Goal: Task Accomplishment & Management: Complete application form

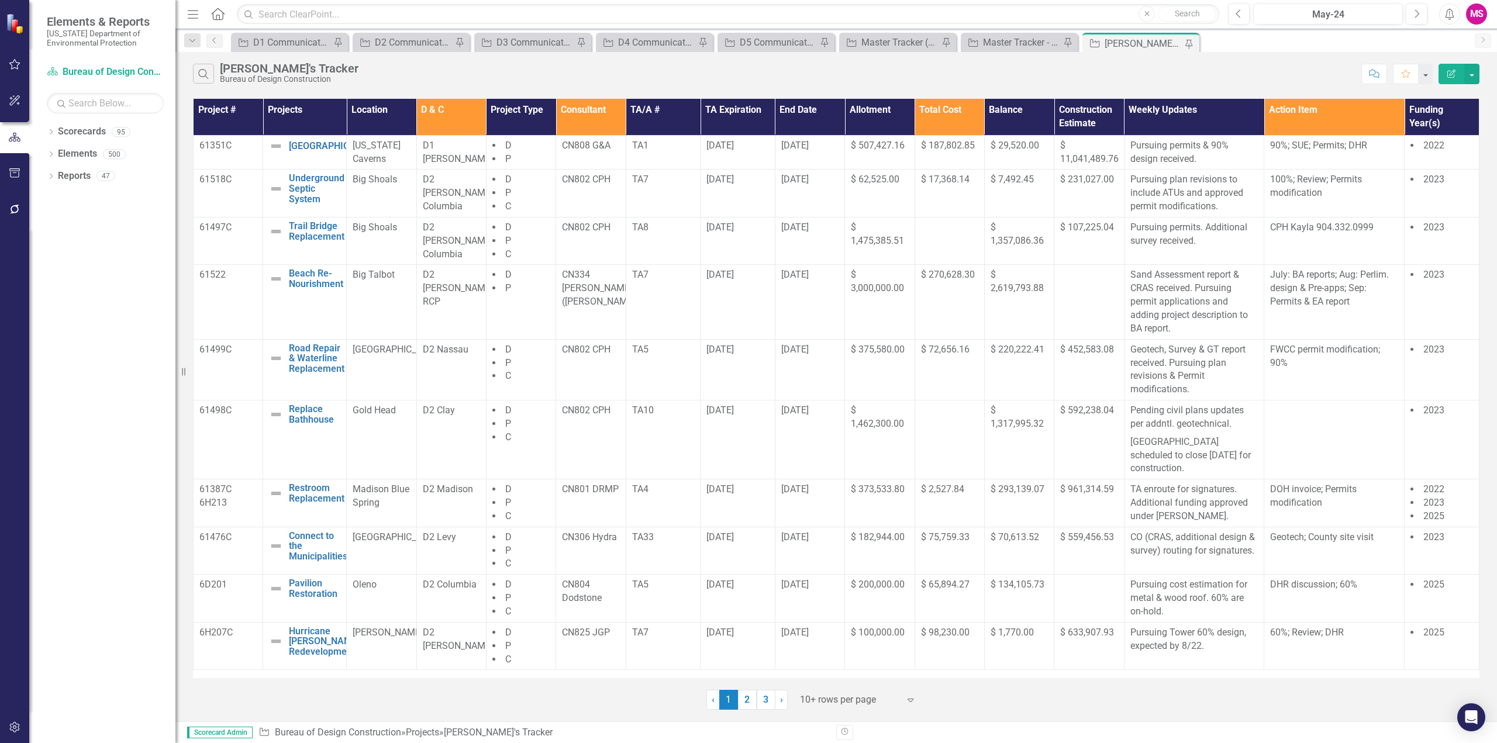
drag, startPoint x: 192, startPoint y: 15, endPoint x: 197, endPoint y: 8, distance: 8.0
click at [192, 15] on icon "button" at bounding box center [193, 14] width 11 height 8
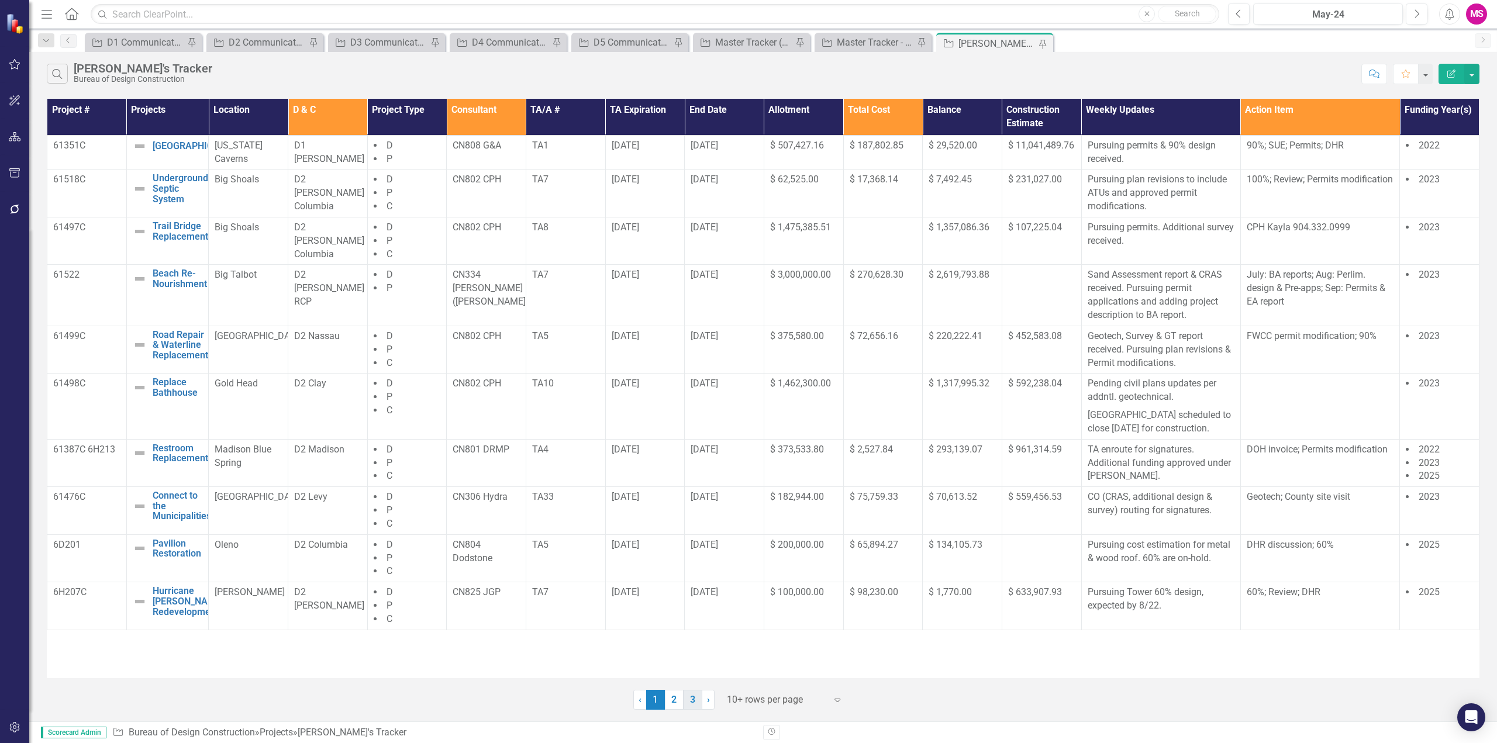
click at [695, 701] on link "3" at bounding box center [693, 700] width 19 height 20
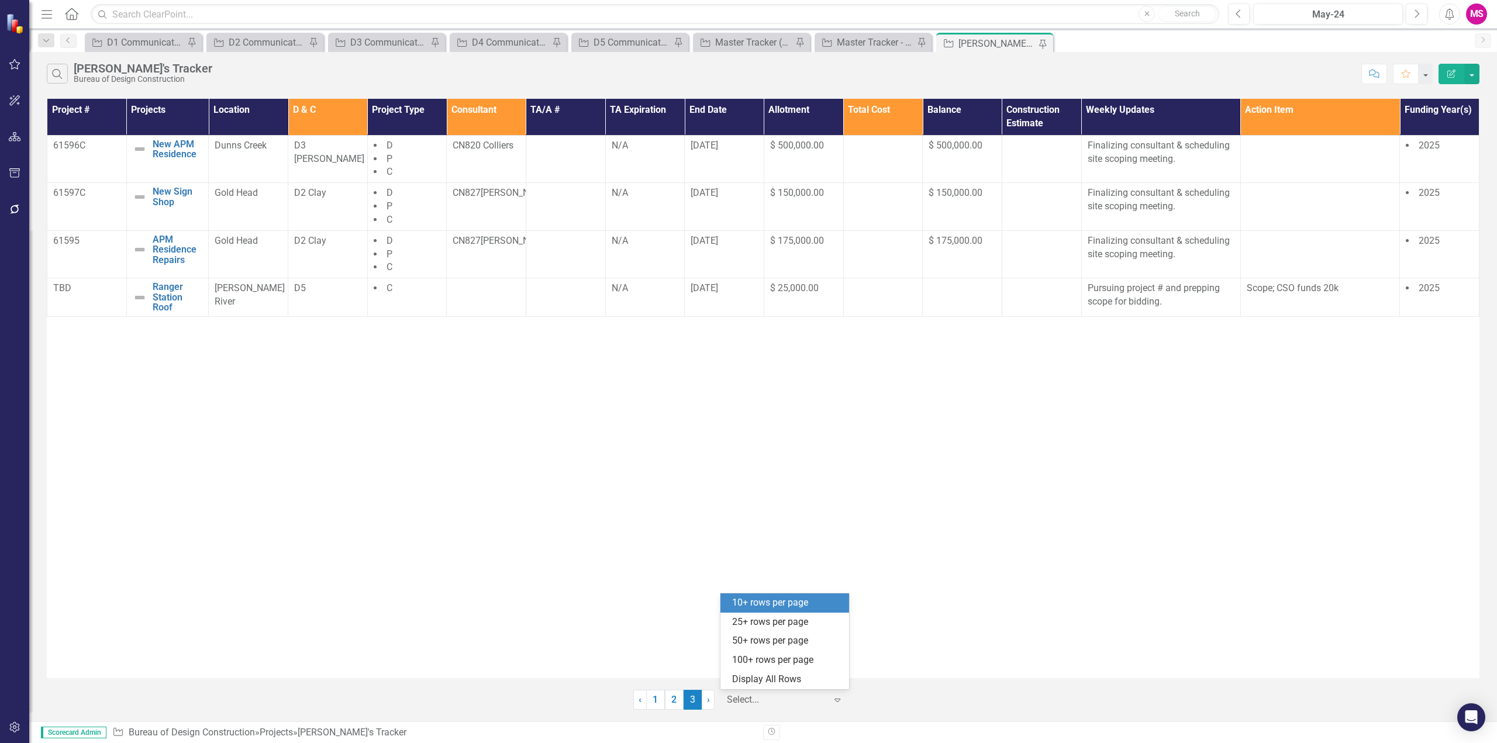
click at [776, 694] on div at bounding box center [776, 701] width 99 height 16
click at [750, 680] on div "Display All Rows" at bounding box center [787, 679] width 110 height 13
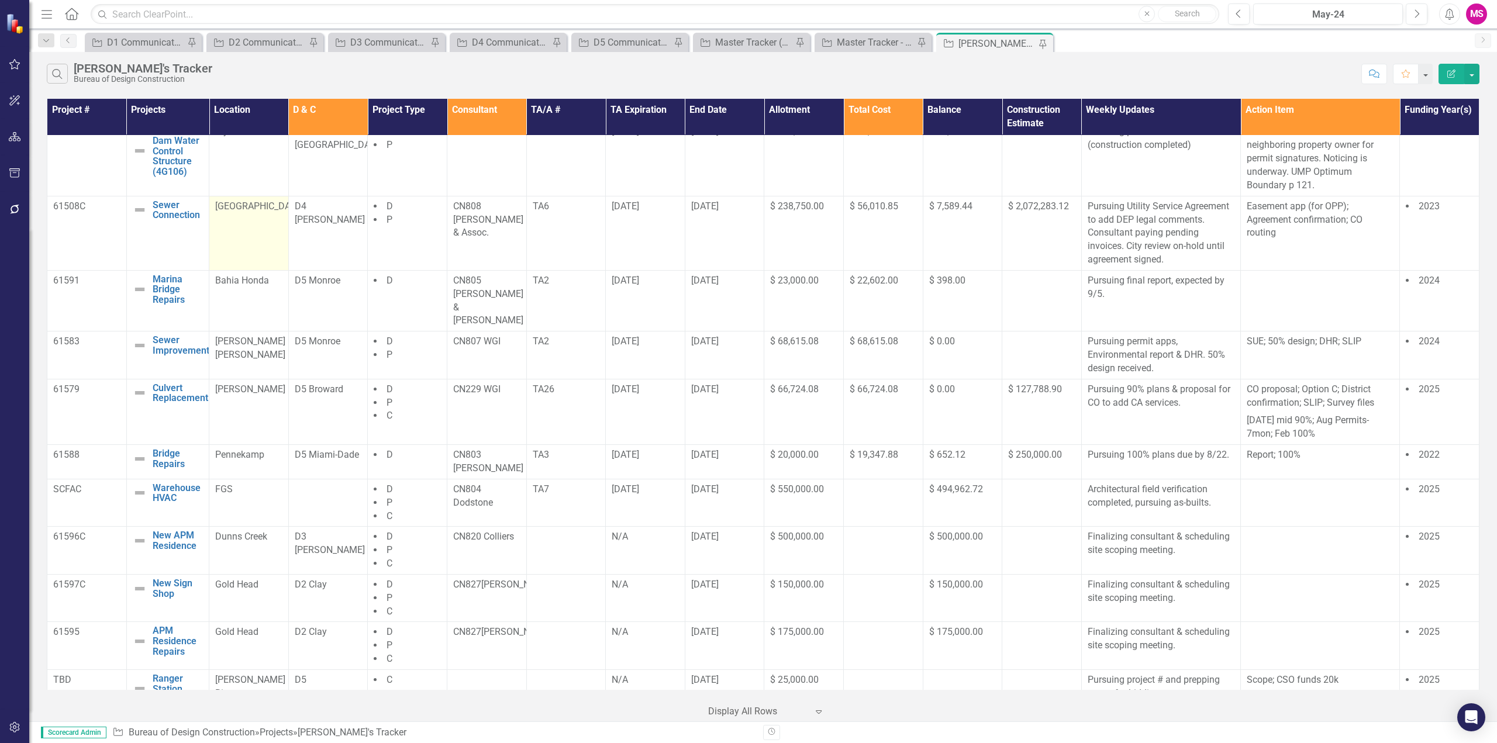
scroll to position [660, 0]
drag, startPoint x: 45, startPoint y: 16, endPoint x: 42, endPoint y: 30, distance: 14.3
click at [45, 16] on icon "Menu" at bounding box center [46, 14] width 15 height 12
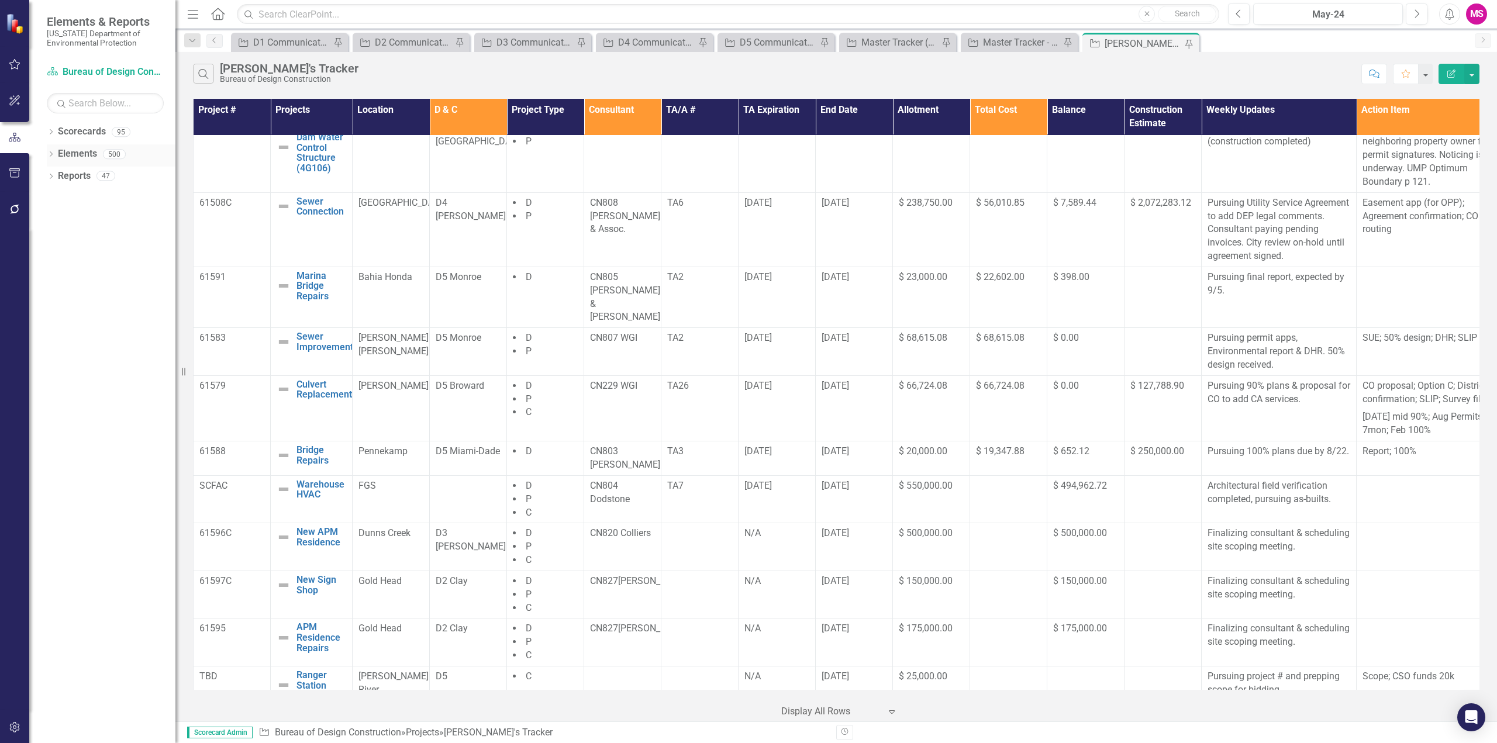
click at [50, 152] on icon "Dropdown" at bounding box center [51, 155] width 8 height 6
click at [94, 223] on link "Project Projects" at bounding box center [89, 220] width 50 height 13
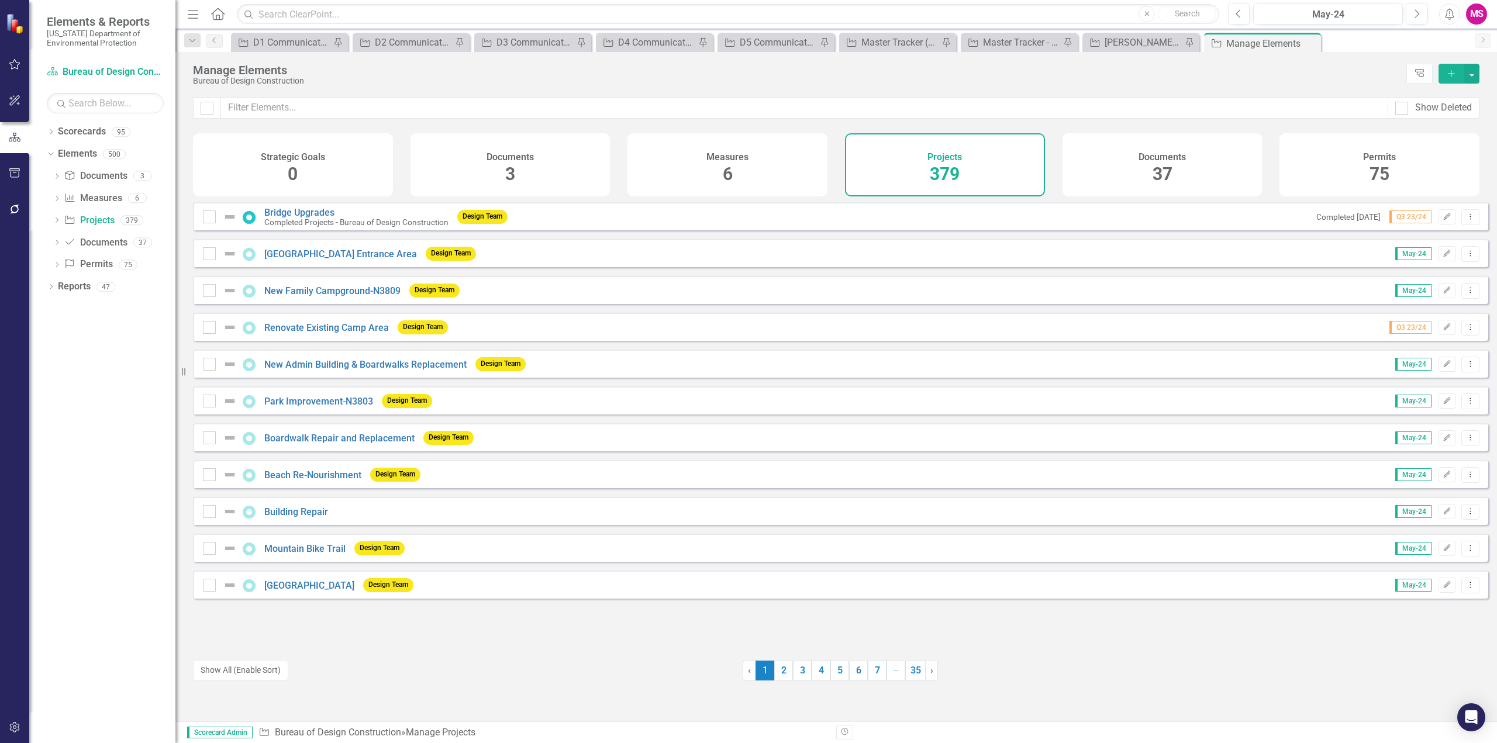
click at [1452, 73] on icon "Add" at bounding box center [1451, 74] width 11 height 8
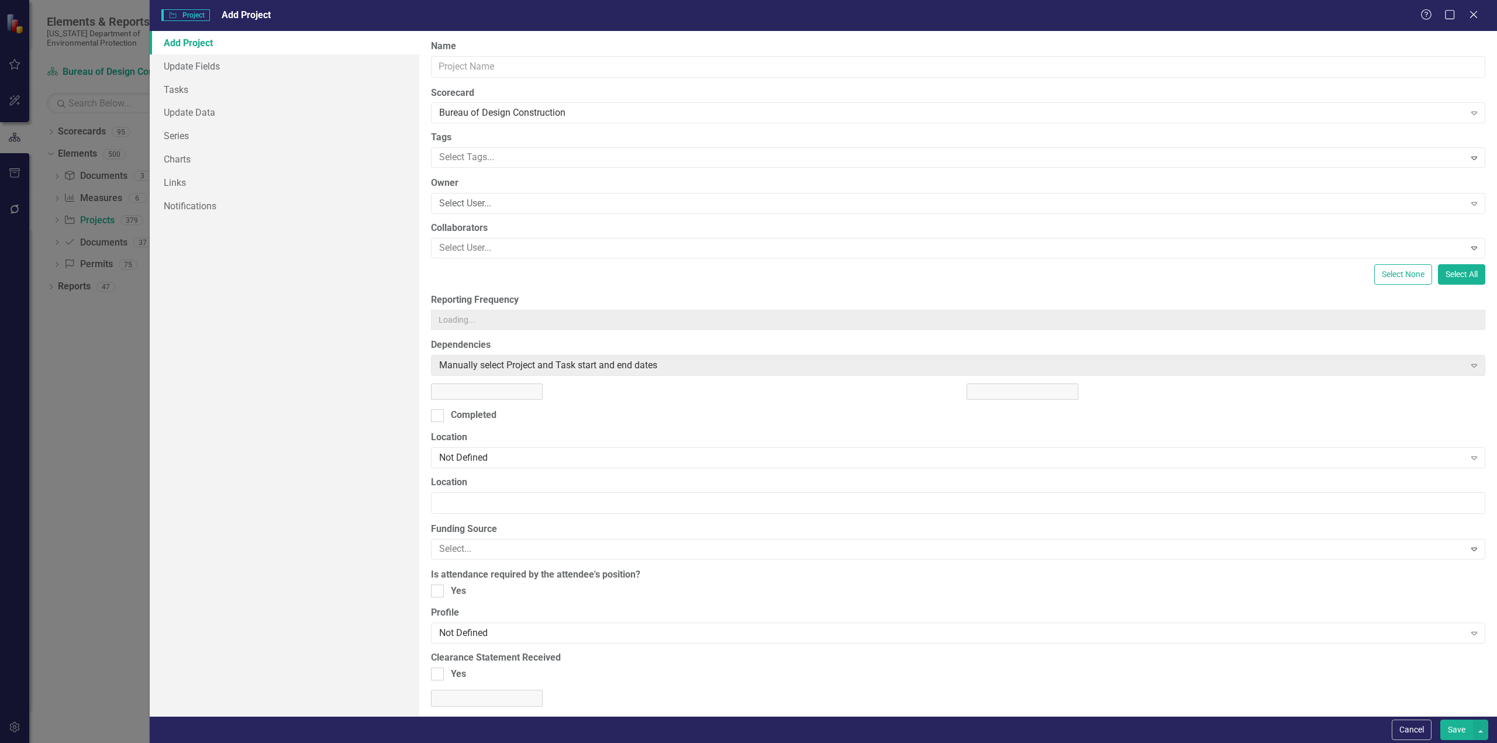
type input "https://"
type input "0"
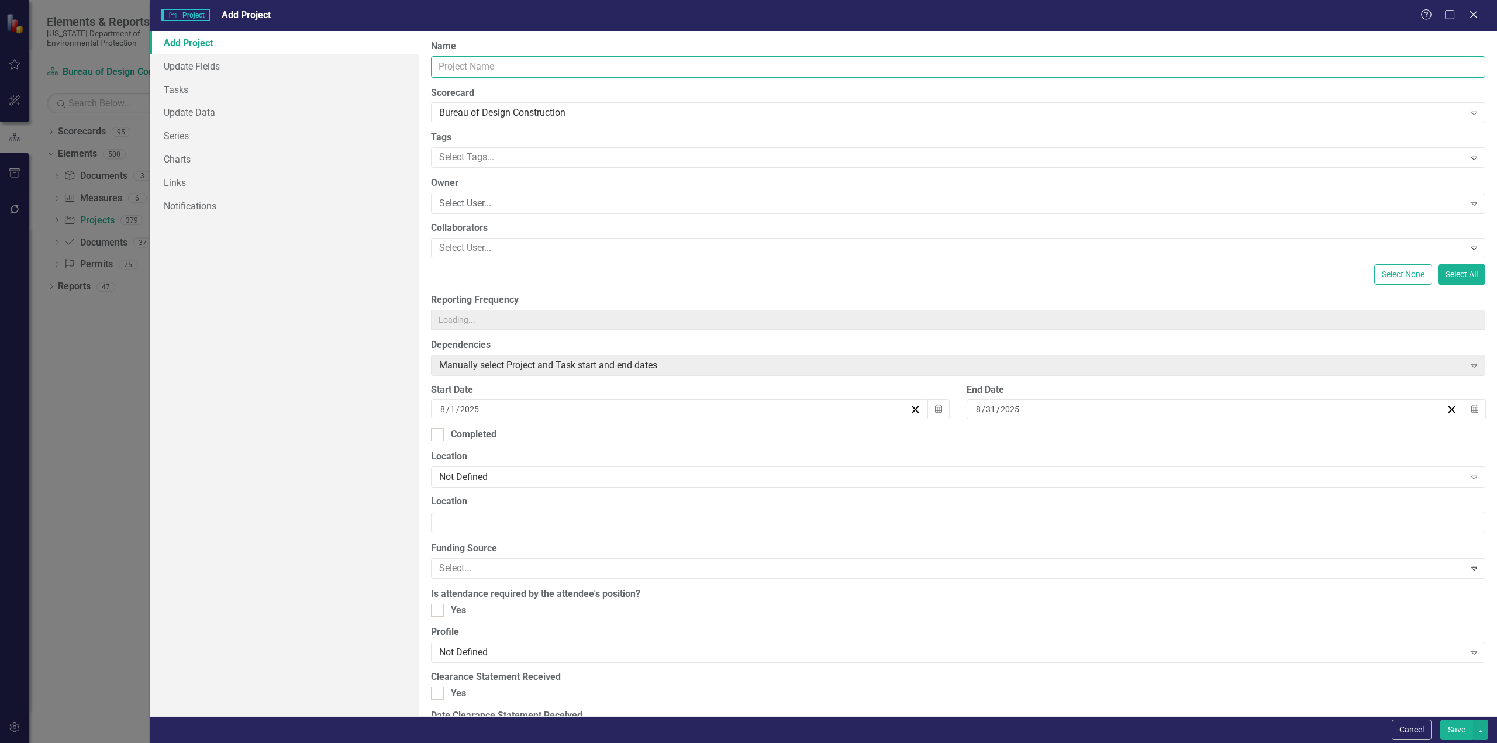
click at [471, 63] on input "Name" at bounding box center [958, 67] width 1055 height 22
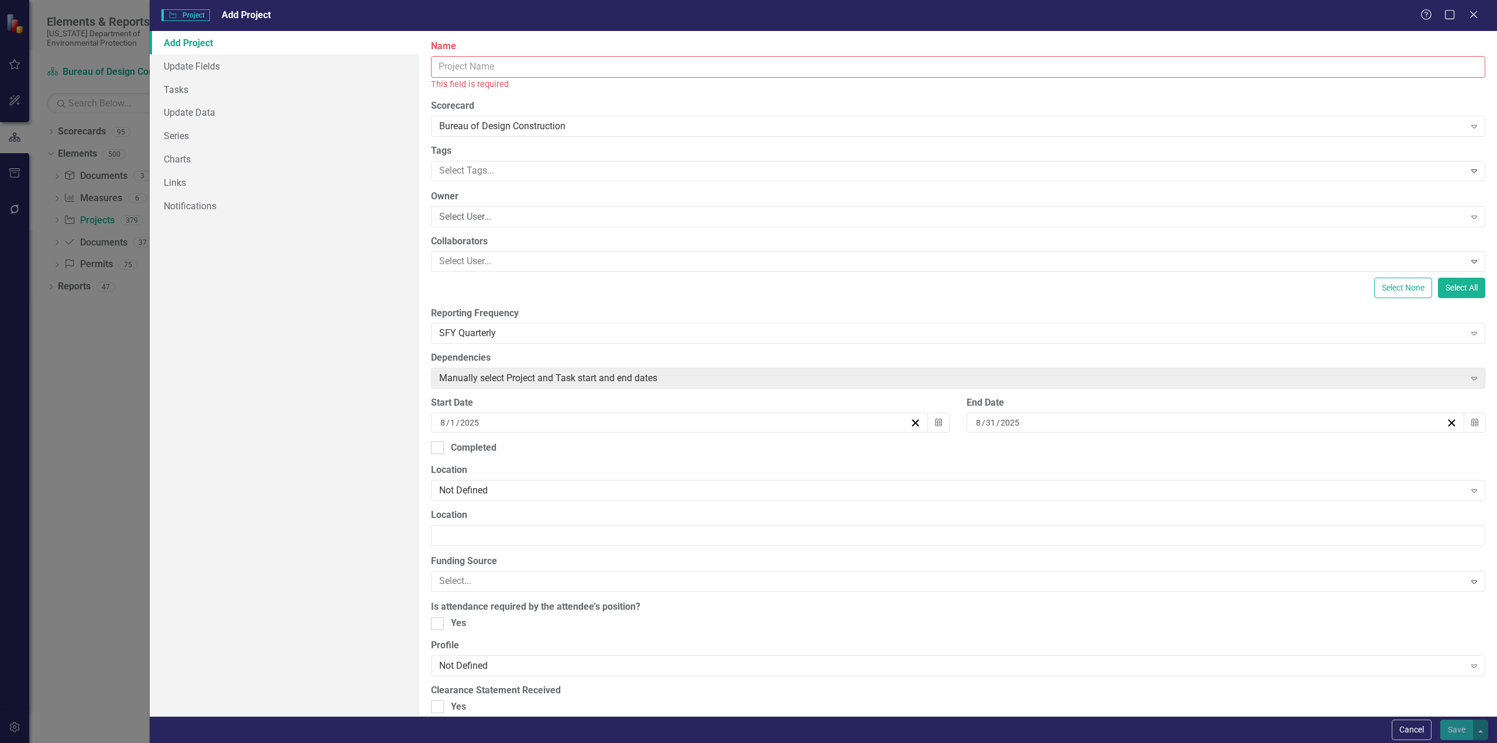
click at [529, 63] on input "Name" at bounding box center [958, 67] width 1055 height 22
paste input "[PERSON_NAME] House Roof Repair"
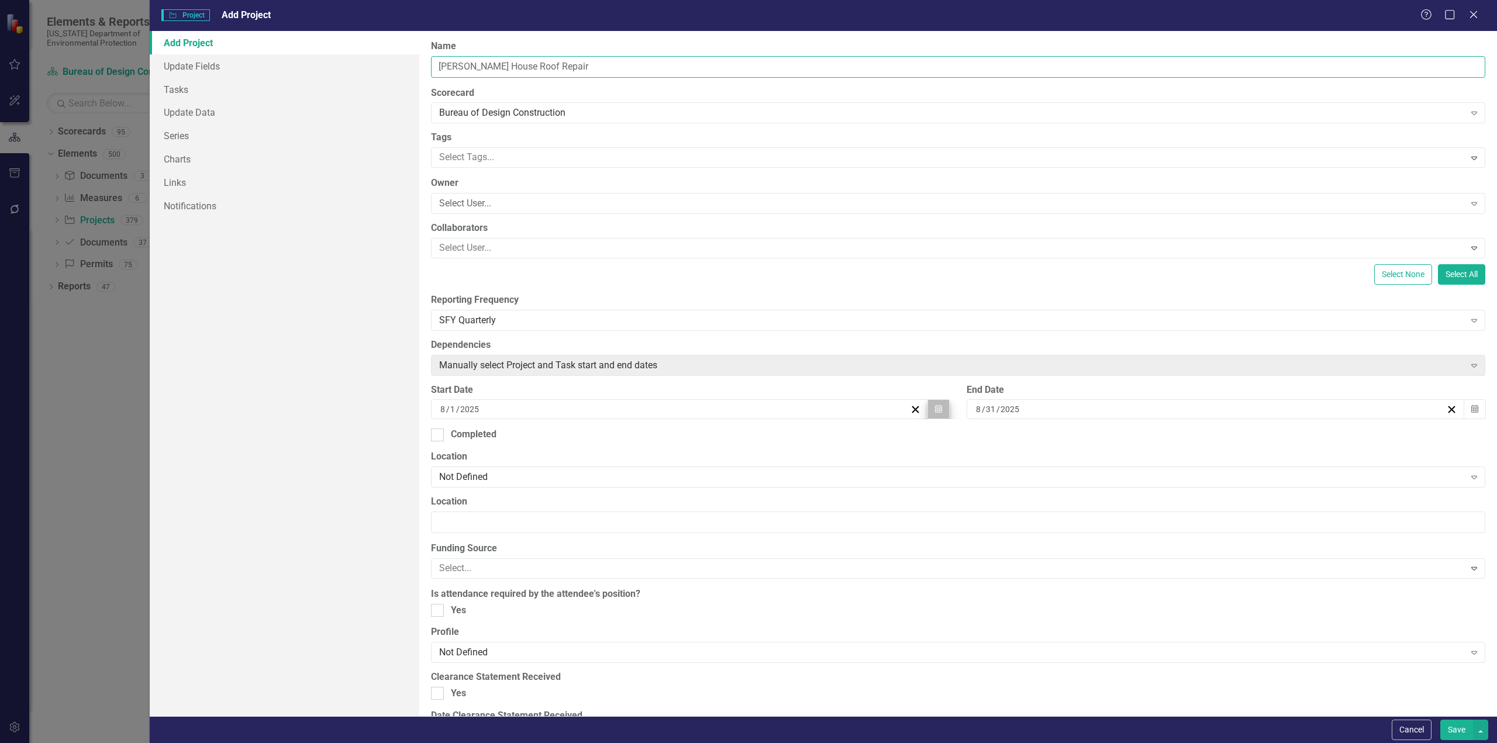
type input "[PERSON_NAME] House Roof Repair"
click at [937, 412] on icon "Calendar" at bounding box center [938, 409] width 7 height 8
click at [741, 540] on button "22" at bounding box center [736, 540] width 29 height 21
click at [1472, 408] on icon "button" at bounding box center [1475, 409] width 7 height 8
click at [1222, 439] on span "[DATE]" at bounding box center [1210, 437] width 24 height 9
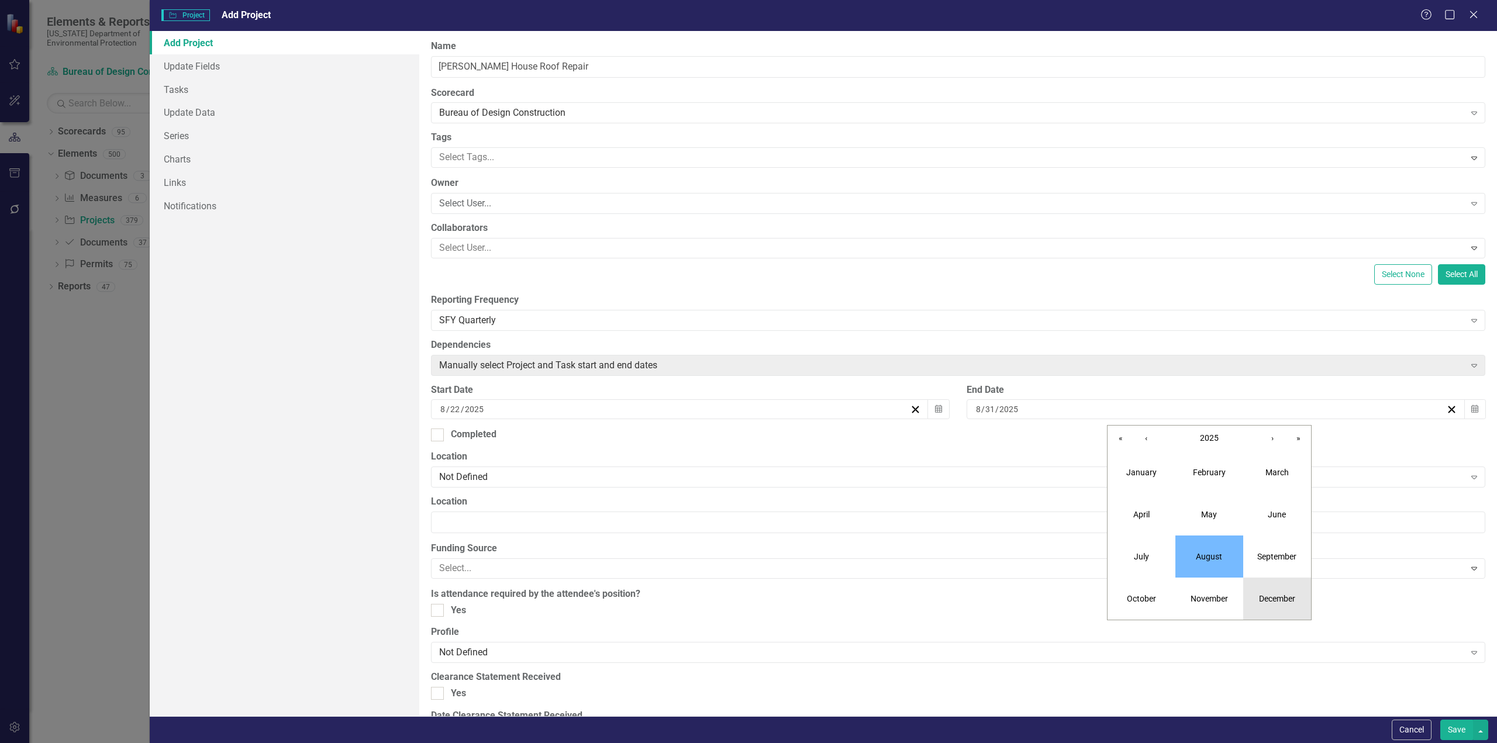
click at [1274, 594] on abbr "December" at bounding box center [1277, 598] width 36 height 9
click at [1215, 563] on button "31" at bounding box center [1209, 561] width 29 height 21
click at [300, 487] on div "Add Project Update Fields Tasks Update Data Series Charts Links Notifications" at bounding box center [285, 373] width 270 height 685
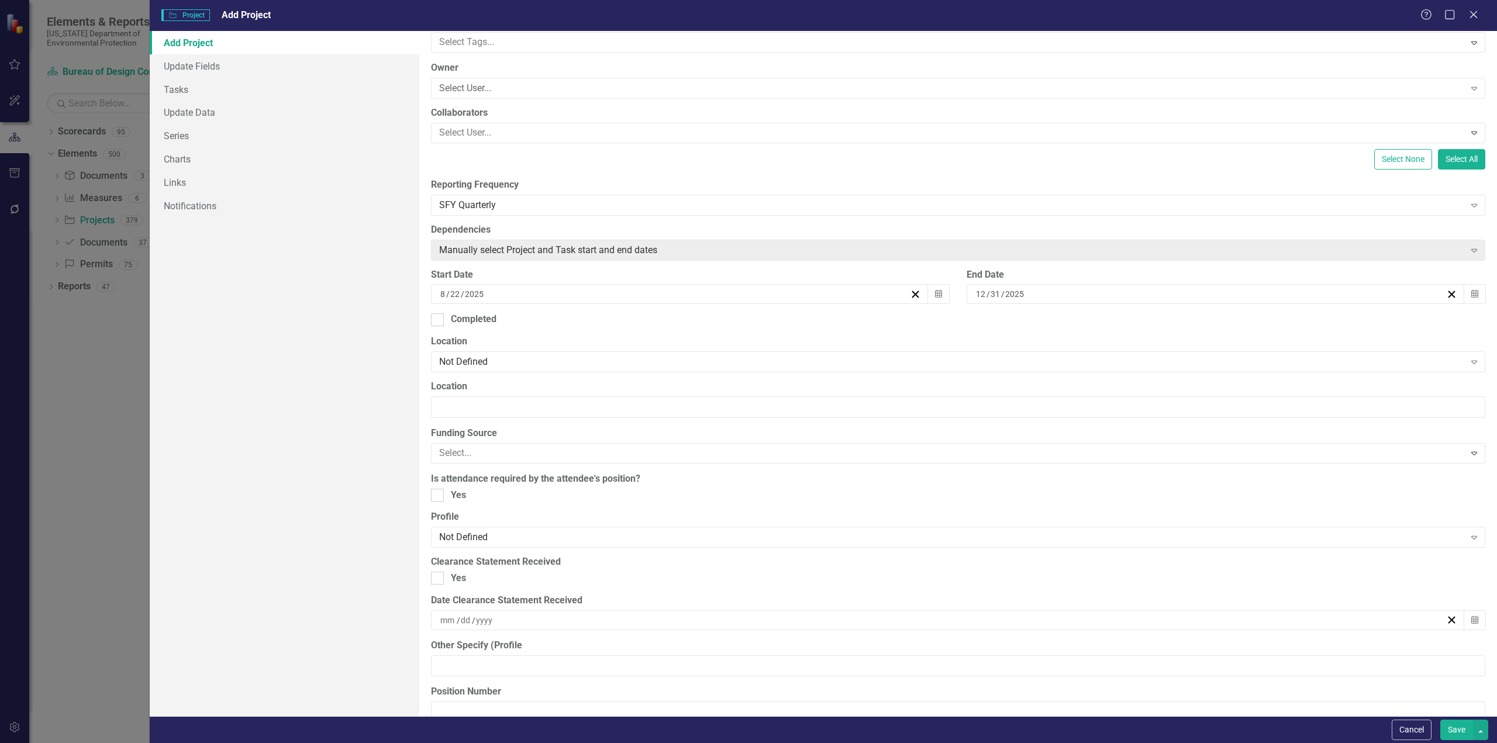
scroll to position [117, 0]
click at [509, 359] on div "Not Defined" at bounding box center [952, 360] width 1026 height 13
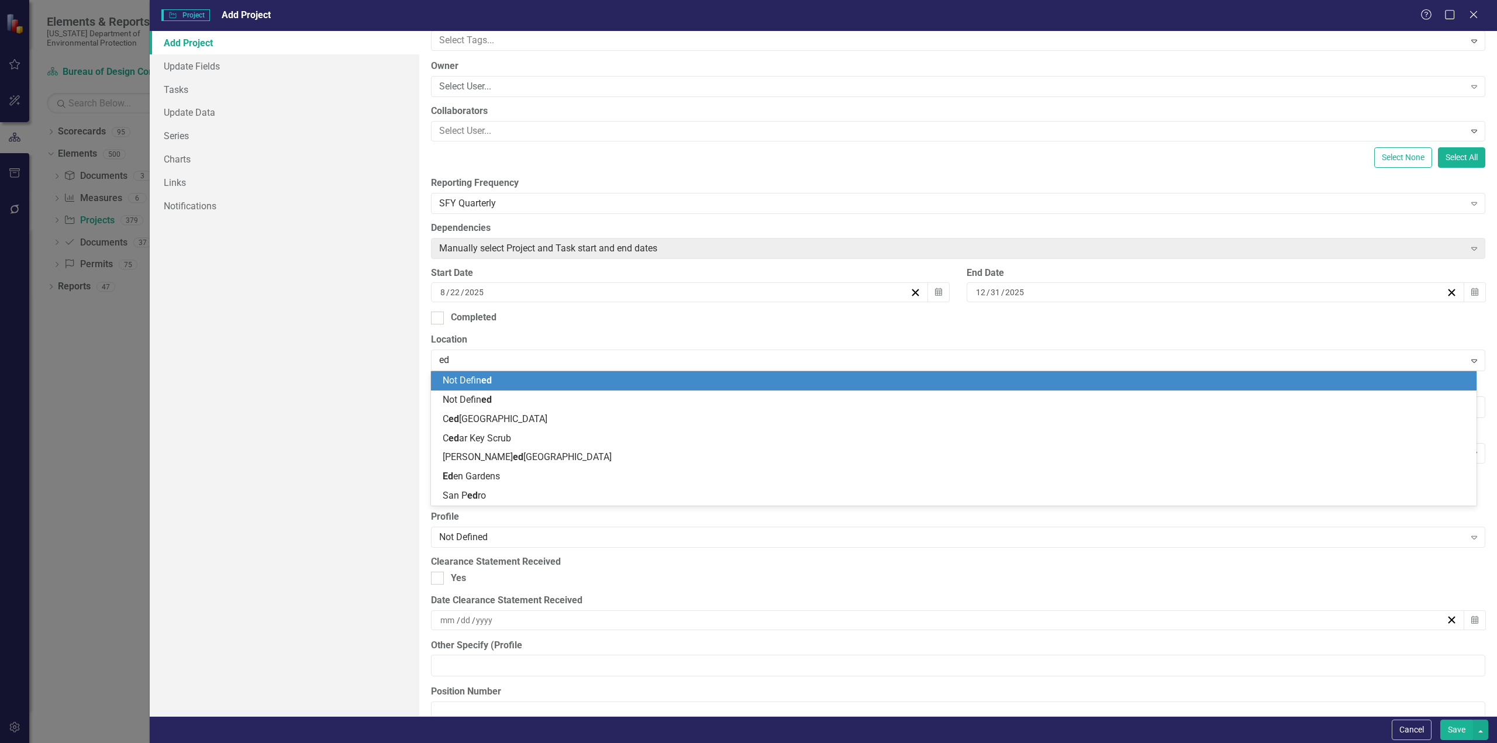
type input "ede"
click at [492, 379] on span "[GEOGRAPHIC_DATA]" at bounding box center [472, 380] width 58 height 11
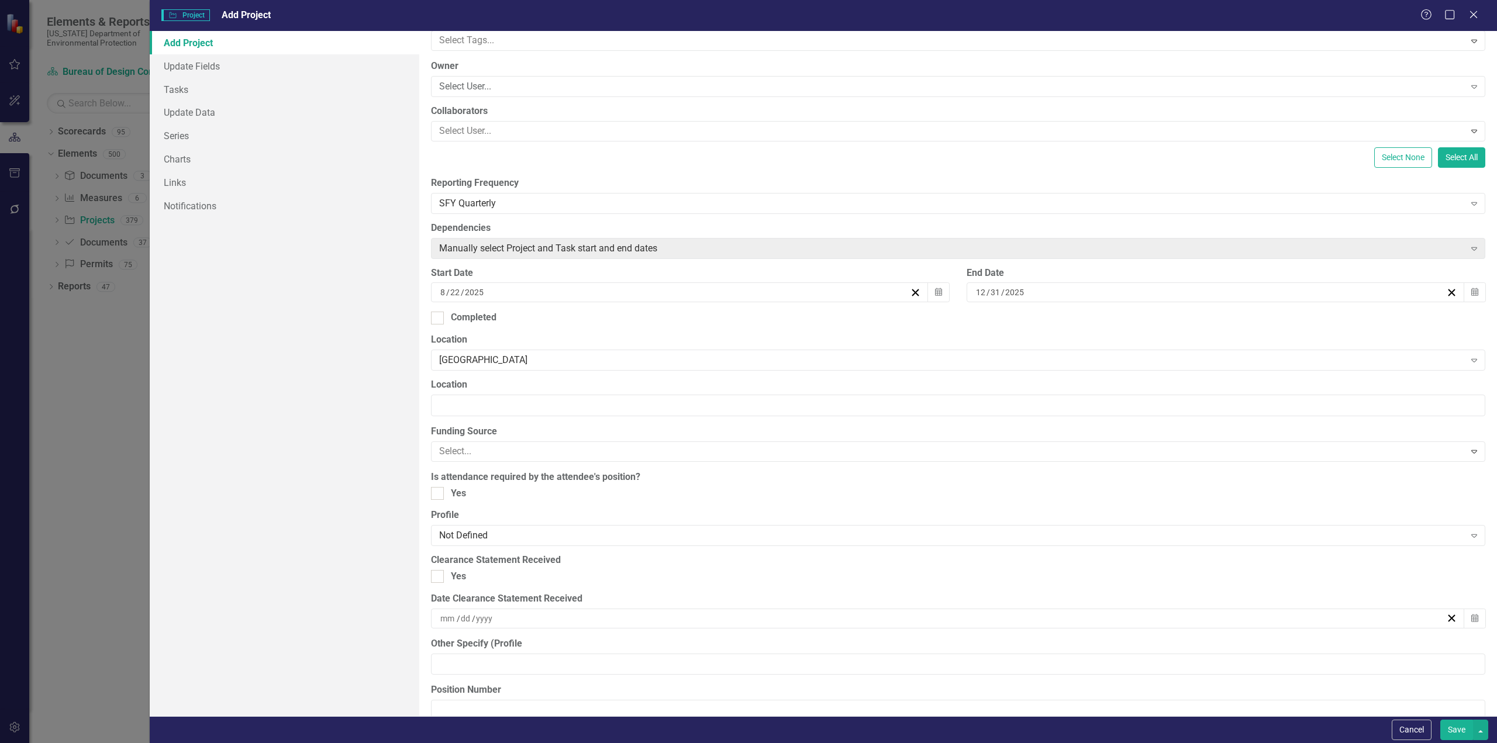
click at [278, 474] on div "Add Project Update Fields Tasks Update Data Series Charts Links Notifications" at bounding box center [285, 373] width 270 height 685
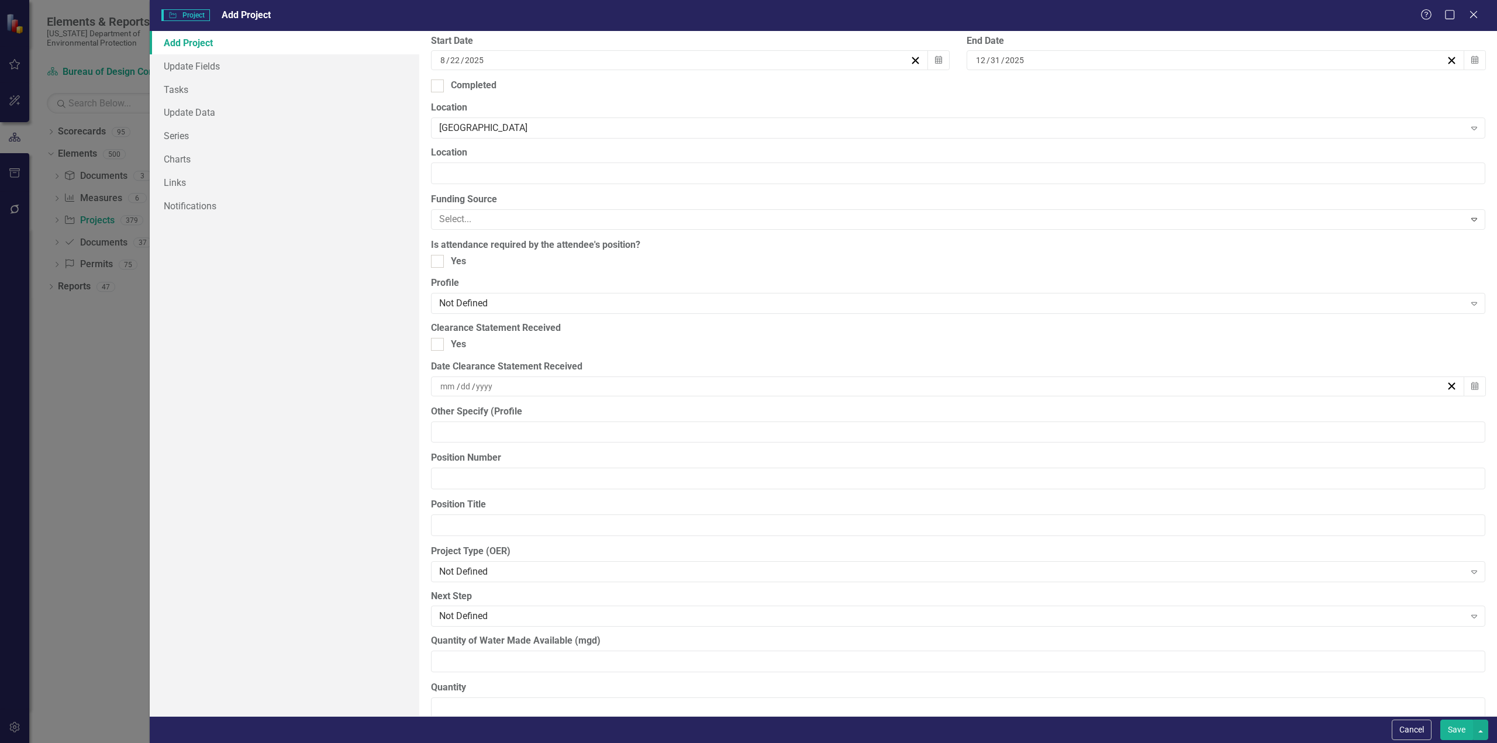
scroll to position [351, 0]
click at [491, 216] on div at bounding box center [950, 218] width 1031 height 16
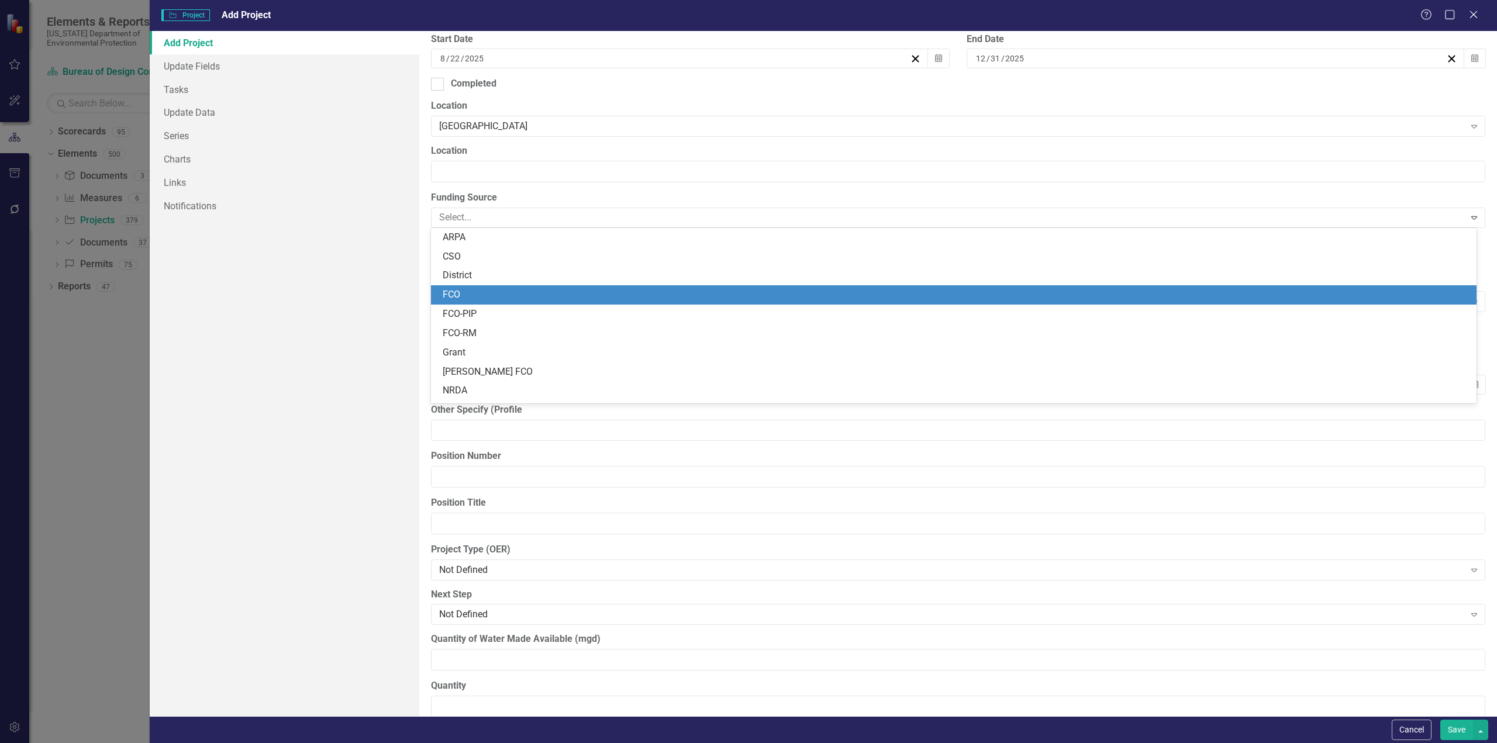
click at [476, 295] on div "FCO" at bounding box center [956, 294] width 1027 height 13
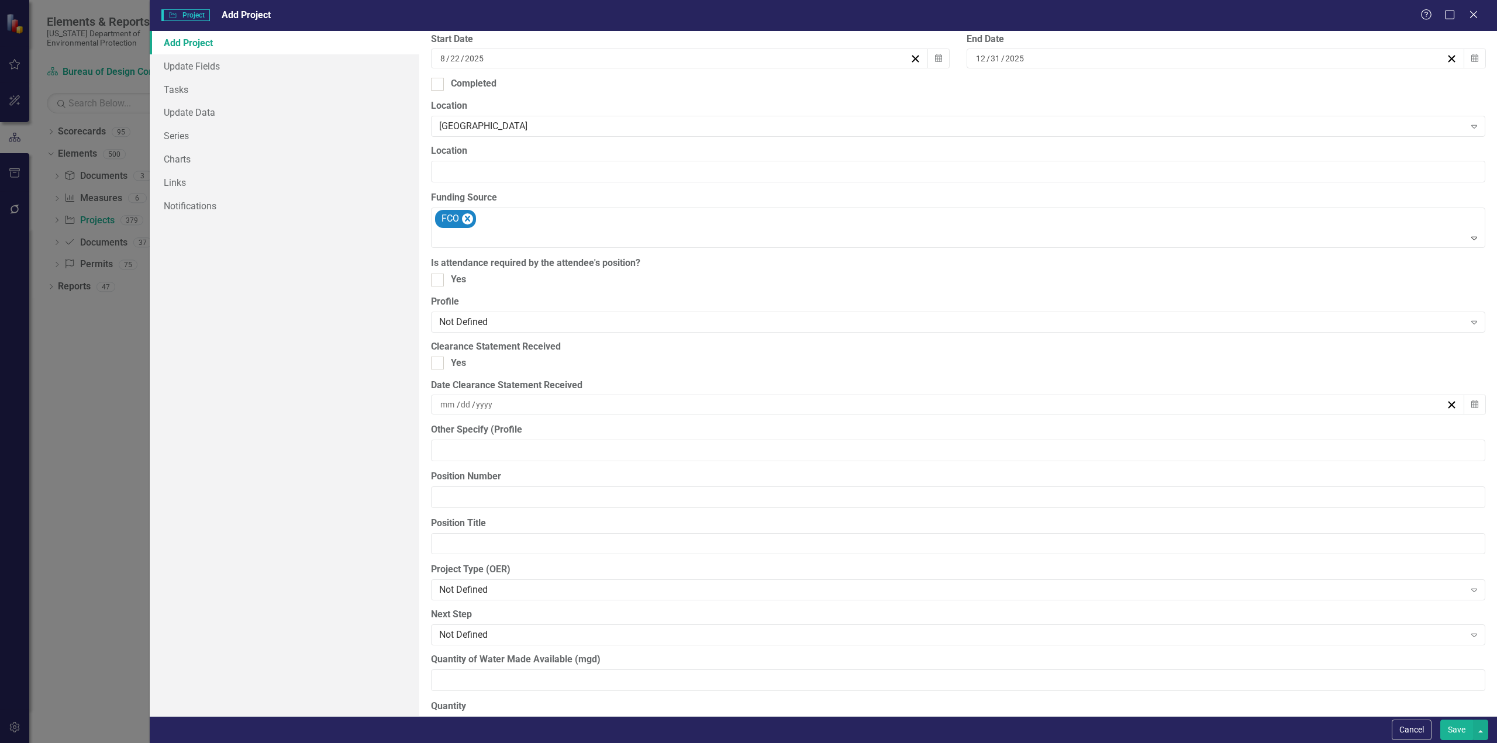
drag, startPoint x: 228, startPoint y: 412, endPoint x: 281, endPoint y: 394, distance: 55.5
click at [228, 411] on div "Add Project Update Fields Tasks Update Data Series Charts Links Notifications" at bounding box center [285, 373] width 270 height 685
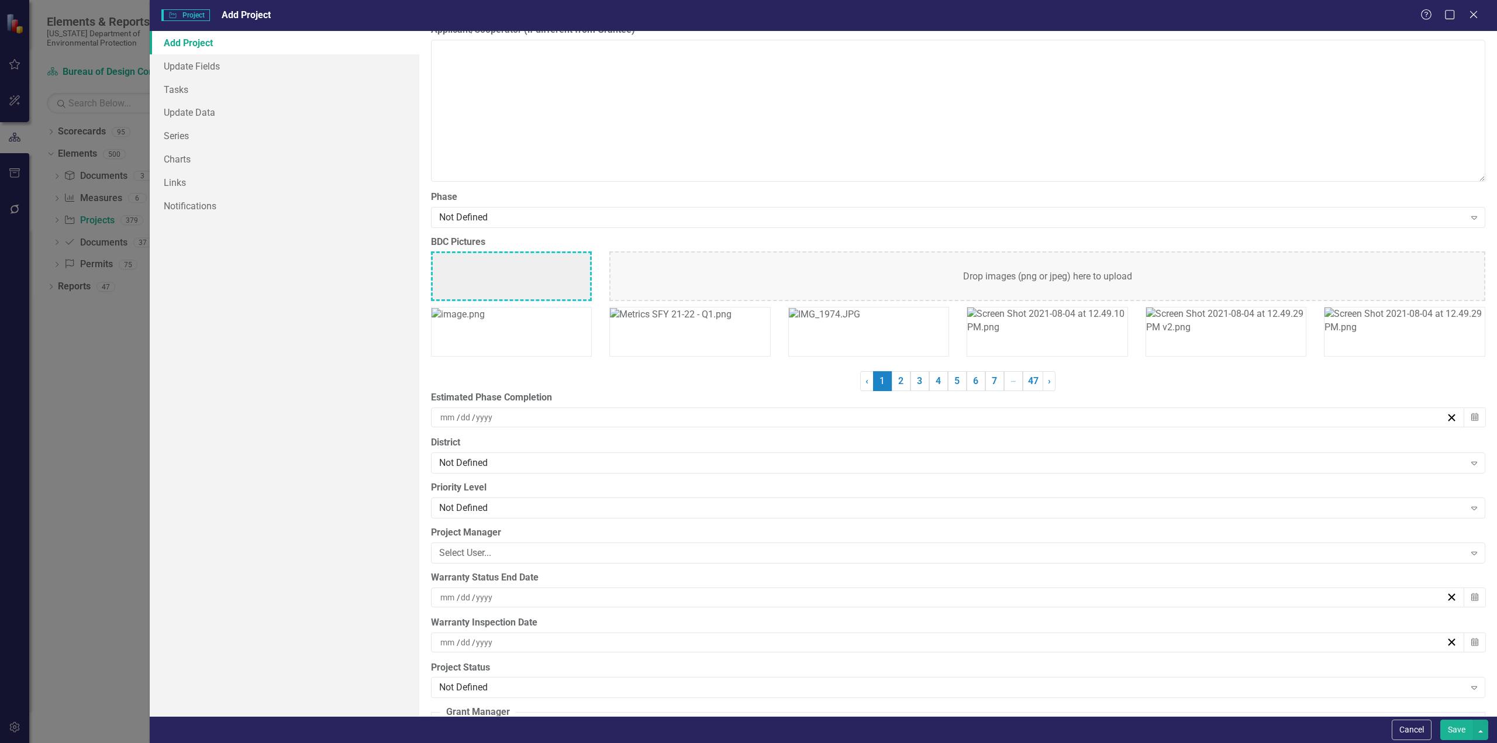
scroll to position [2866, 0]
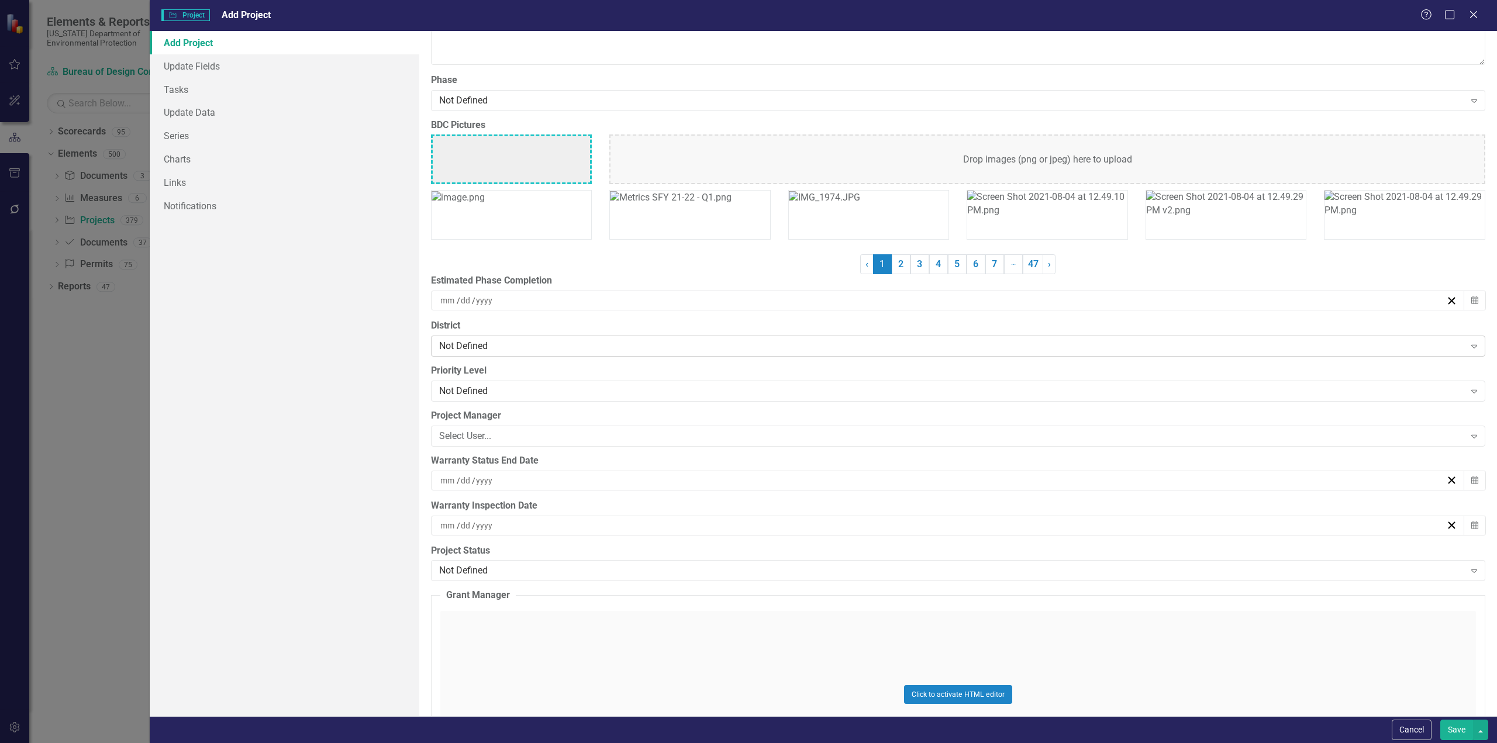
click at [481, 345] on div "Not Defined" at bounding box center [952, 346] width 1026 height 13
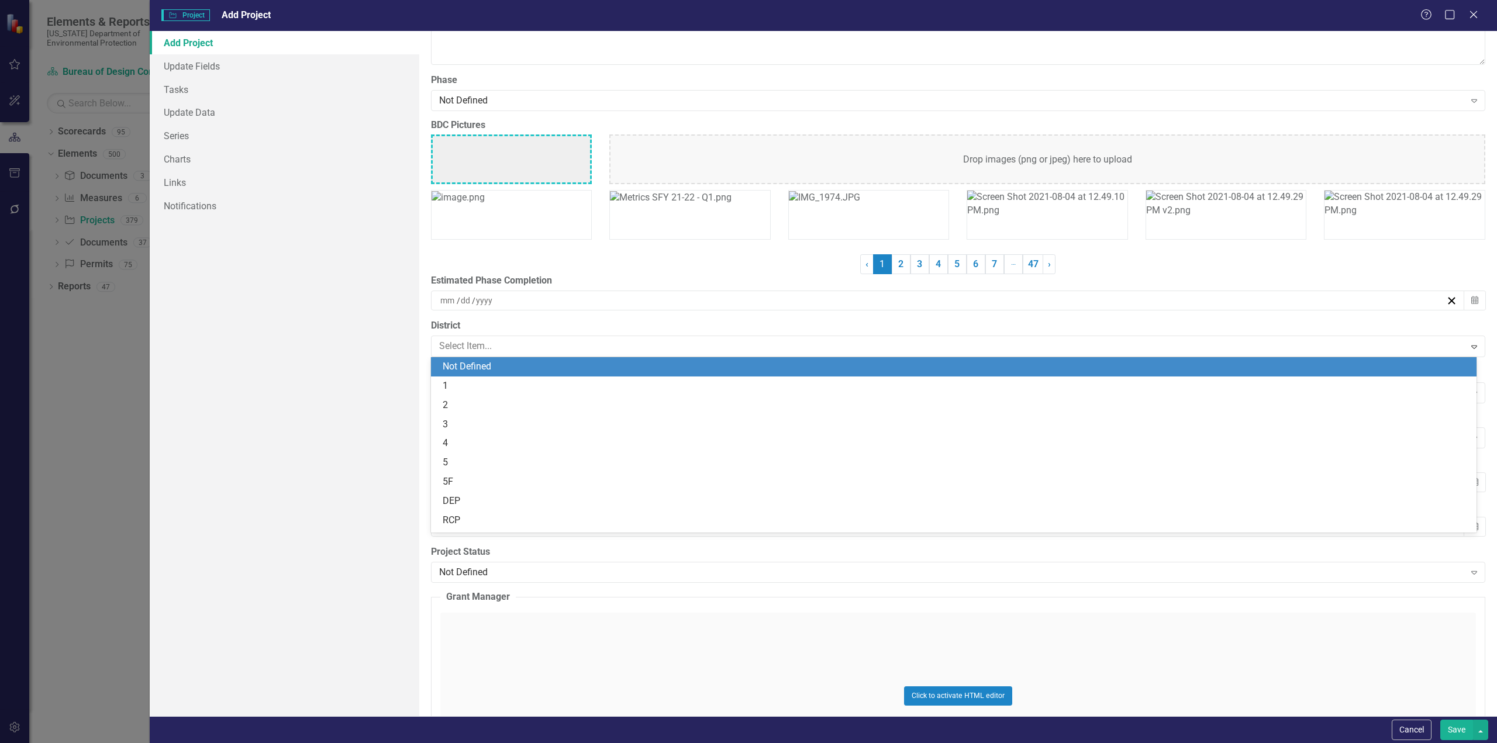
type input "1"
click at [375, 407] on div "Add Project Update Fields Tasks Update Data Series Charts Links Notifications" at bounding box center [285, 373] width 270 height 685
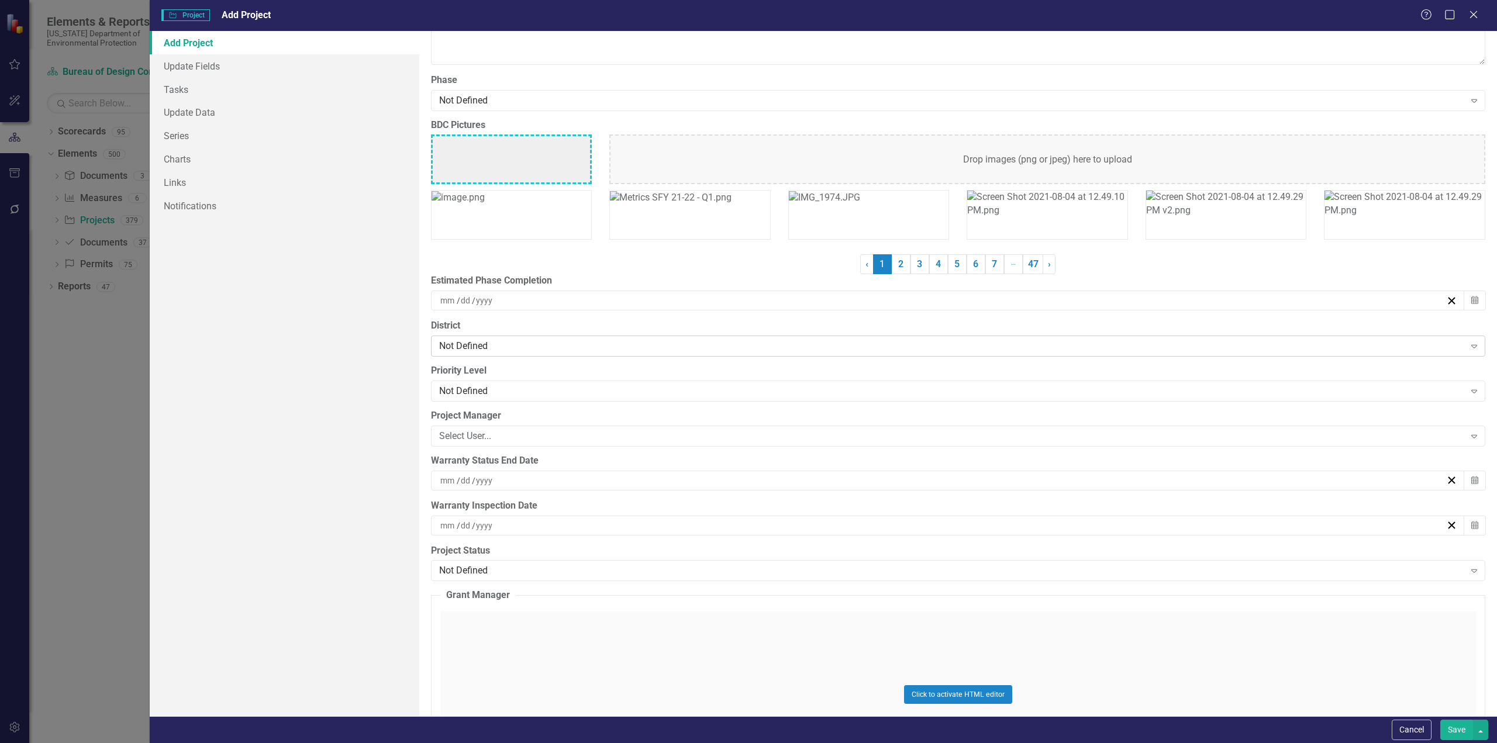
click at [465, 340] on div "Not Defined" at bounding box center [952, 346] width 1026 height 13
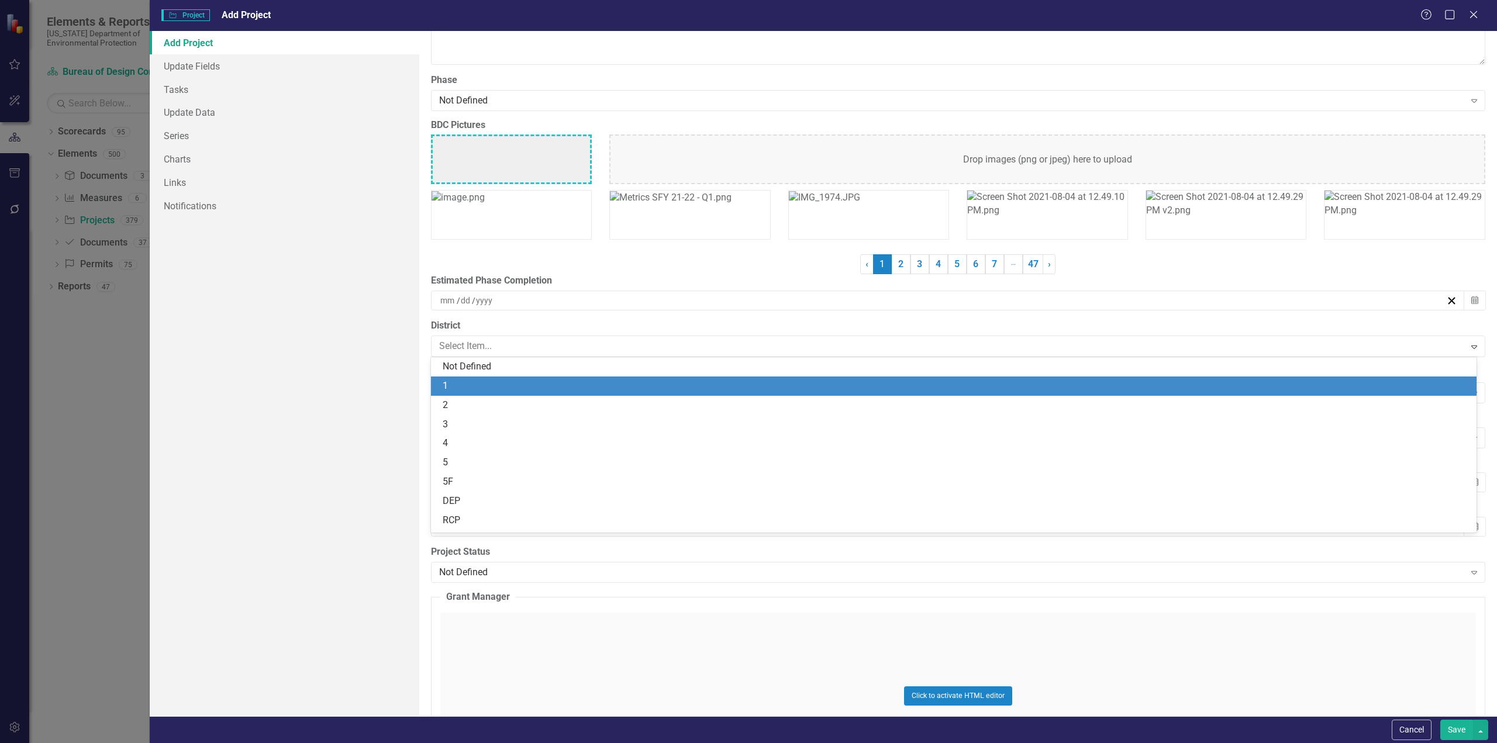
click at [450, 383] on div "1" at bounding box center [956, 386] width 1027 height 13
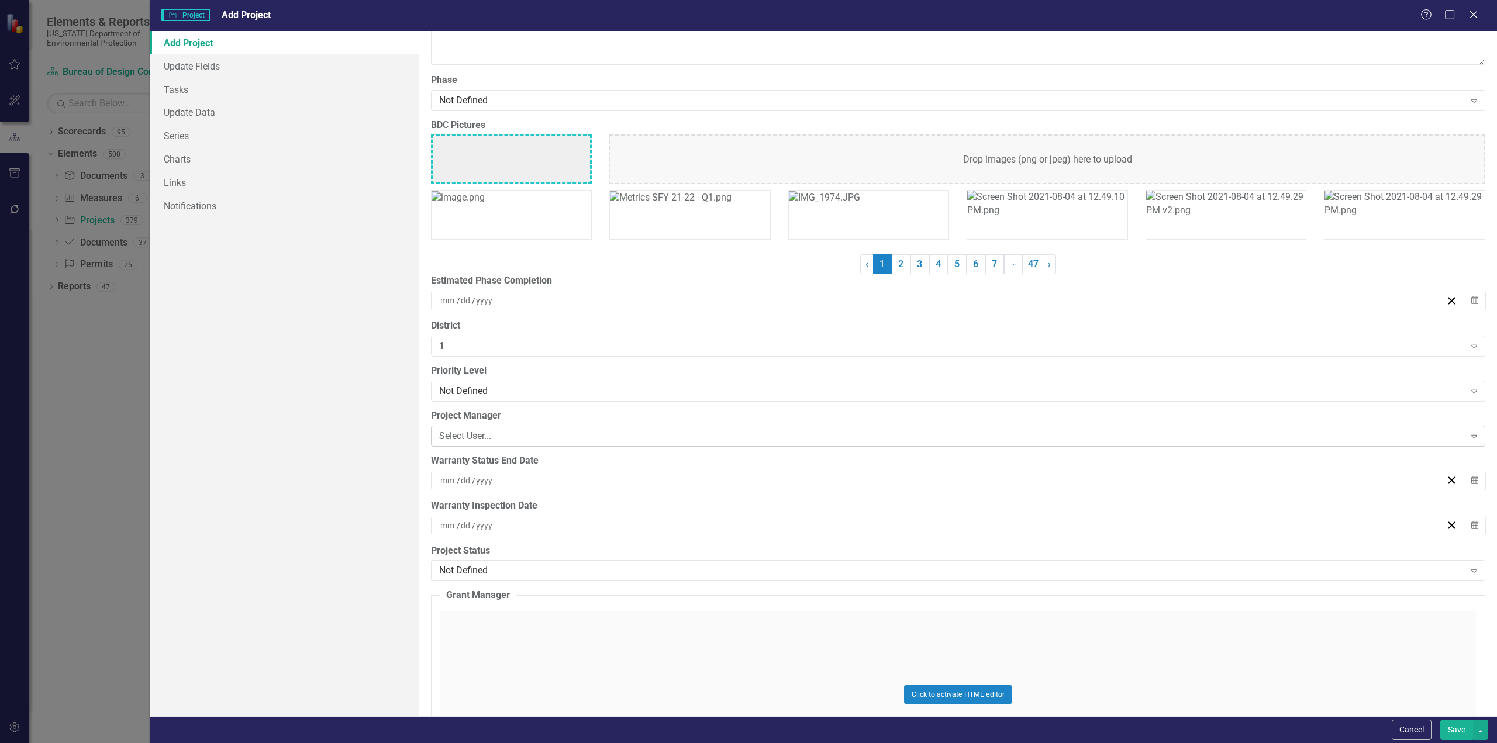
click at [478, 431] on div "Select User..." at bounding box center [952, 435] width 1026 height 13
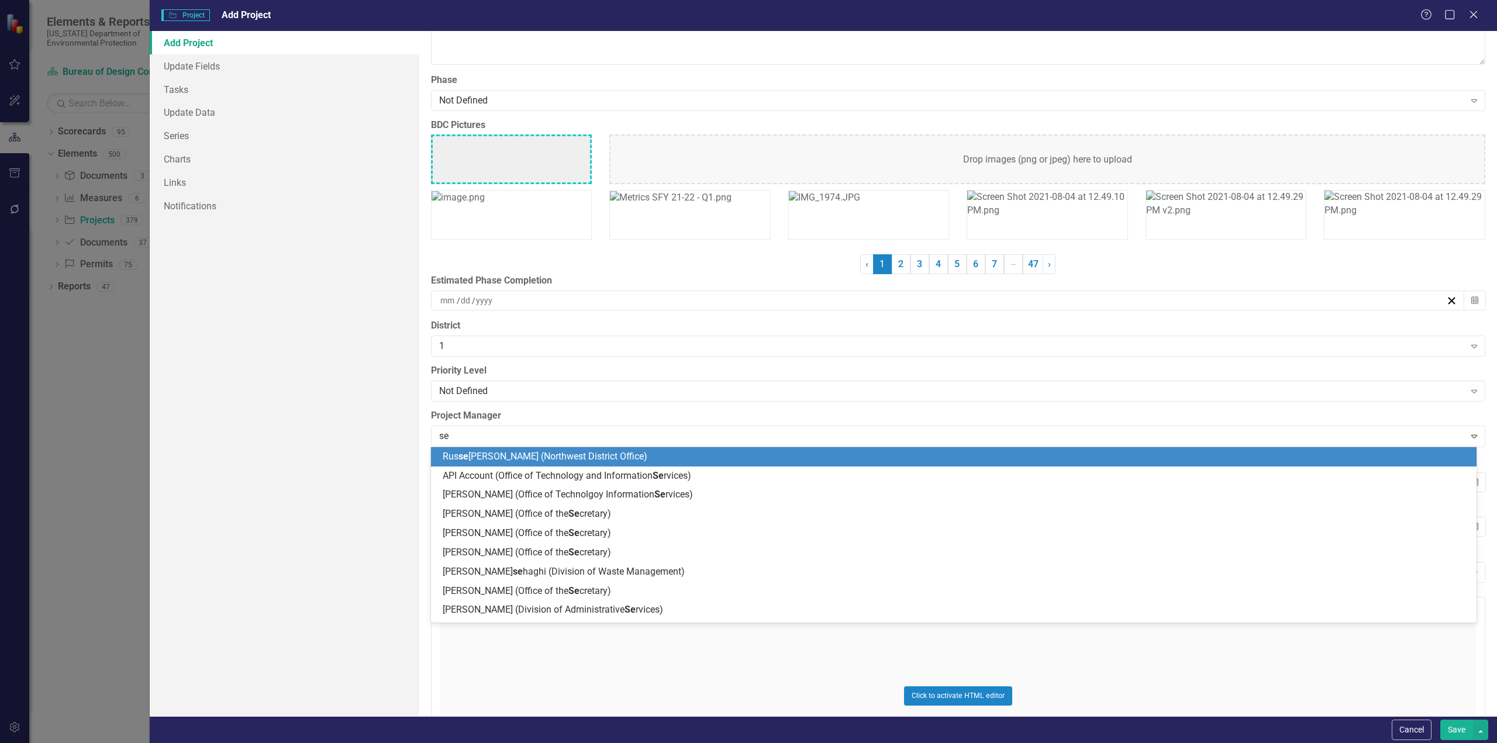
type input "sen"
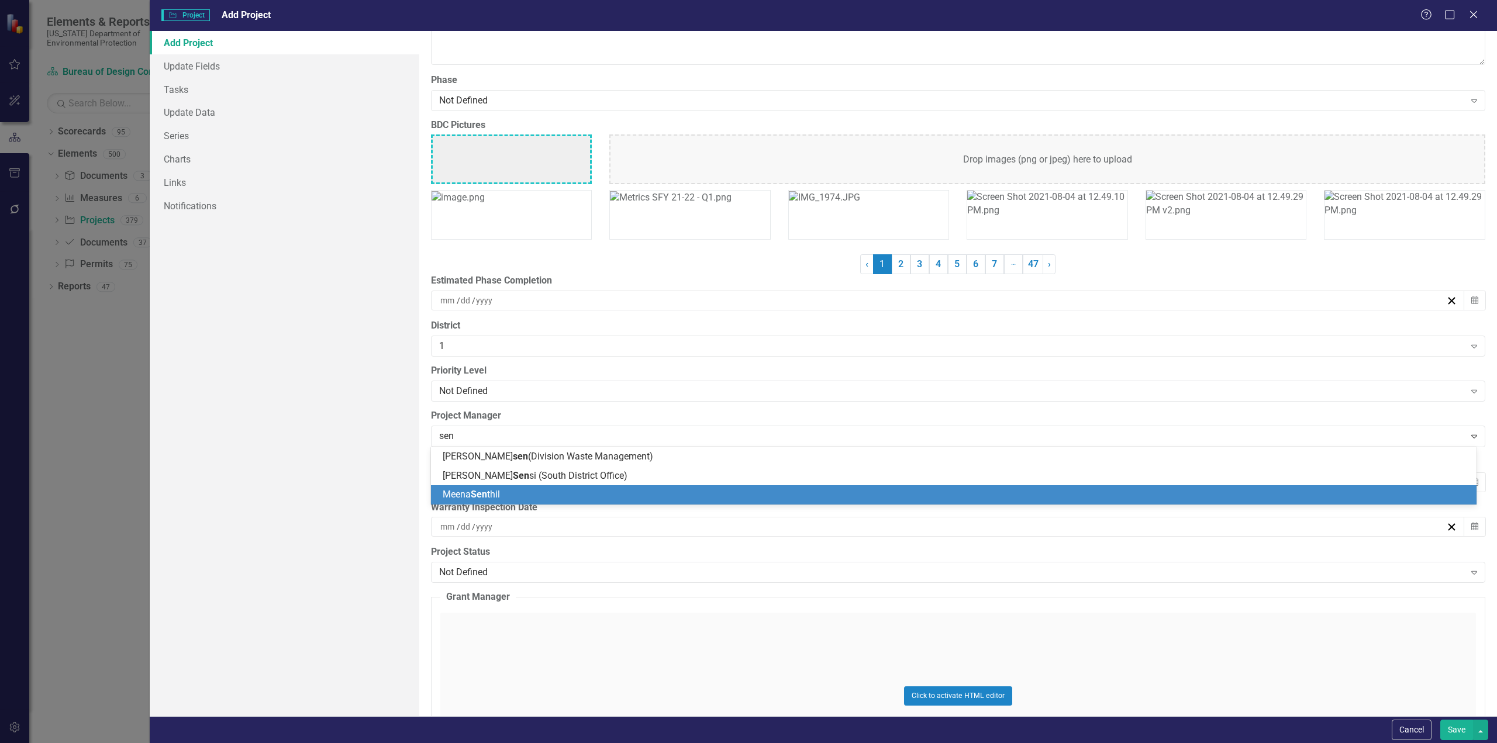
click at [472, 495] on span "Meena Sen thil" at bounding box center [471, 494] width 57 height 11
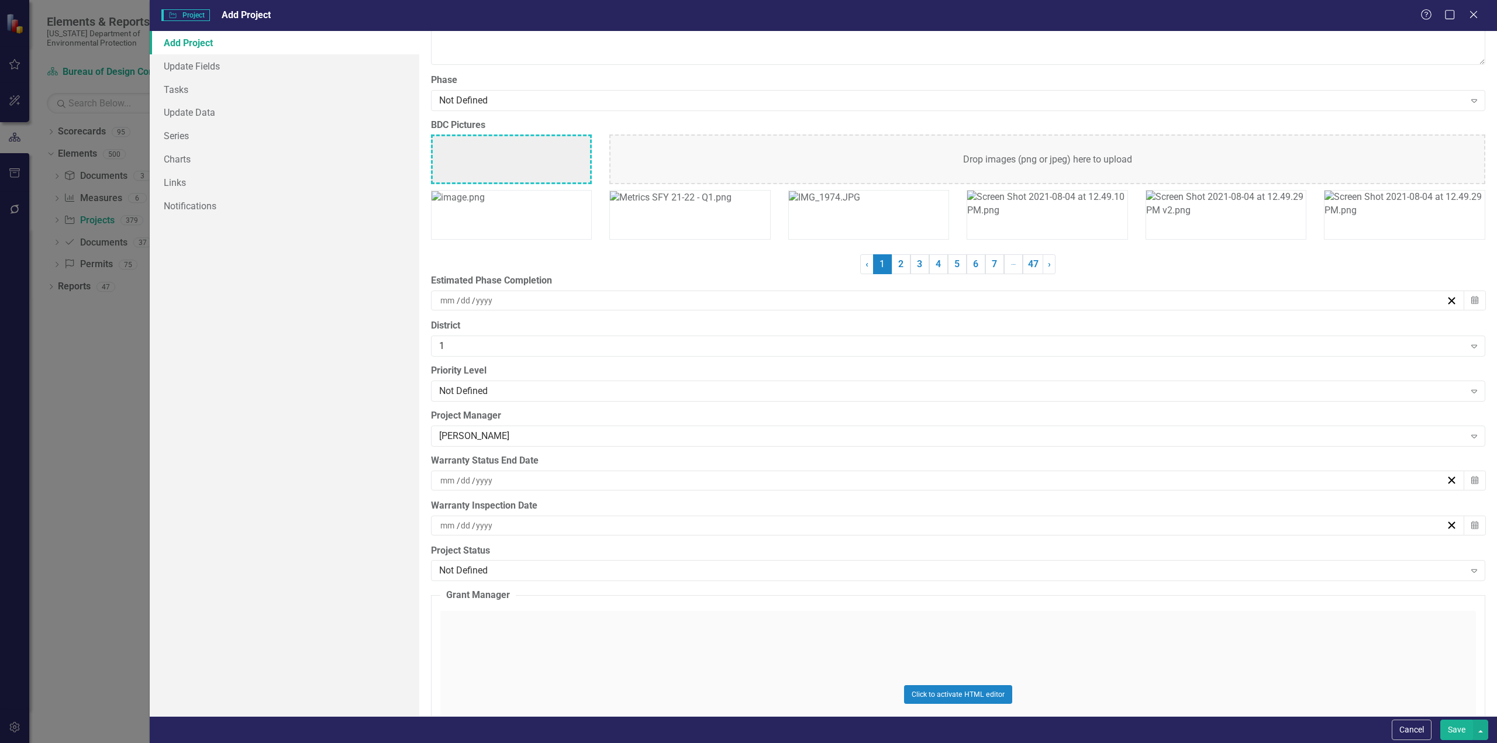
click at [329, 489] on div "Add Project Update Fields Tasks Update Data Series Charts Links Notifications" at bounding box center [285, 373] width 270 height 685
click at [1454, 726] on button "Save" at bounding box center [1457, 730] width 33 height 20
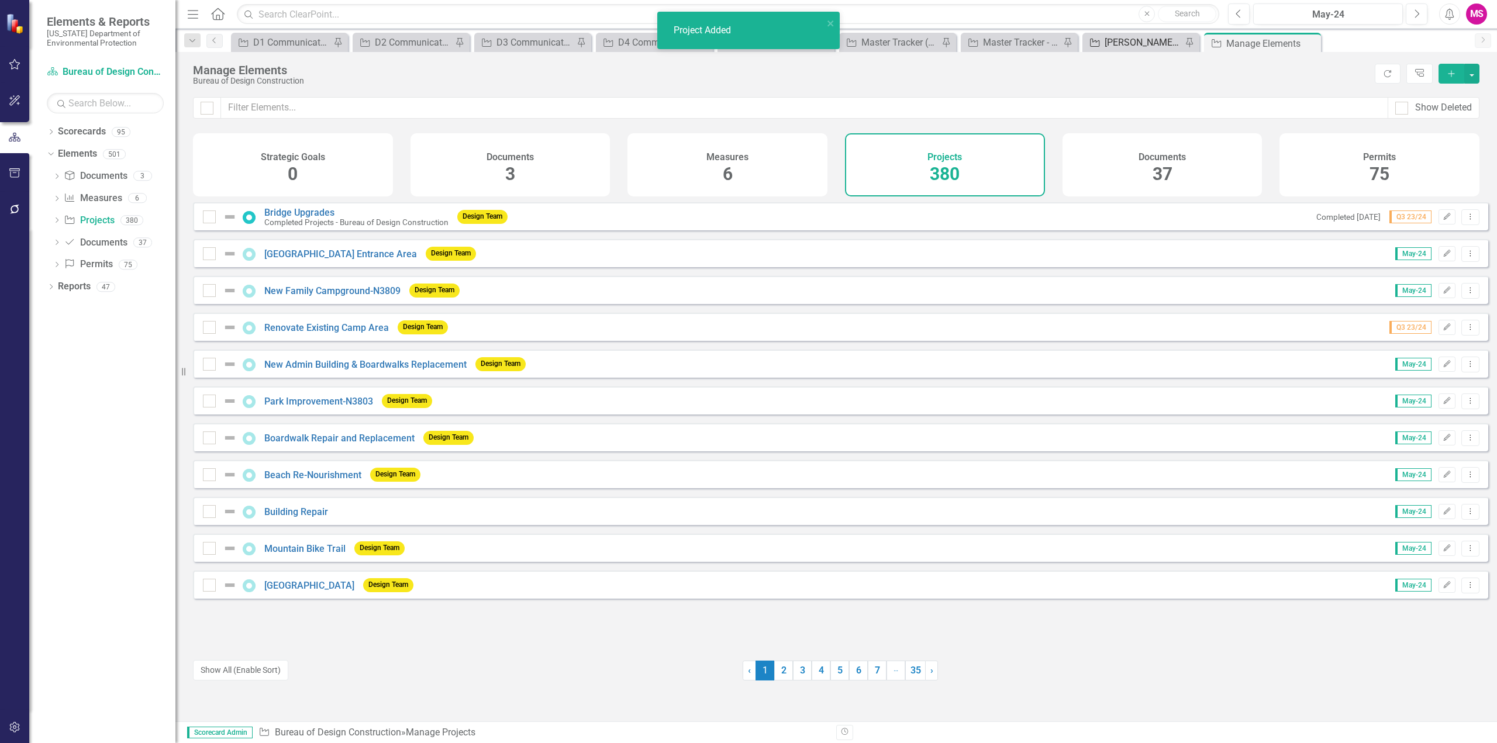
click at [1128, 45] on div "[PERSON_NAME]'s Tracker" at bounding box center [1143, 42] width 77 height 15
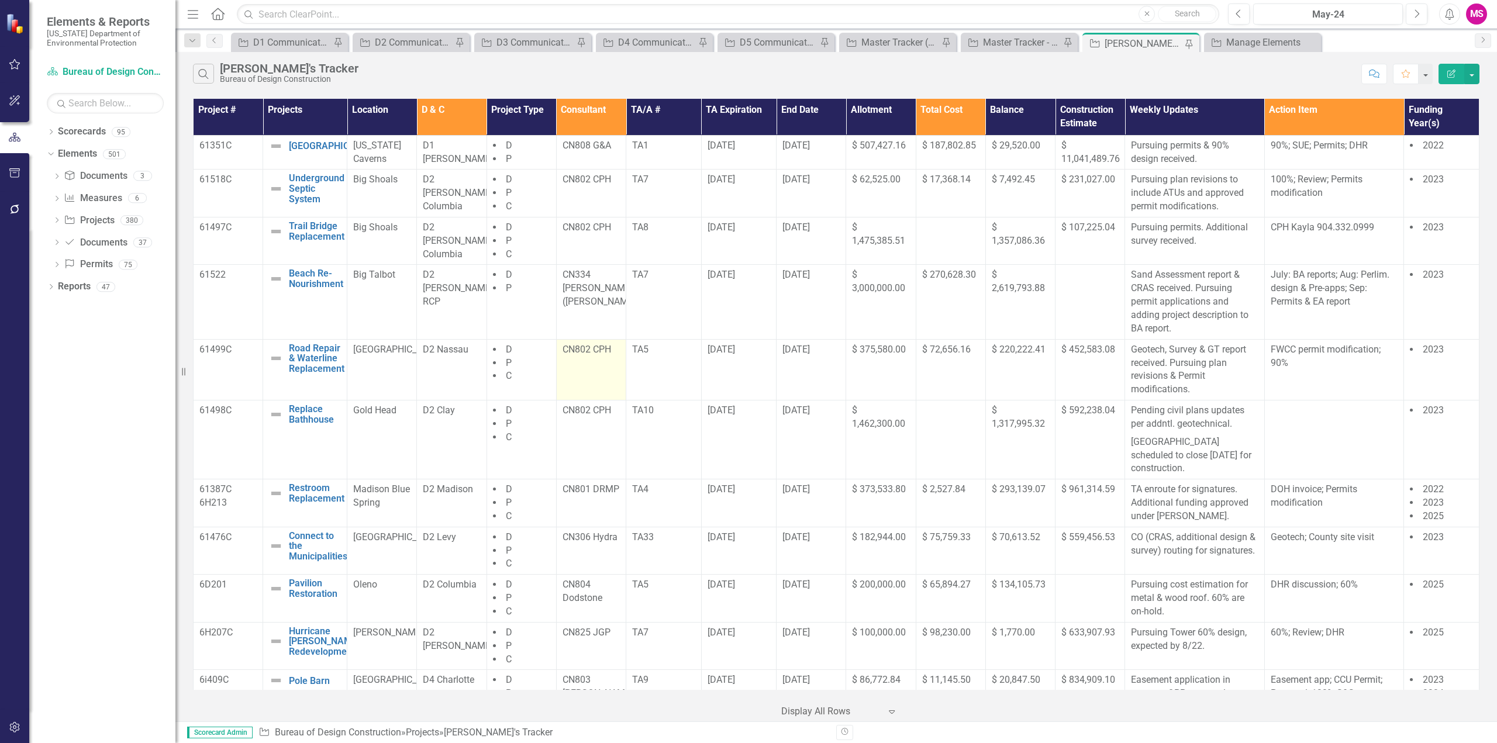
click at [188, 16] on icon "Menu" at bounding box center [192, 14] width 15 height 12
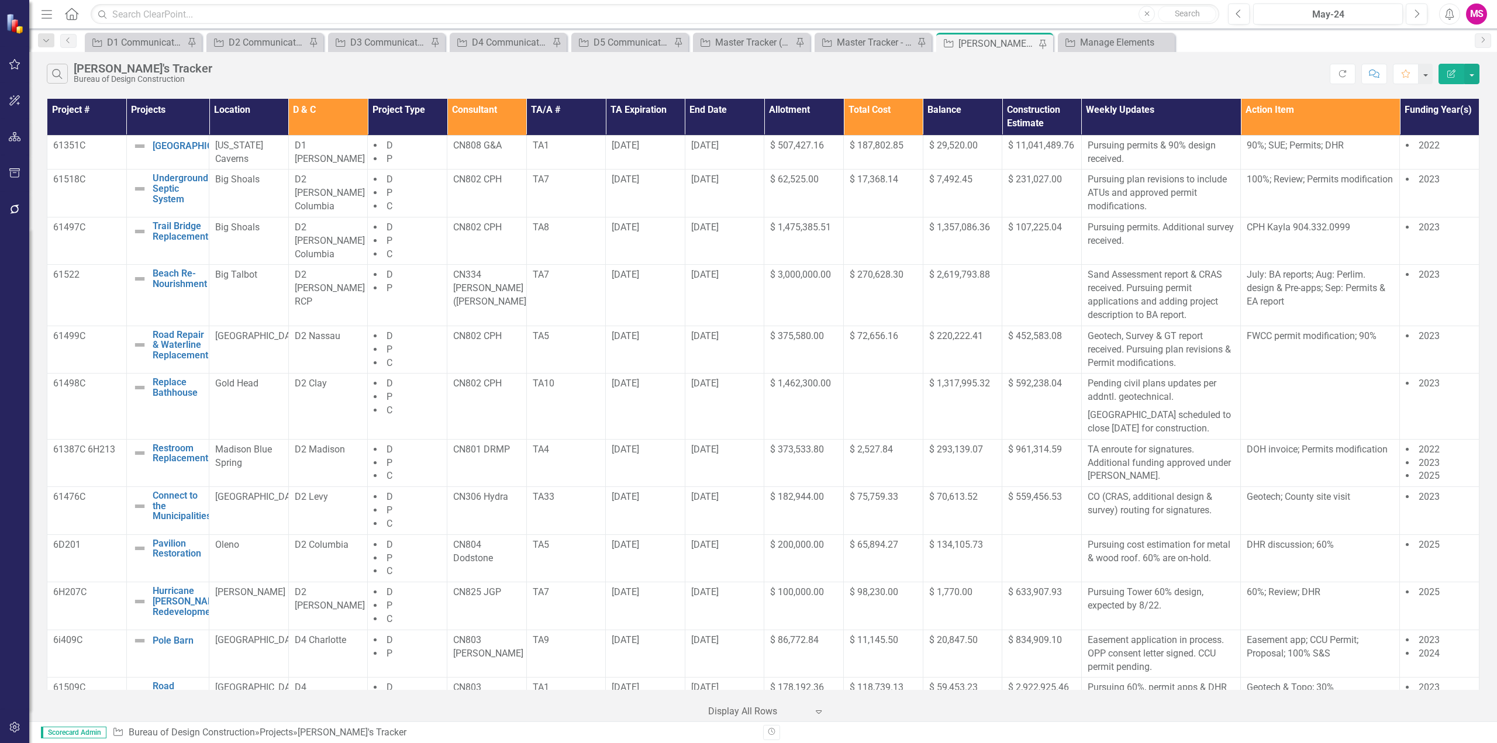
drag, startPoint x: 759, startPoint y: 708, endPoint x: 752, endPoint y: 702, distance: 9.2
click at [759, 708] on div at bounding box center [757, 712] width 99 height 16
click at [726, 618] on div "10+ rows per page" at bounding box center [769, 614] width 110 height 13
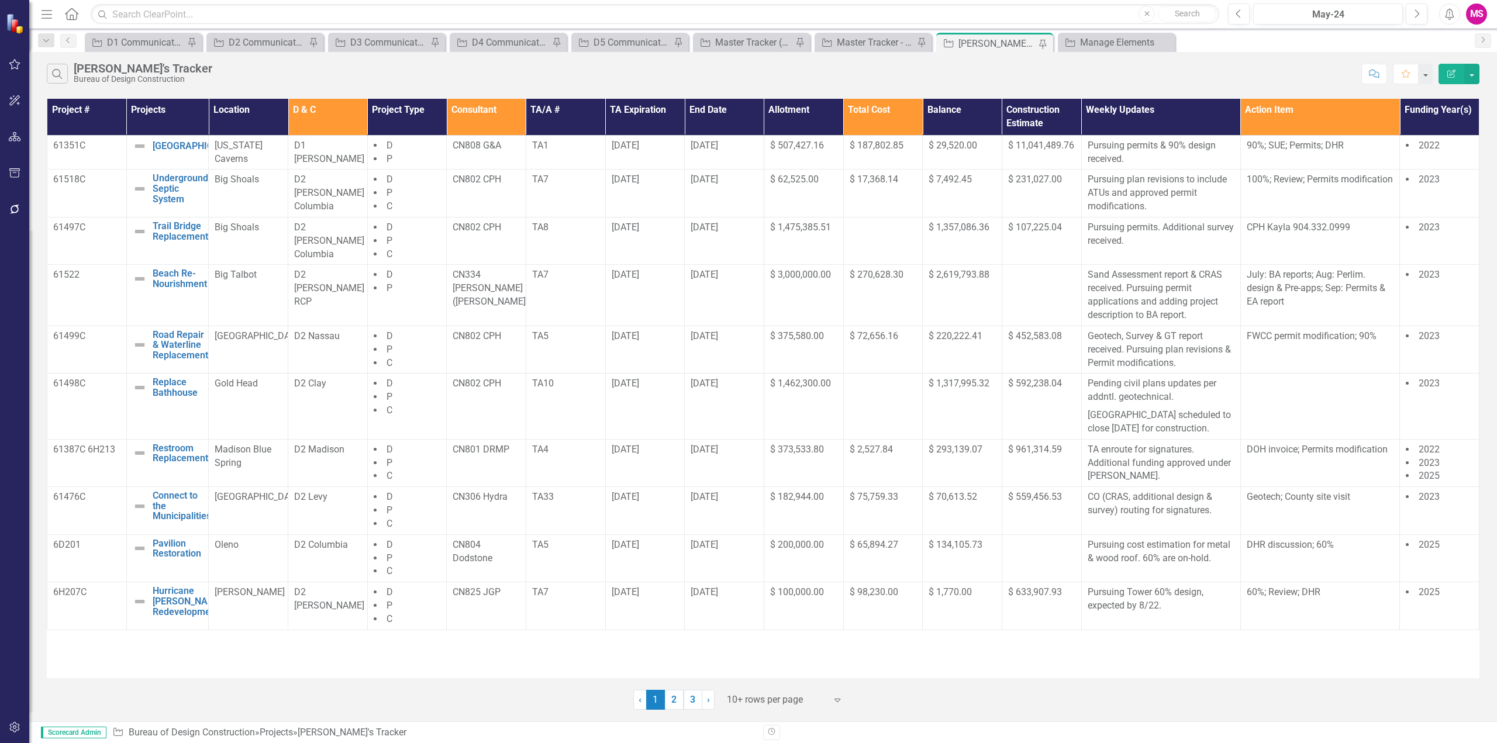
click at [233, 107] on th "Location" at bounding box center [249, 117] width 80 height 36
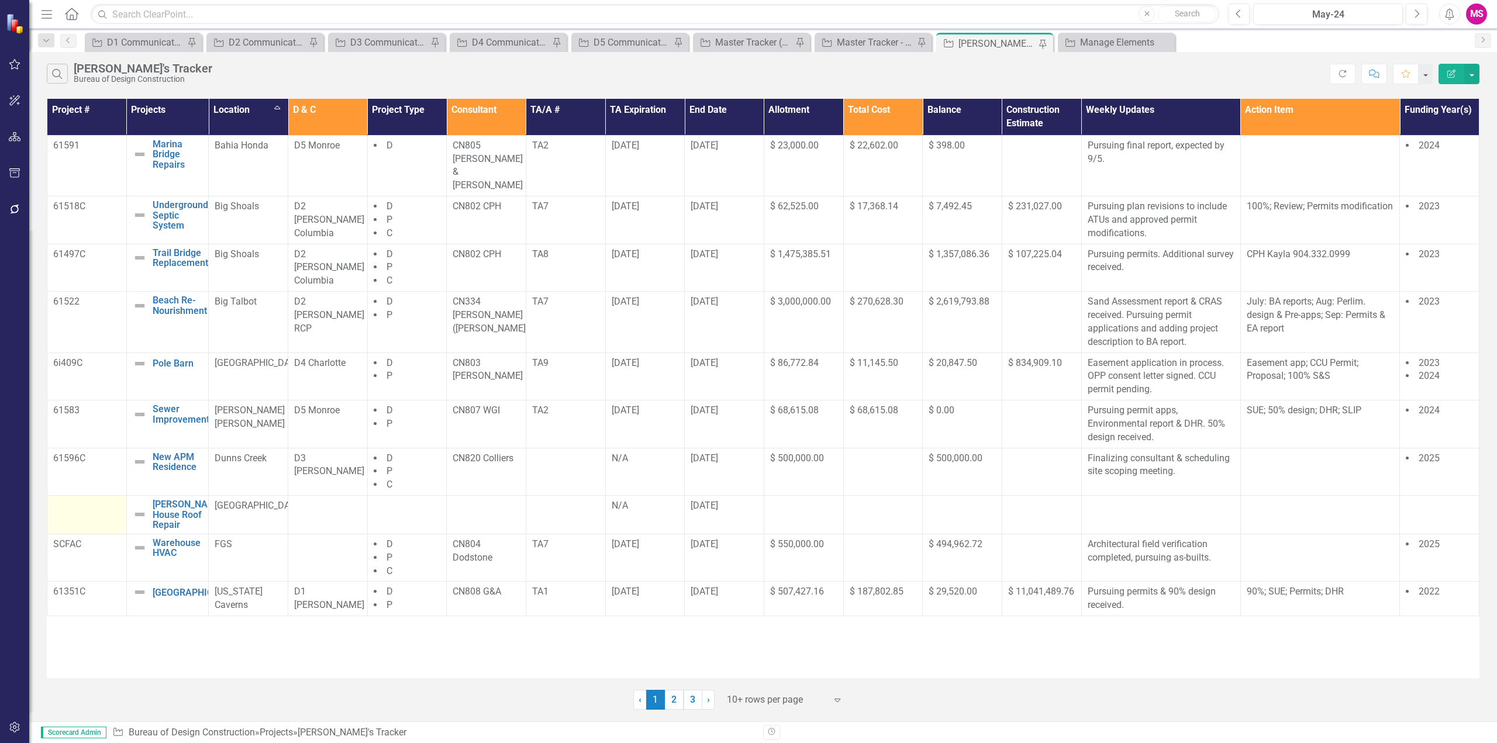
click at [84, 500] on div at bounding box center [86, 507] width 67 height 14
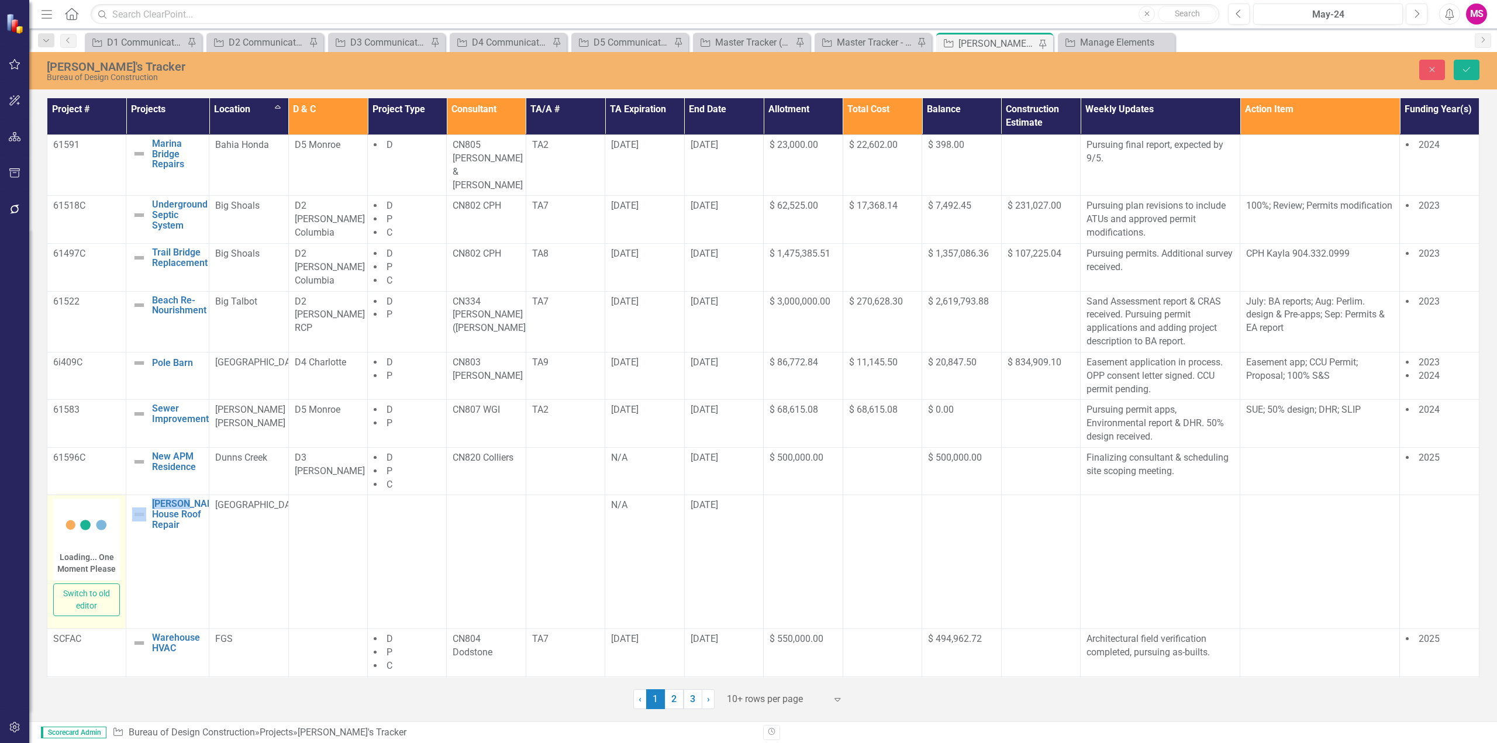
click at [73, 500] on div "Loading... One Moment Please" at bounding box center [86, 540] width 67 height 82
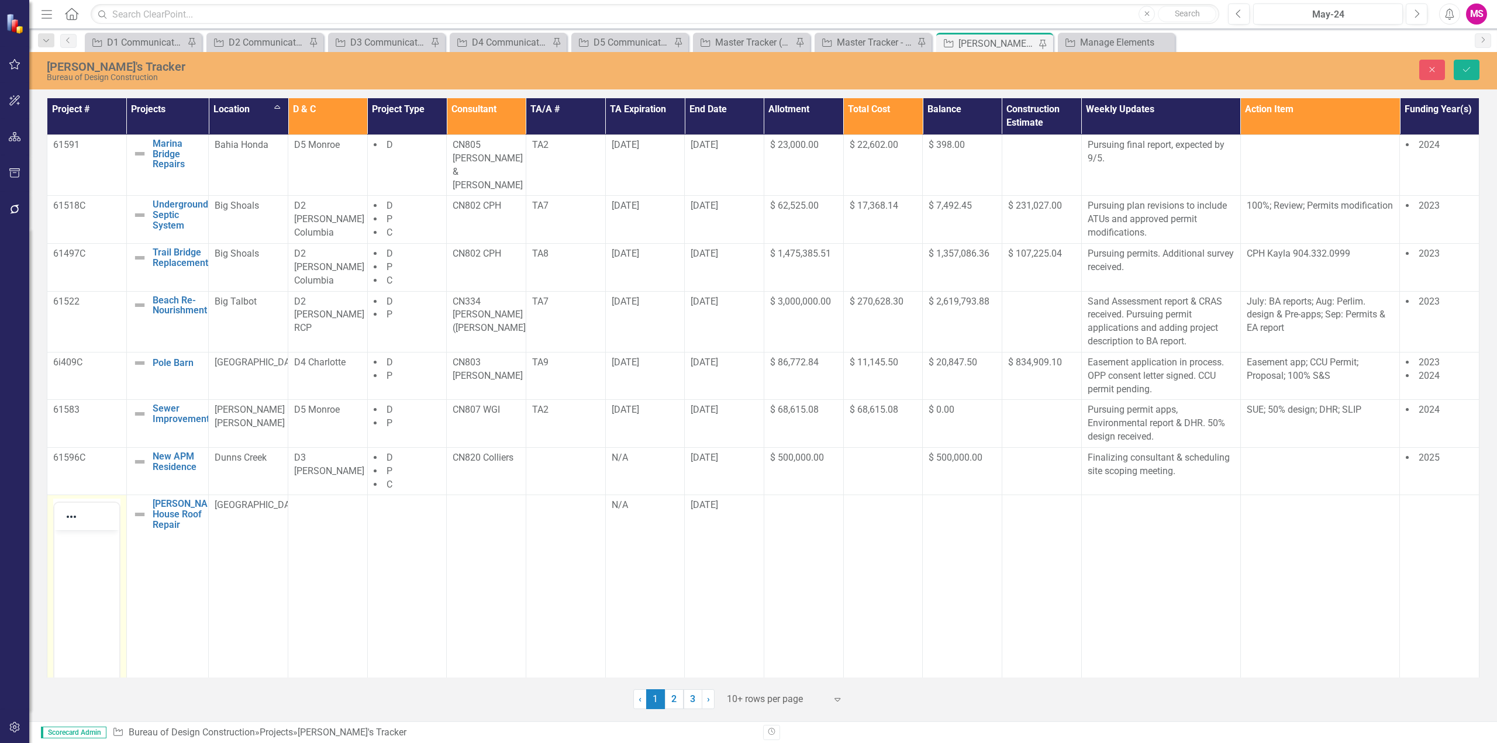
click at [81, 552] on body "Rich Text Area. Press ALT-0 for help." at bounding box center [86, 618] width 65 height 175
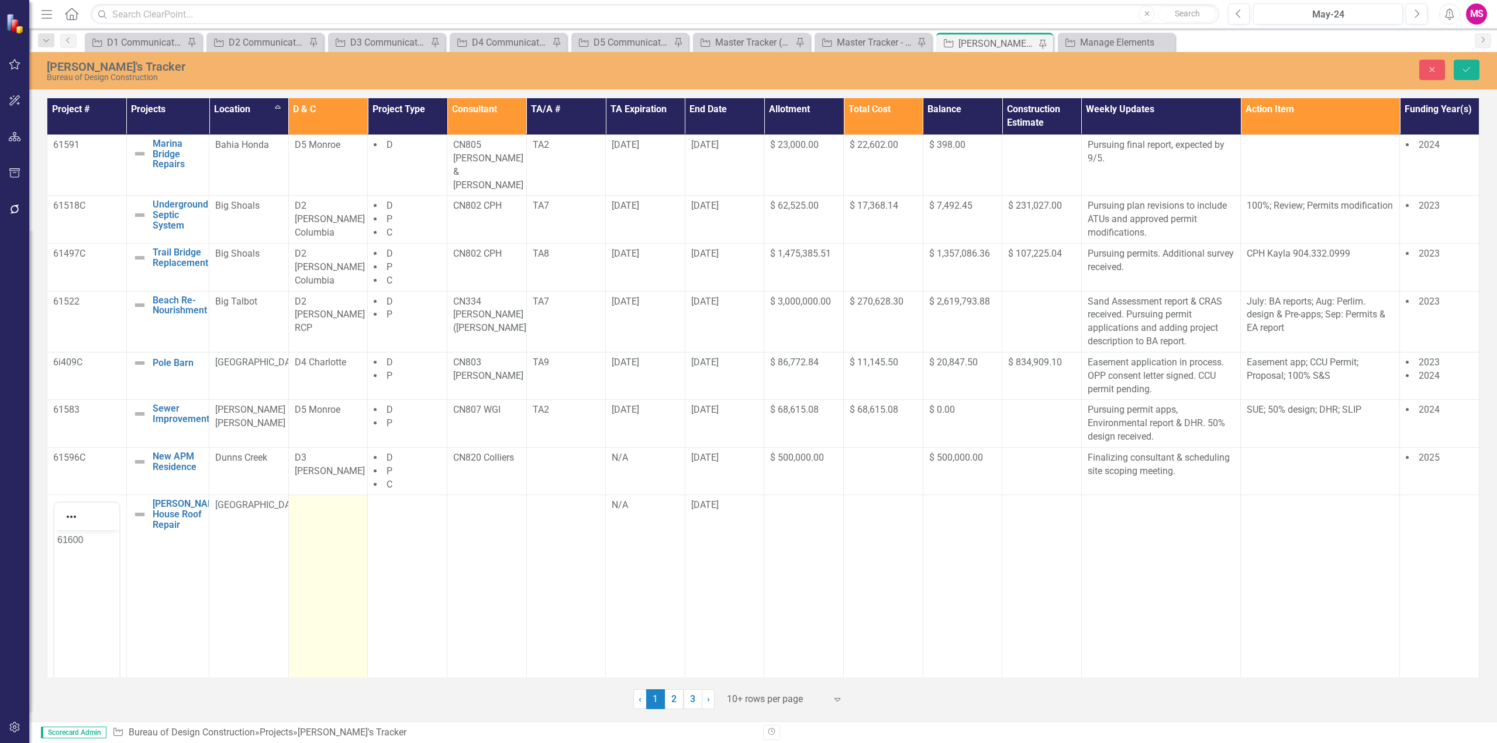
click at [326, 498] on td at bounding box center [328, 639] width 80 height 289
click at [317, 505] on textarea at bounding box center [328, 570] width 67 height 142
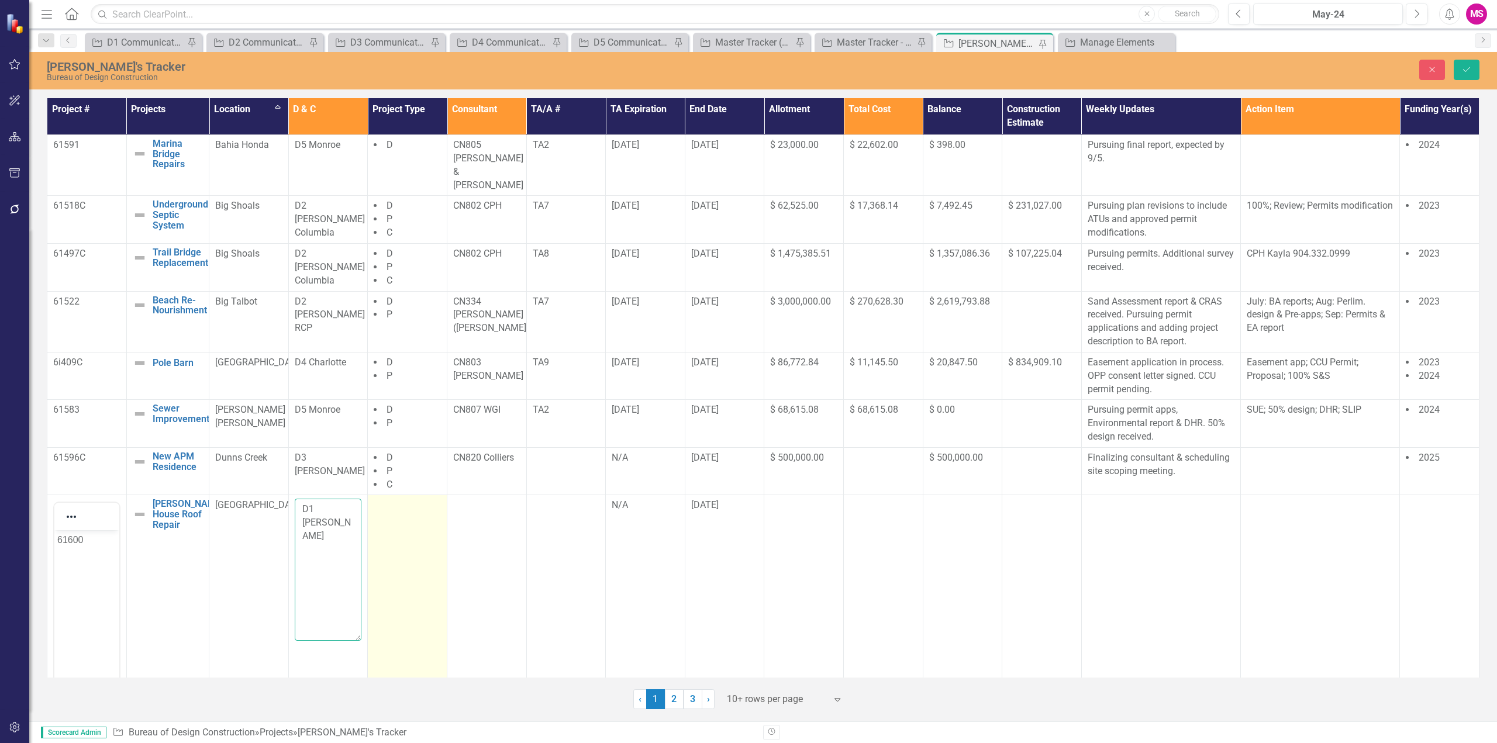
type textarea "D1 [PERSON_NAME]"
click at [389, 495] on td at bounding box center [408, 639] width 80 height 289
click at [391, 514] on td at bounding box center [408, 639] width 80 height 289
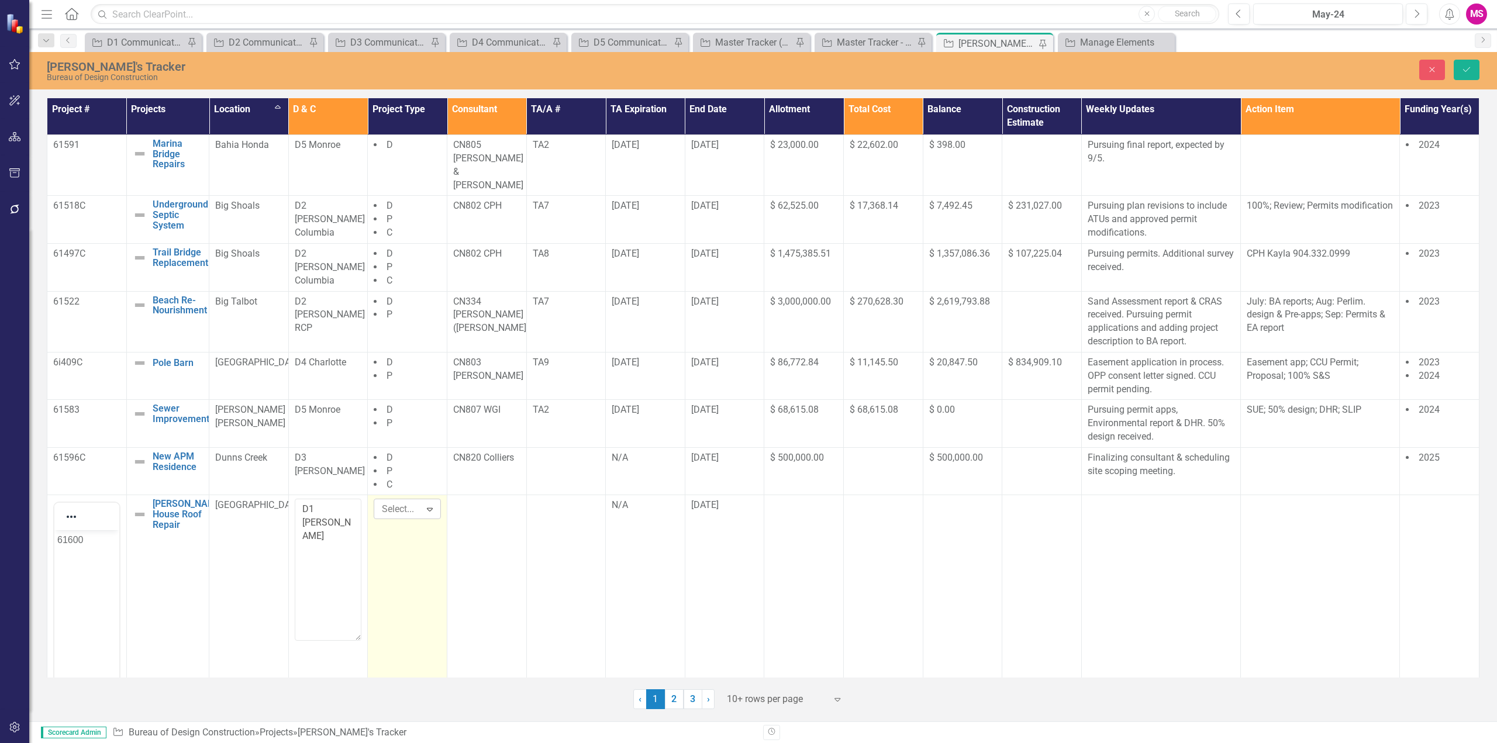
click at [404, 502] on div at bounding box center [398, 510] width 43 height 16
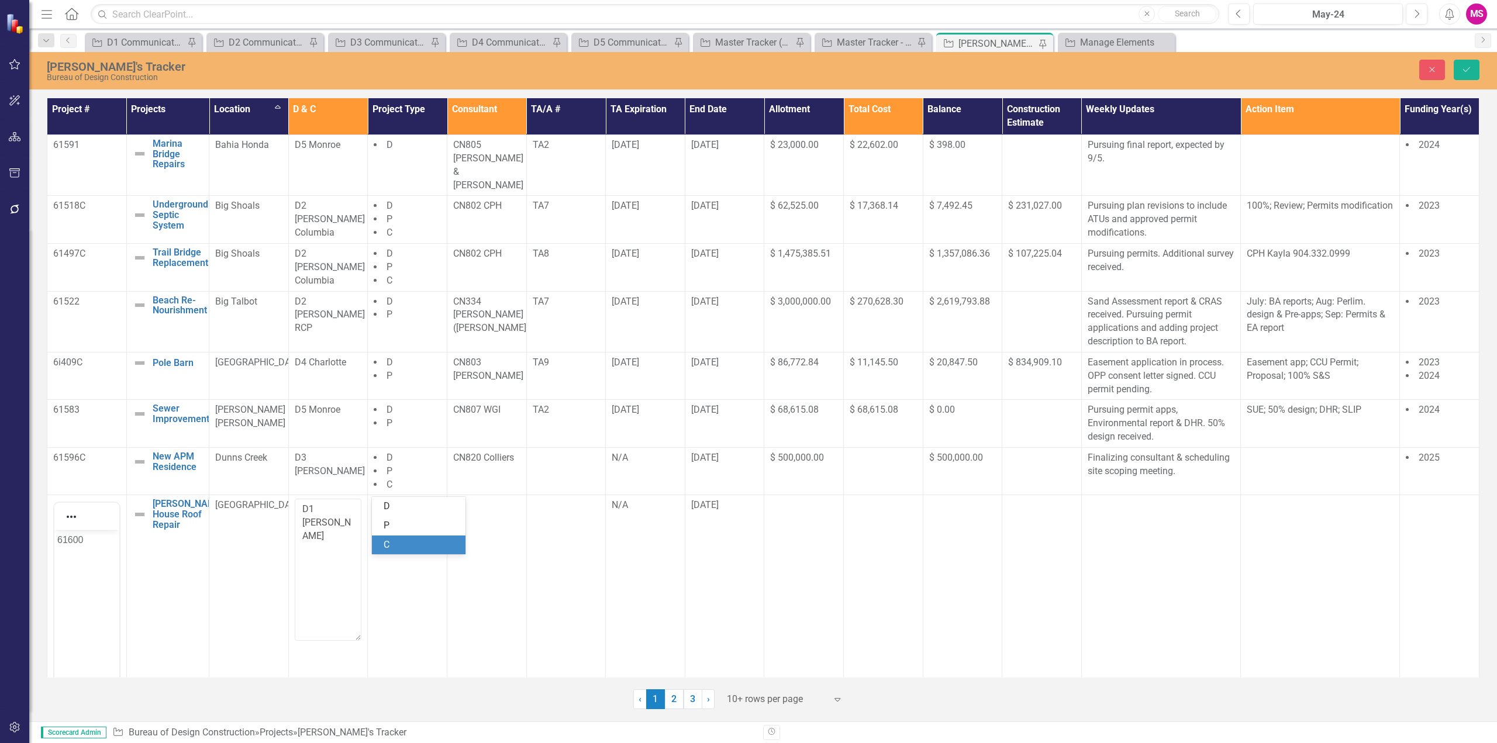
click at [391, 545] on div "C" at bounding box center [421, 545] width 75 height 13
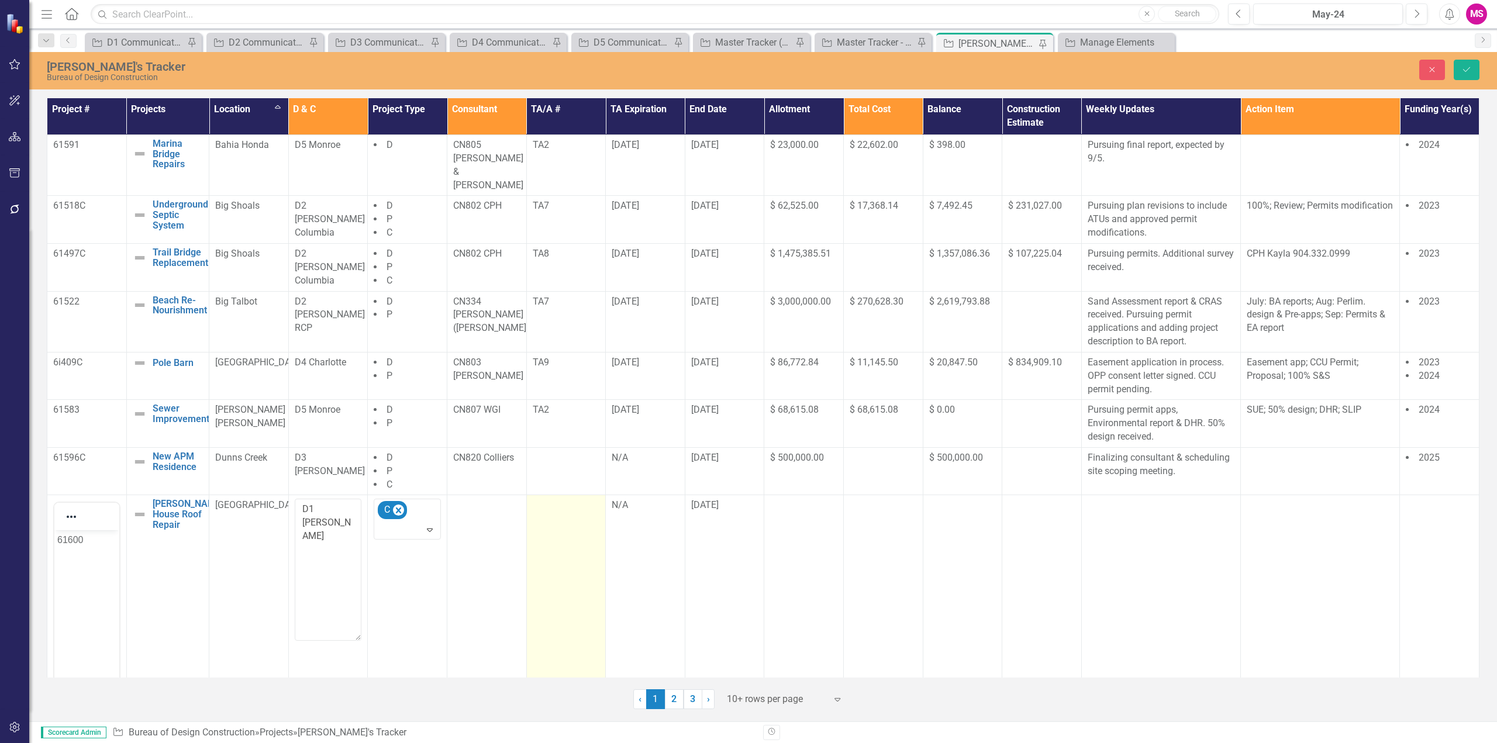
click at [553, 500] on td at bounding box center [566, 639] width 80 height 289
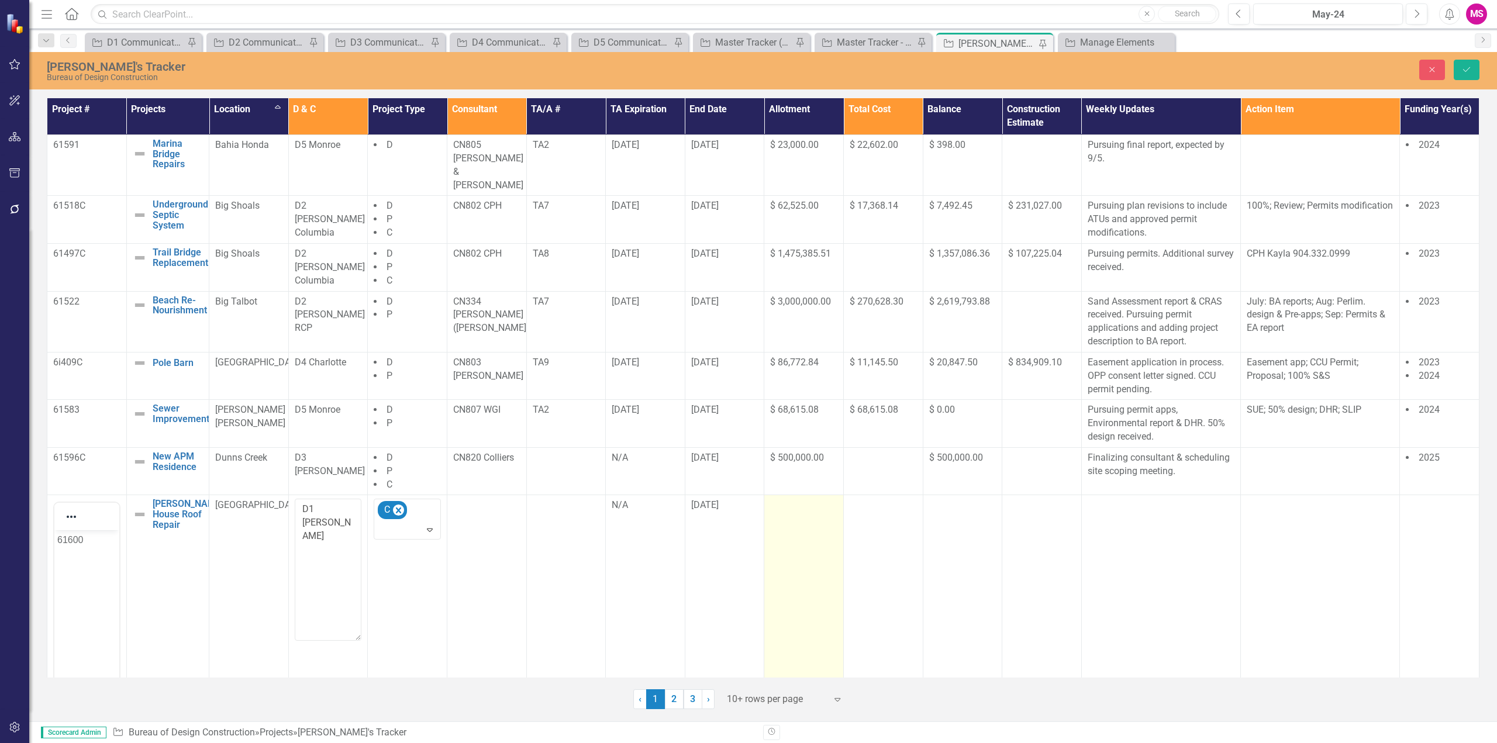
click at [795, 499] on div at bounding box center [803, 506] width 67 height 14
click at [794, 499] on input "number" at bounding box center [803, 510] width 67 height 22
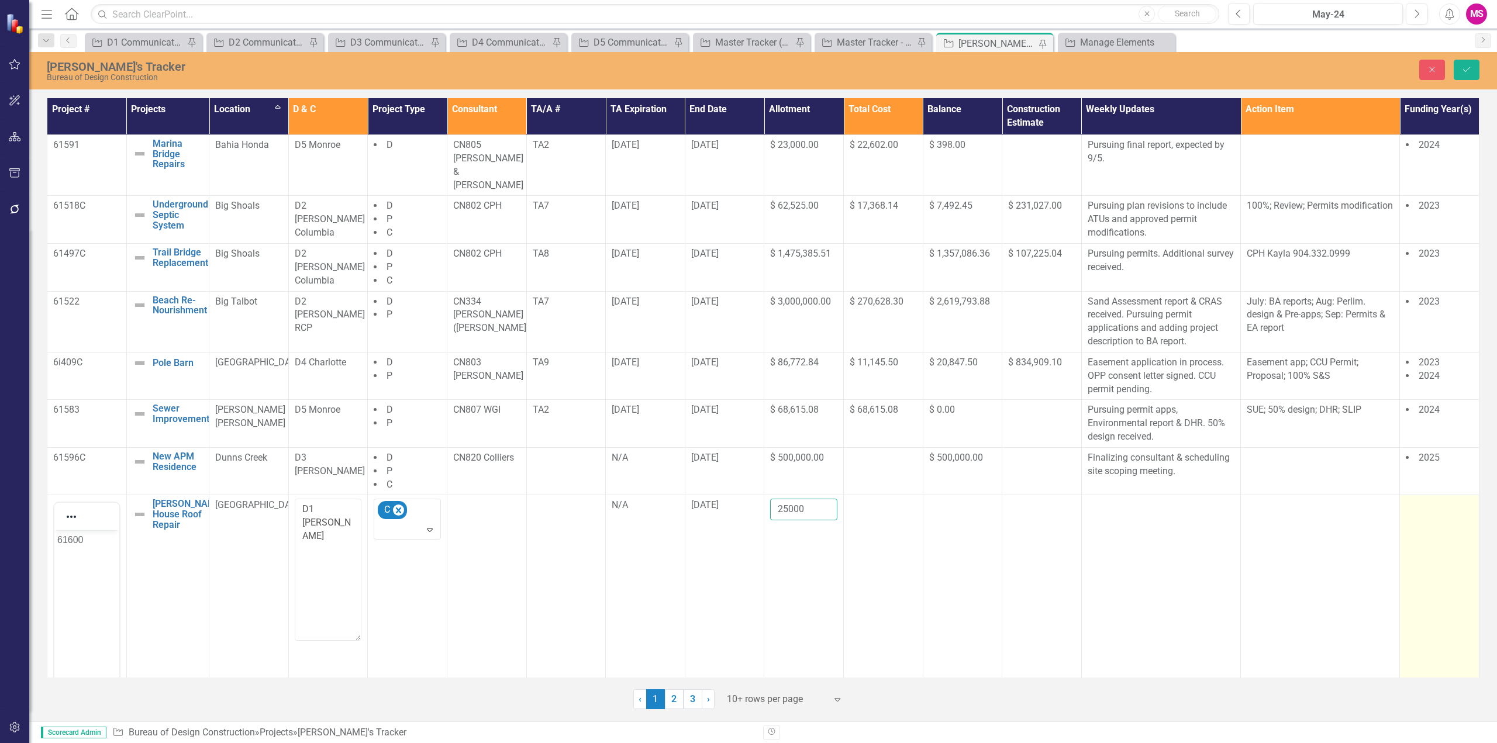
type input "25000"
click at [1417, 495] on td at bounding box center [1440, 639] width 80 height 289
click at [1424, 502] on div at bounding box center [1431, 510] width 43 height 16
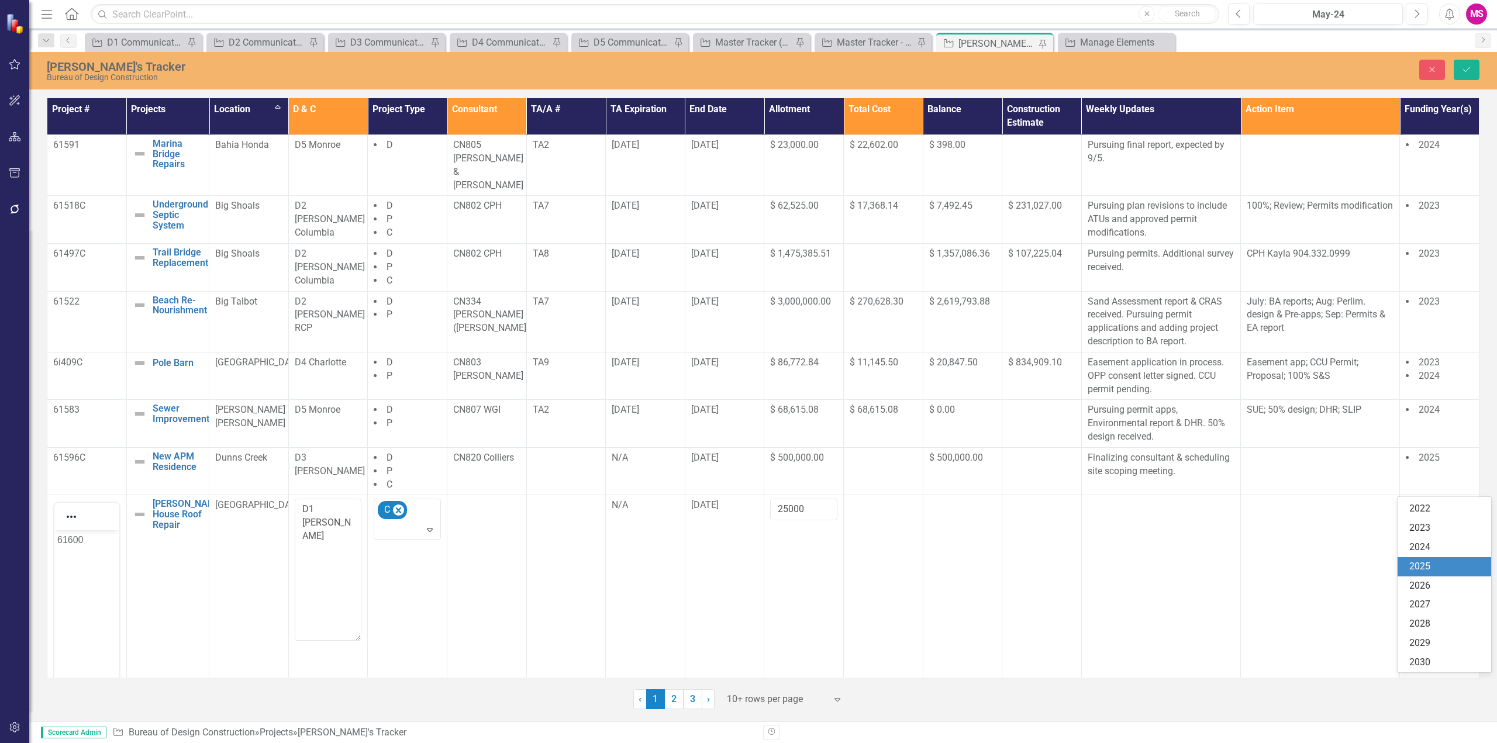
click at [1436, 567] on div "2025" at bounding box center [1447, 566] width 75 height 13
click at [1460, 70] on button "Save" at bounding box center [1467, 70] width 26 height 20
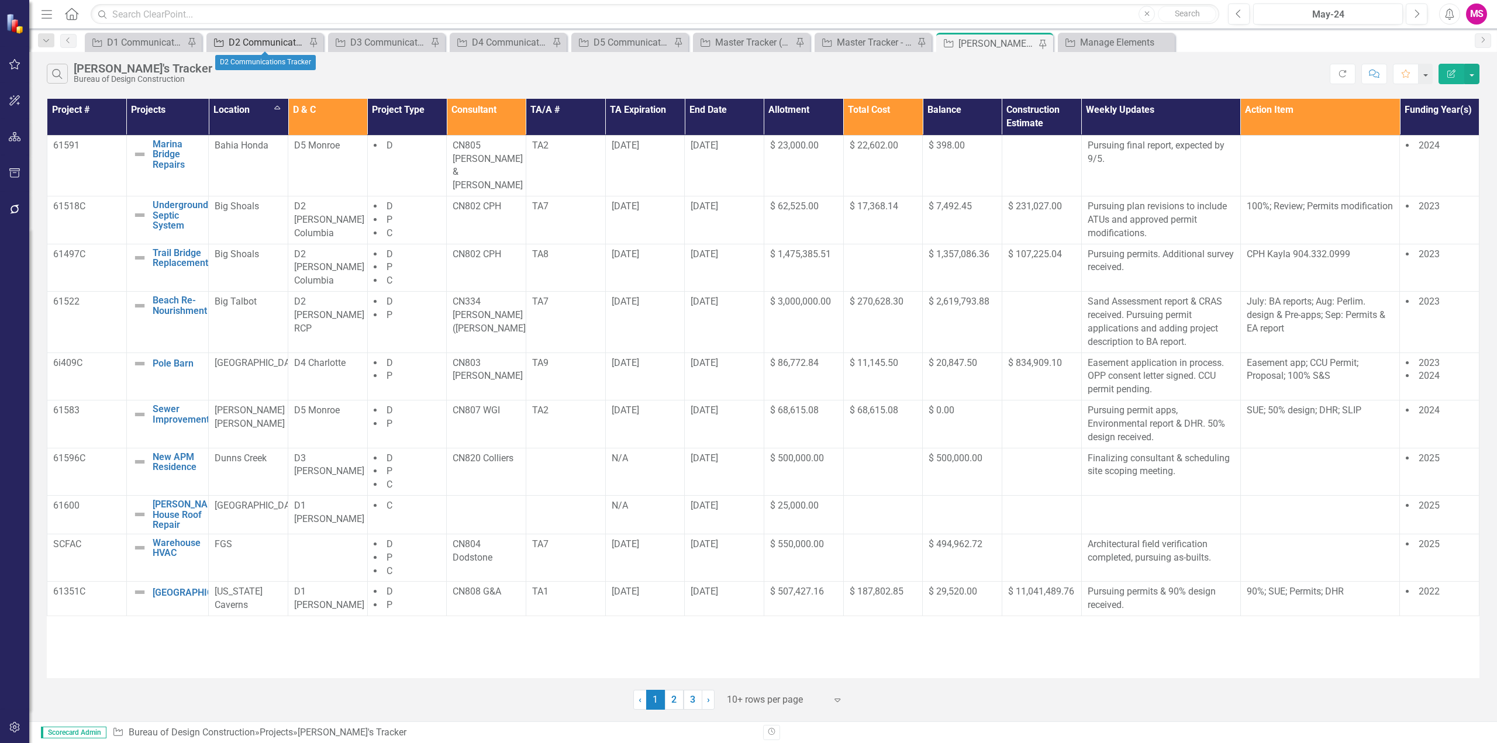
click at [246, 40] on div "D2 Communications Tracker" at bounding box center [267, 42] width 77 height 15
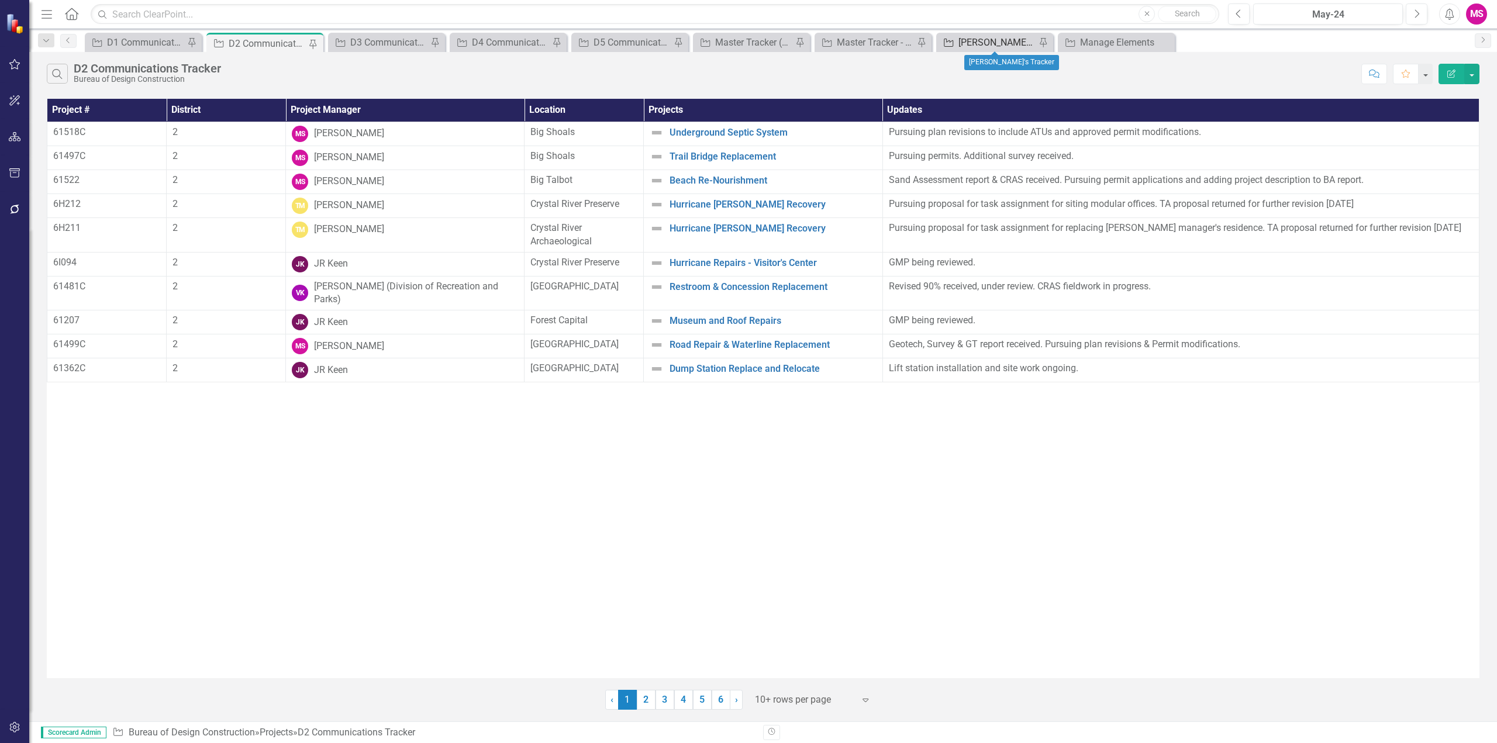
click at [974, 40] on div "[PERSON_NAME]'s Tracker" at bounding box center [997, 42] width 77 height 15
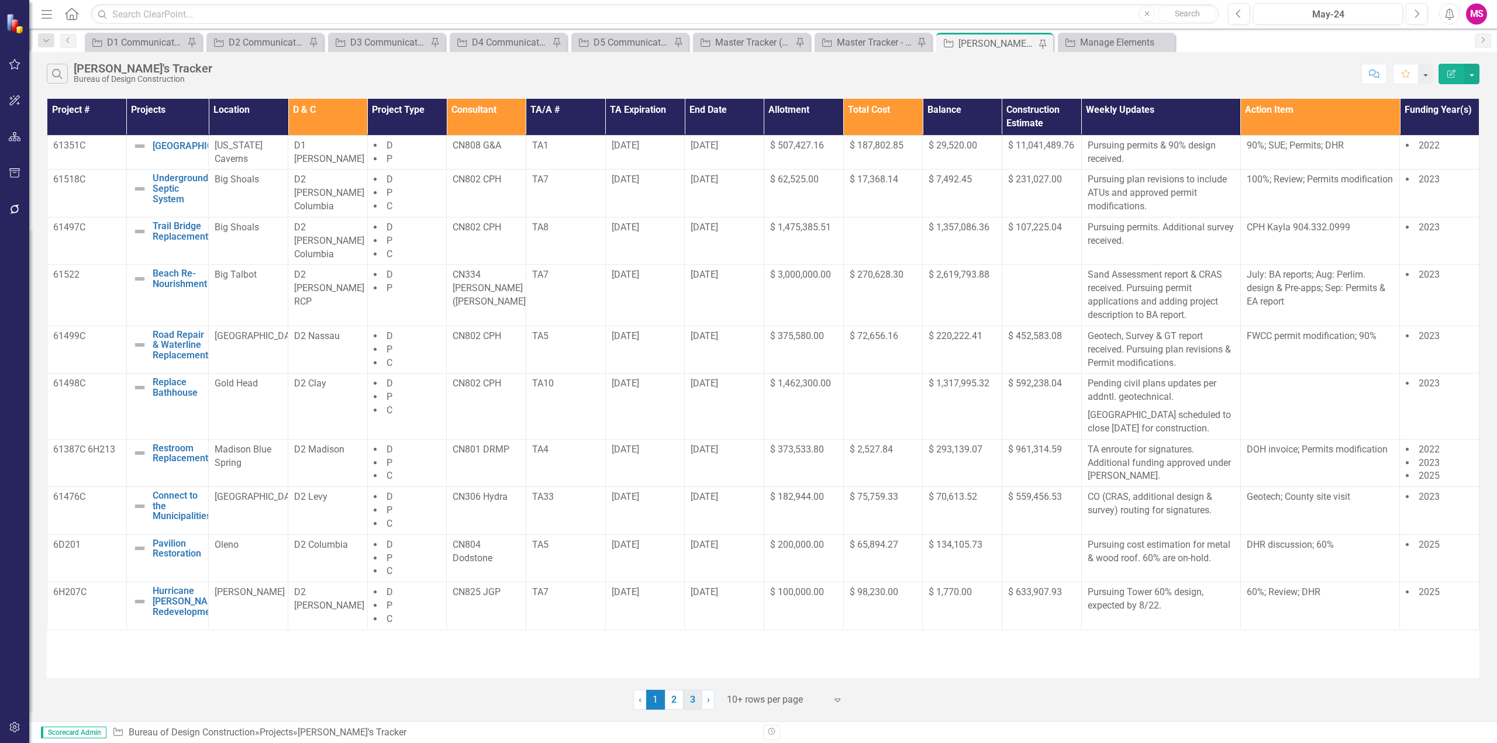
click at [692, 708] on link "3" at bounding box center [693, 700] width 19 height 20
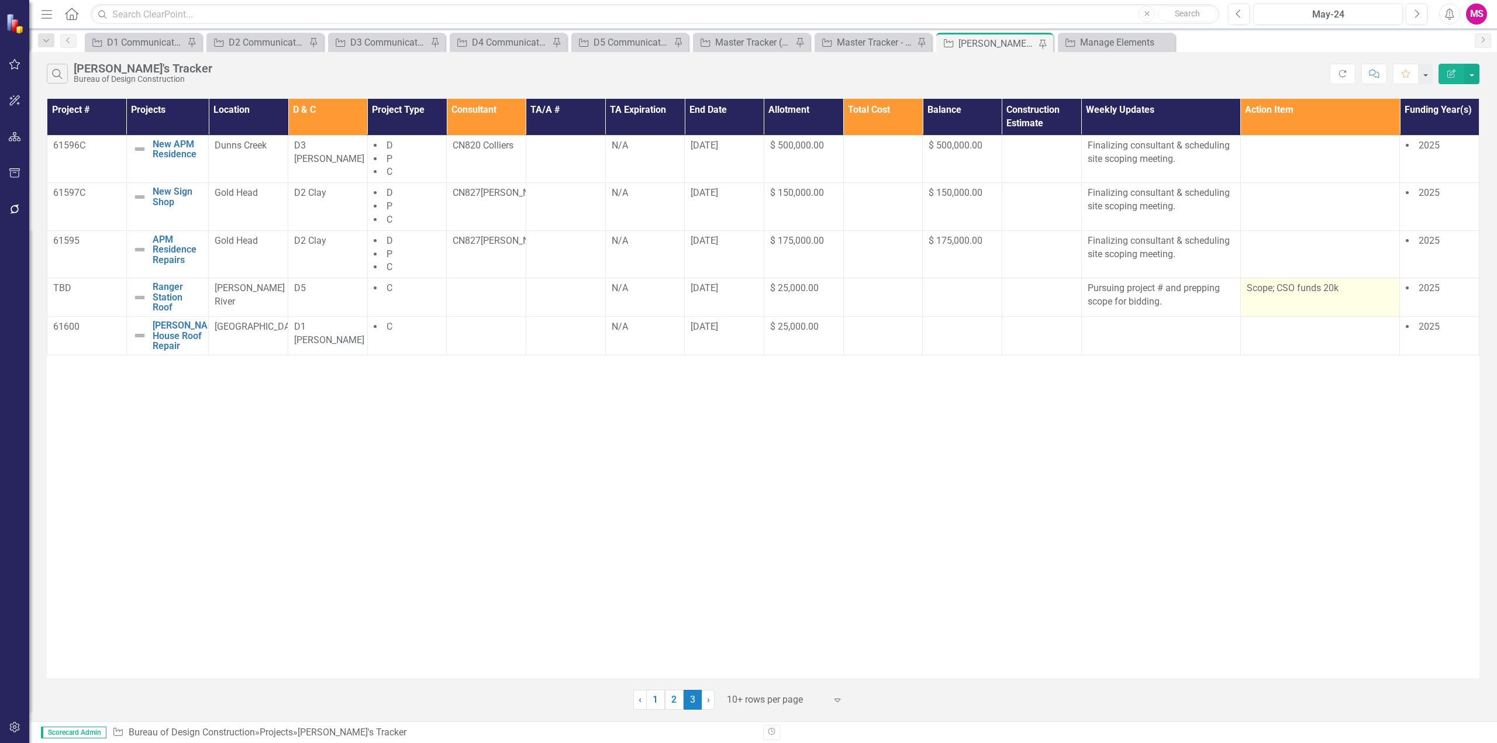
click at [1279, 298] on td "Scope; CSO funds 20k" at bounding box center [1320, 297] width 159 height 39
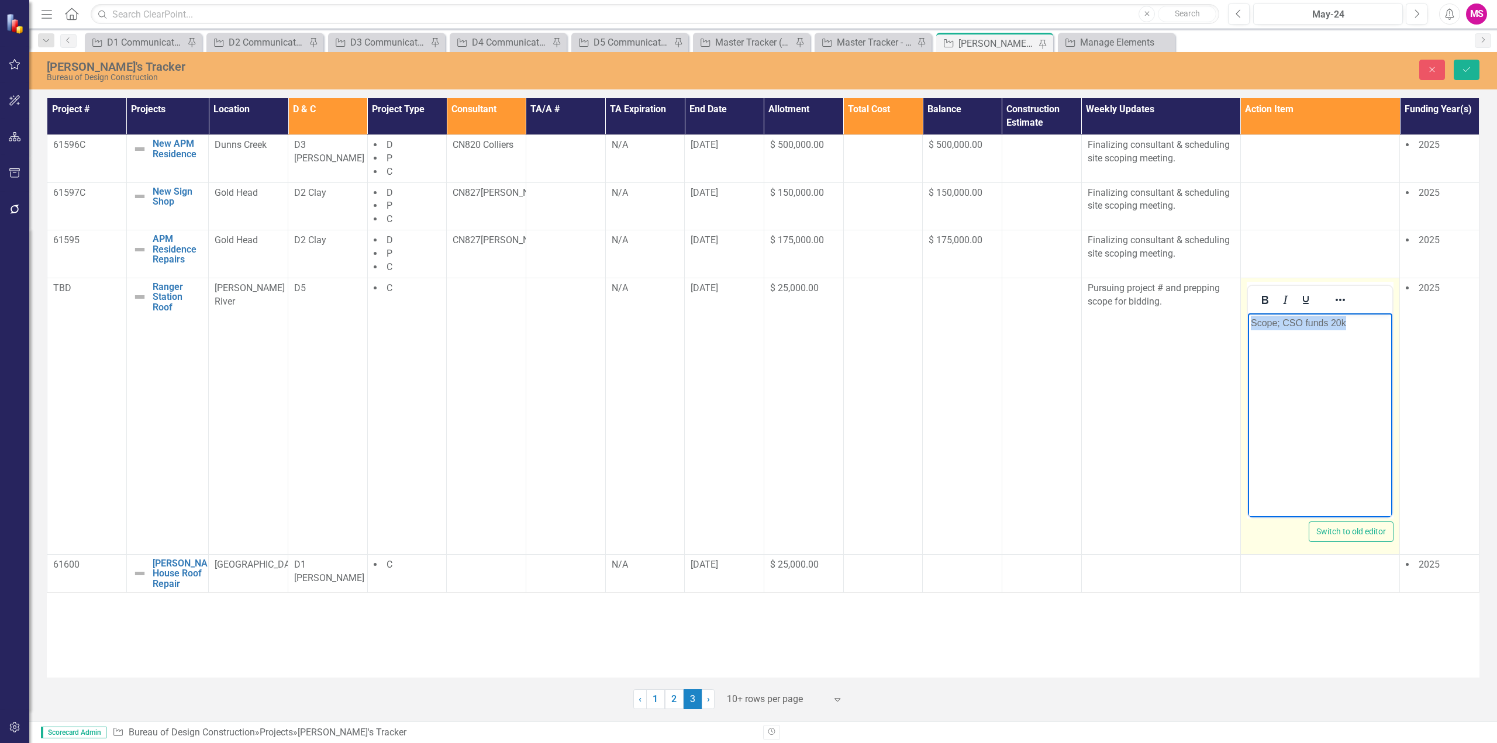
drag, startPoint x: 1348, startPoint y: 324, endPoint x: 1201, endPoint y: 320, distance: 147.5
click at [1248, 320] on html "Scope; CSO funds 20k" at bounding box center [1320, 400] width 144 height 175
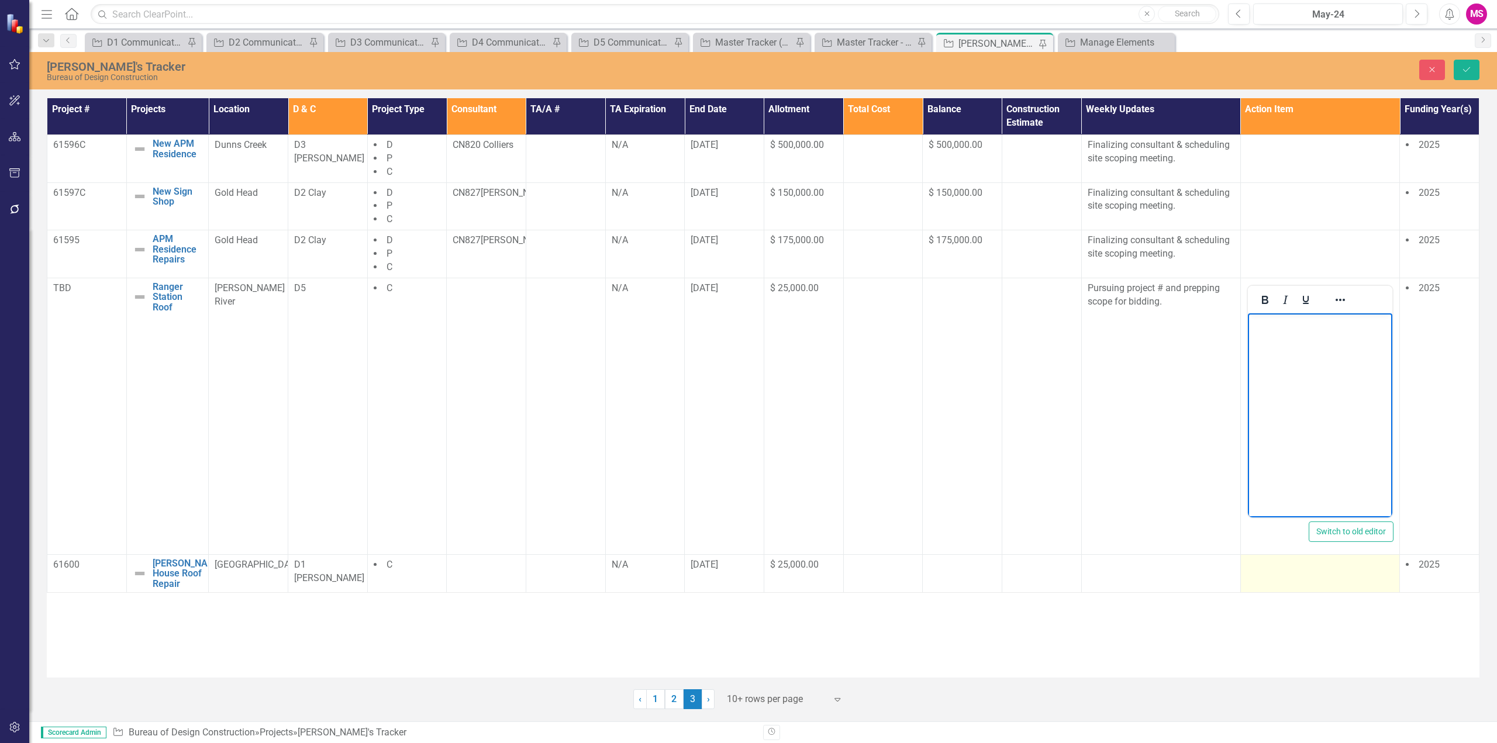
click at [1279, 584] on td at bounding box center [1320, 573] width 159 height 39
click at [1276, 585] on td at bounding box center [1320, 573] width 159 height 39
click at [1275, 580] on td at bounding box center [1320, 573] width 159 height 39
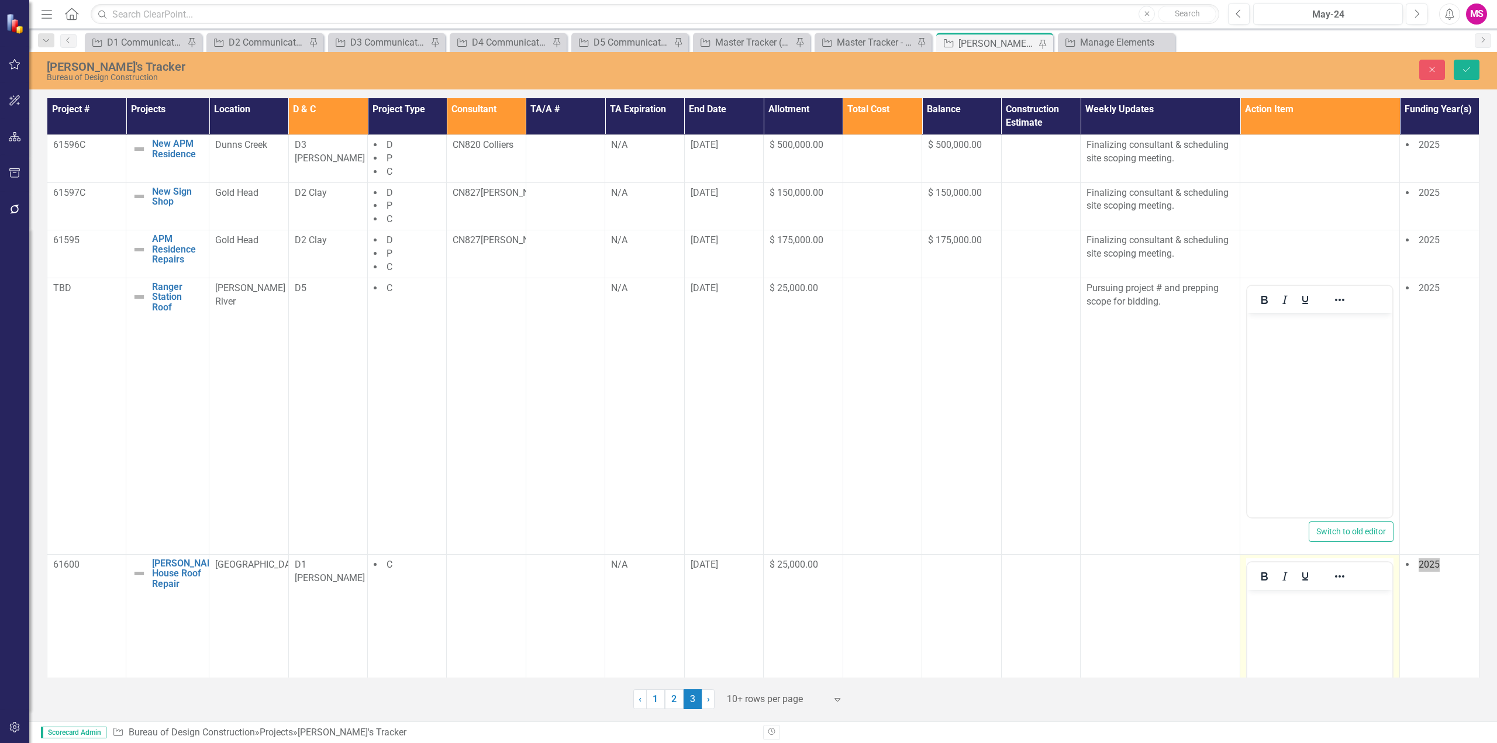
click at [1277, 608] on body "Rich Text Area. Press ALT-0 for help." at bounding box center [1320, 677] width 145 height 175
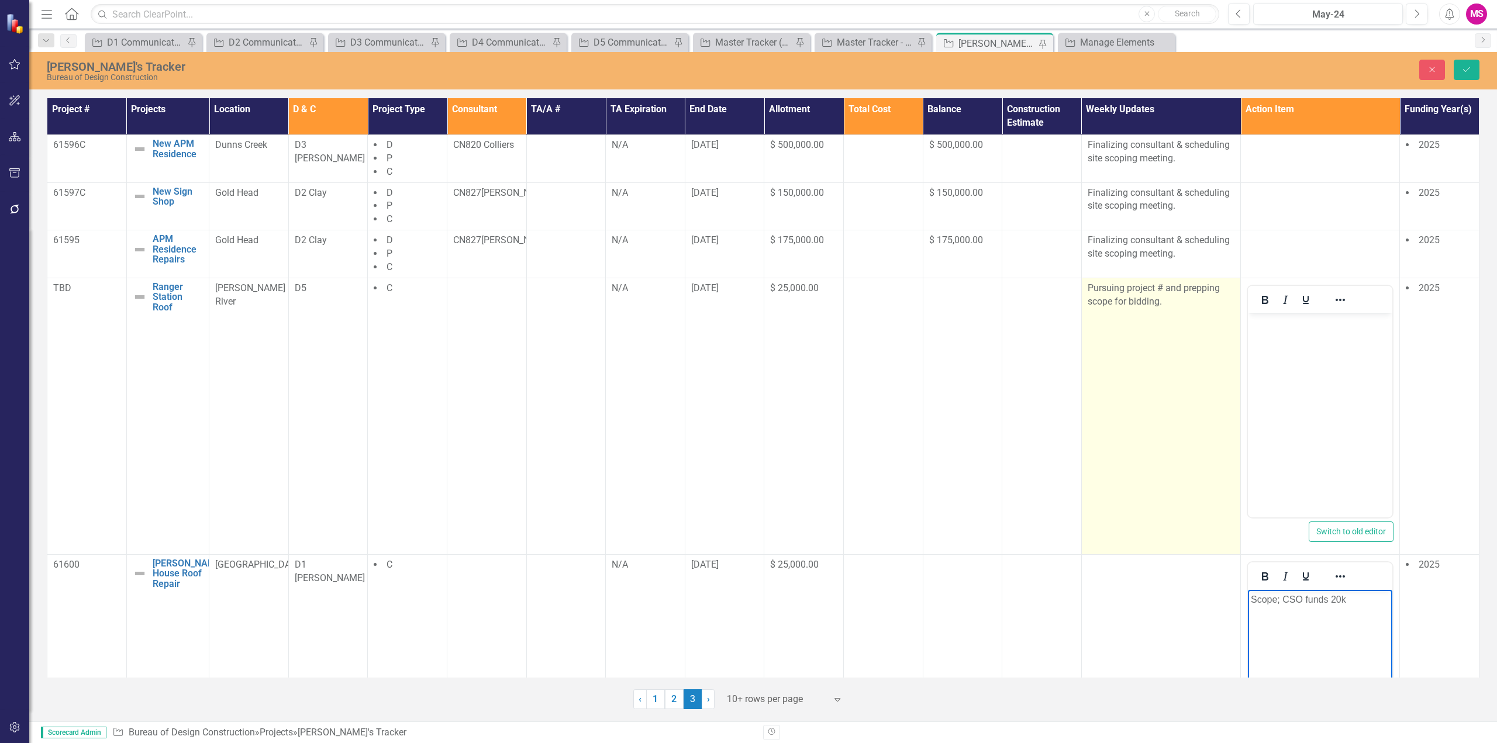
click at [1171, 303] on p "Pursuing project # and prepping scope for bidding." at bounding box center [1161, 295] width 147 height 27
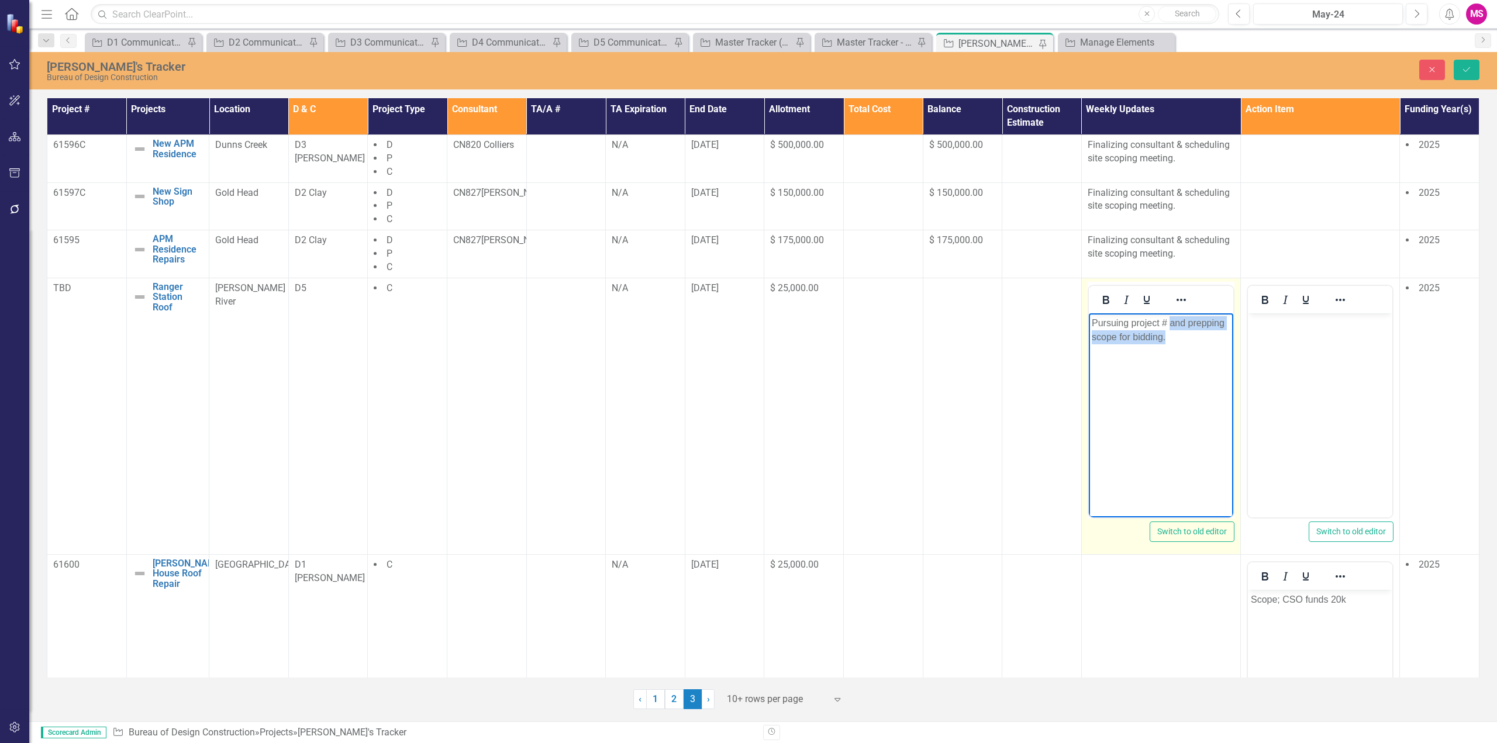
drag, startPoint x: 1169, startPoint y: 321, endPoint x: 1188, endPoint y: 349, distance: 33.3
click at [1188, 359] on body "Pursuing project # and prepping scope for bidding." at bounding box center [1160, 400] width 144 height 175
click at [1187, 344] on body "Pursuing project # and prepping scope for bidding." at bounding box center [1160, 400] width 144 height 175
drag, startPoint x: 1178, startPoint y: 341, endPoint x: 1079, endPoint y: 319, distance: 101.3
click at [1088, 319] on html "Pursuing project # and prepping scope for bidding." at bounding box center [1160, 400] width 144 height 175
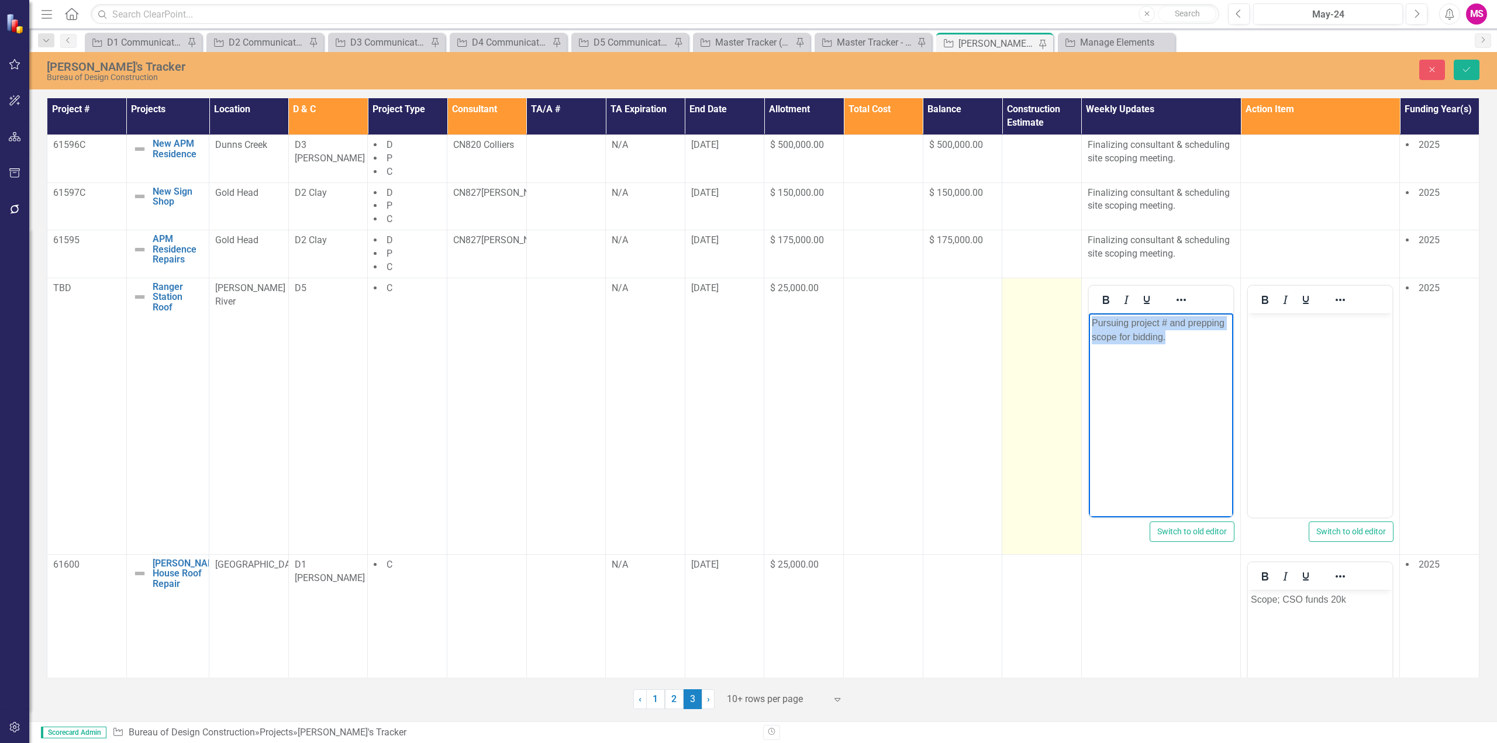
copy p "Pursuing project # and prepping scope for bidding."
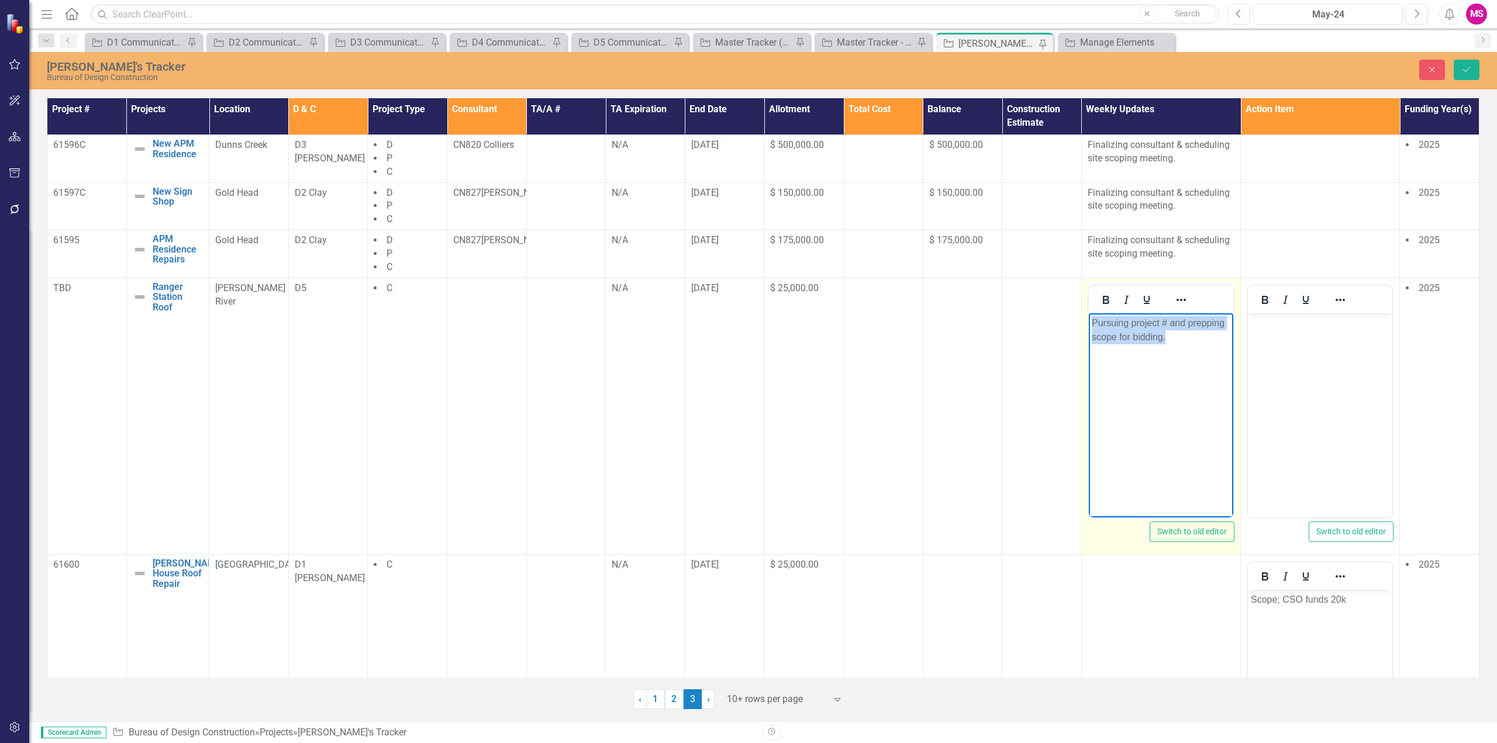
click at [1202, 360] on body "Pursuing project # and prepping scope for bidding." at bounding box center [1160, 400] width 144 height 175
click at [1170, 322] on p "Pursuing project # and prepping scope for bidding." at bounding box center [1160, 330] width 139 height 28
click at [1183, 342] on p "Pursuing project # and prepping scope for bidding." at bounding box center [1160, 330] width 139 height 28
click at [1194, 324] on p "Pursuing project # and prepping scope for bidding." at bounding box center [1160, 330] width 139 height 28
drag, startPoint x: 1188, startPoint y: 323, endPoint x: 1162, endPoint y: 337, distance: 29.8
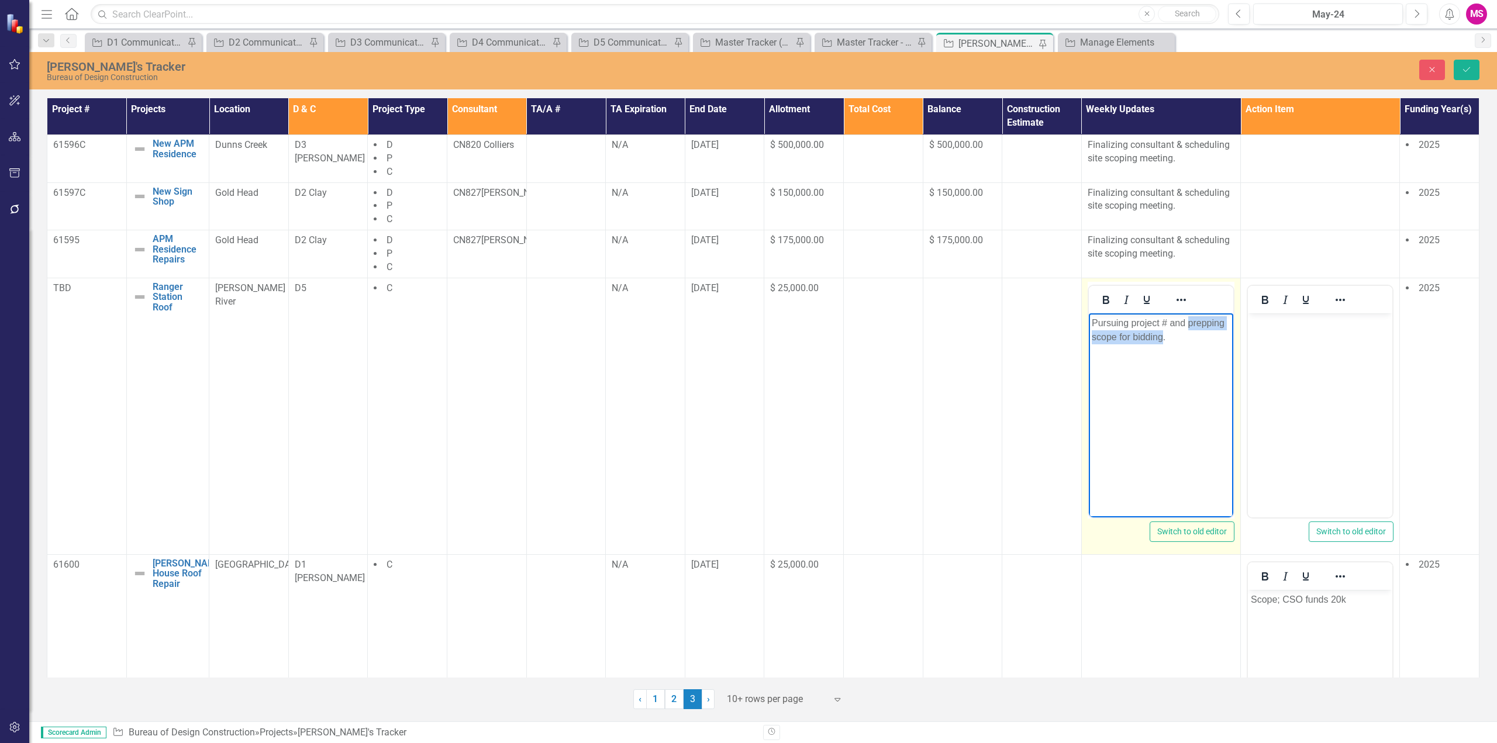
click at [1162, 337] on p "Pursuing project # and prepping scope for bidding." at bounding box center [1160, 330] width 139 height 28
click at [1470, 71] on icon "Save" at bounding box center [1467, 70] width 11 height 8
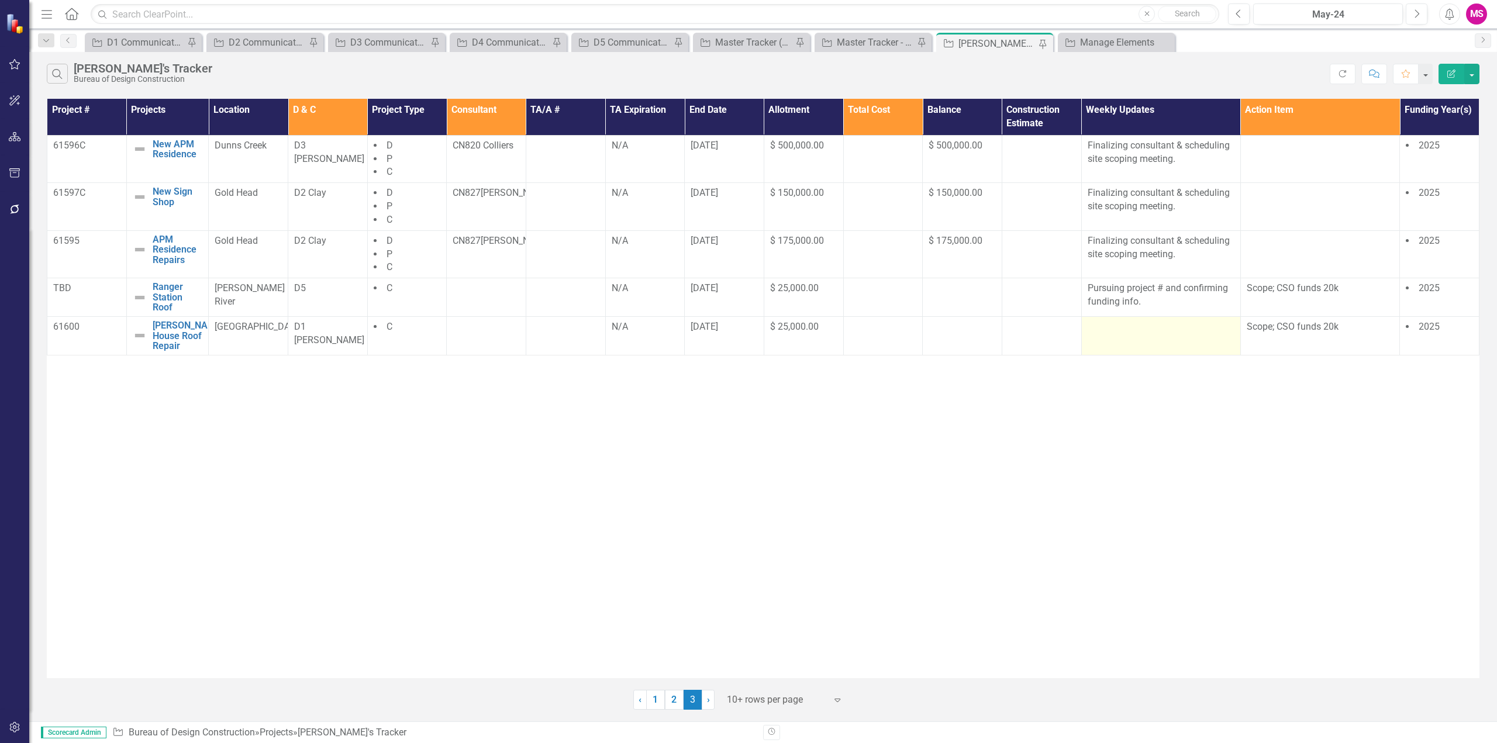
click at [1137, 323] on div at bounding box center [1161, 328] width 147 height 14
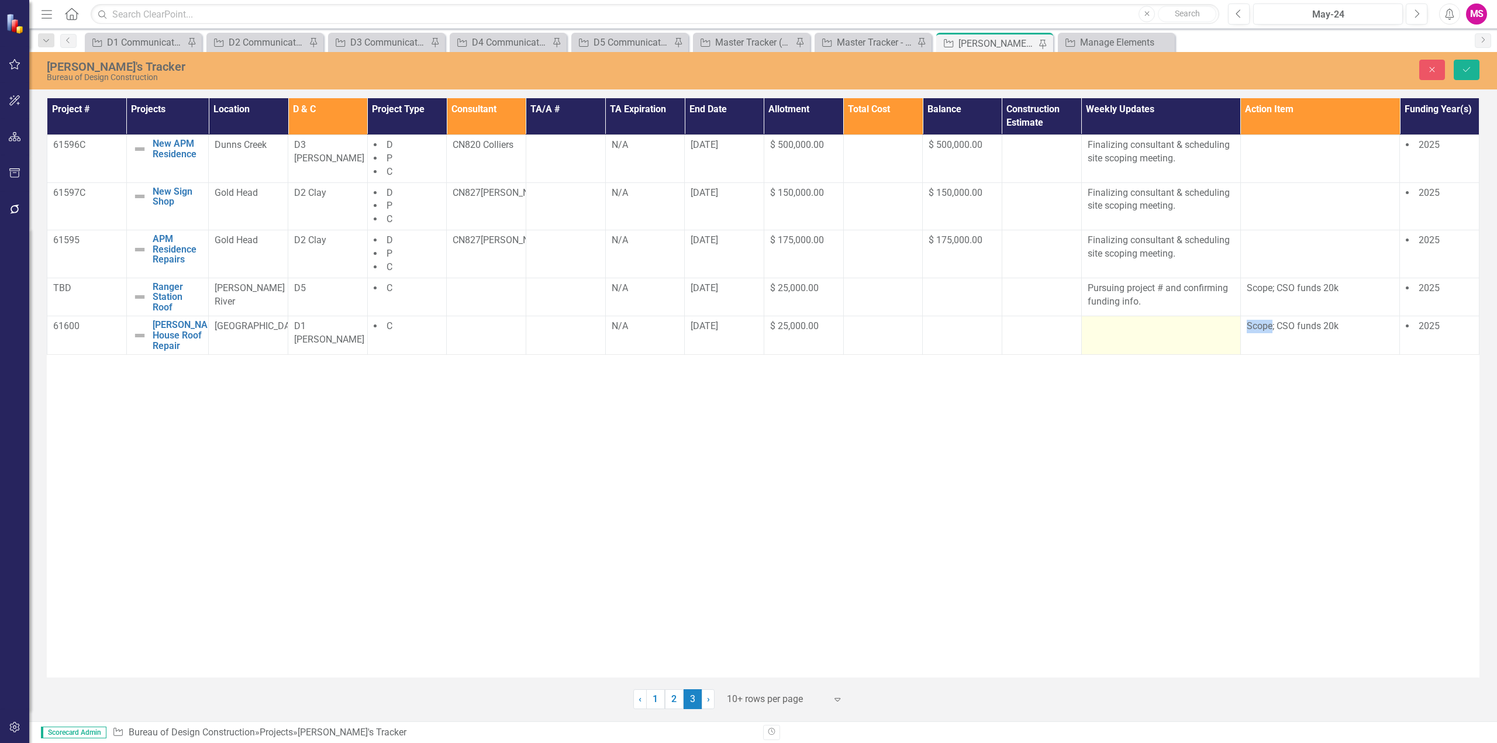
click at [1112, 339] on td at bounding box center [1160, 335] width 159 height 39
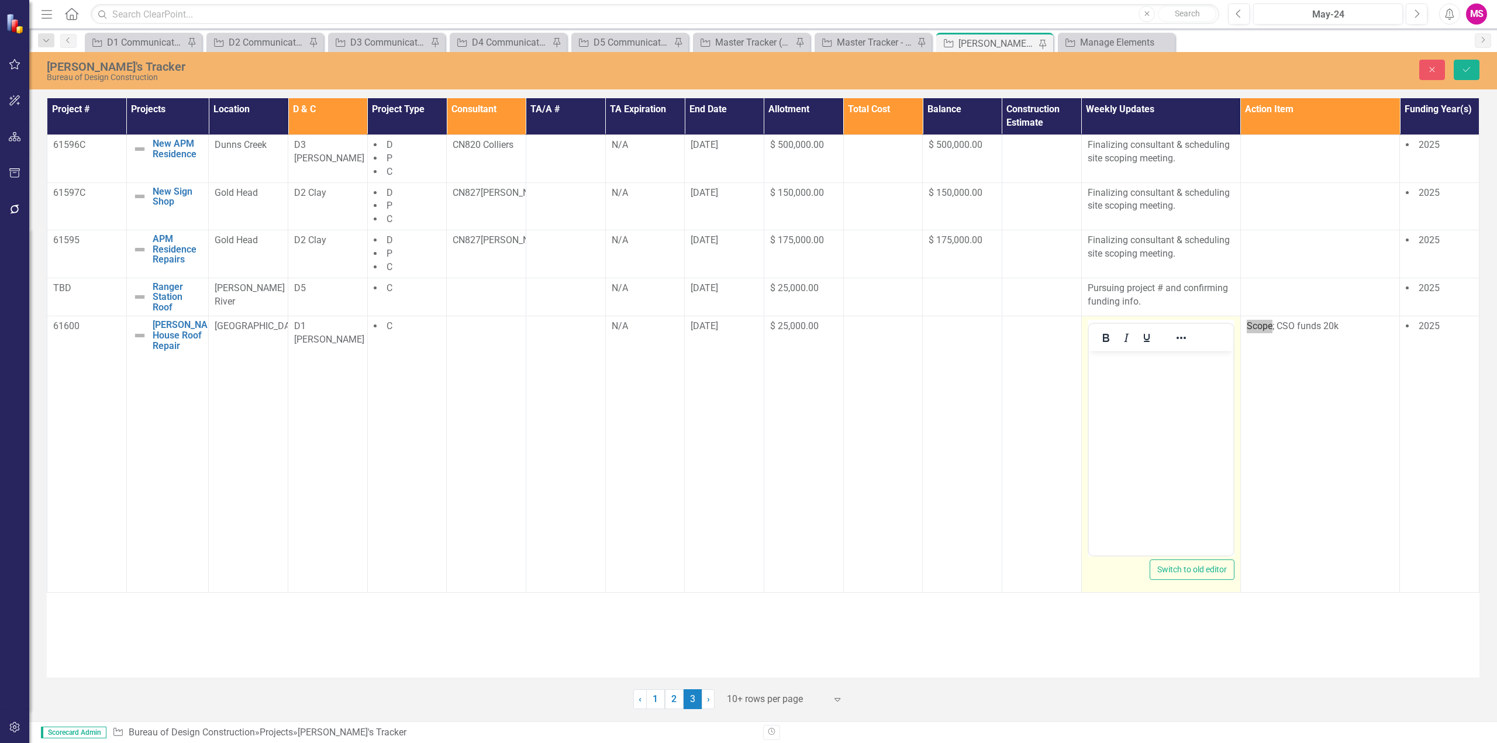
click at [1114, 388] on body "Rich Text Area. Press ALT-0 for help." at bounding box center [1160, 439] width 144 height 175
drag, startPoint x: 1186, startPoint y: 360, endPoint x: 2172, endPoint y: 714, distance: 1048.3
click at [1088, 362] on html "Pursuing project # and prepping scope for bidding." at bounding box center [1160, 439] width 144 height 175
drag, startPoint x: 1195, startPoint y: 378, endPoint x: 1190, endPoint y: 366, distance: 13.7
click at [1195, 378] on p "Pursuing project # and prepping scope for bidding." at bounding box center [1160, 368] width 139 height 28
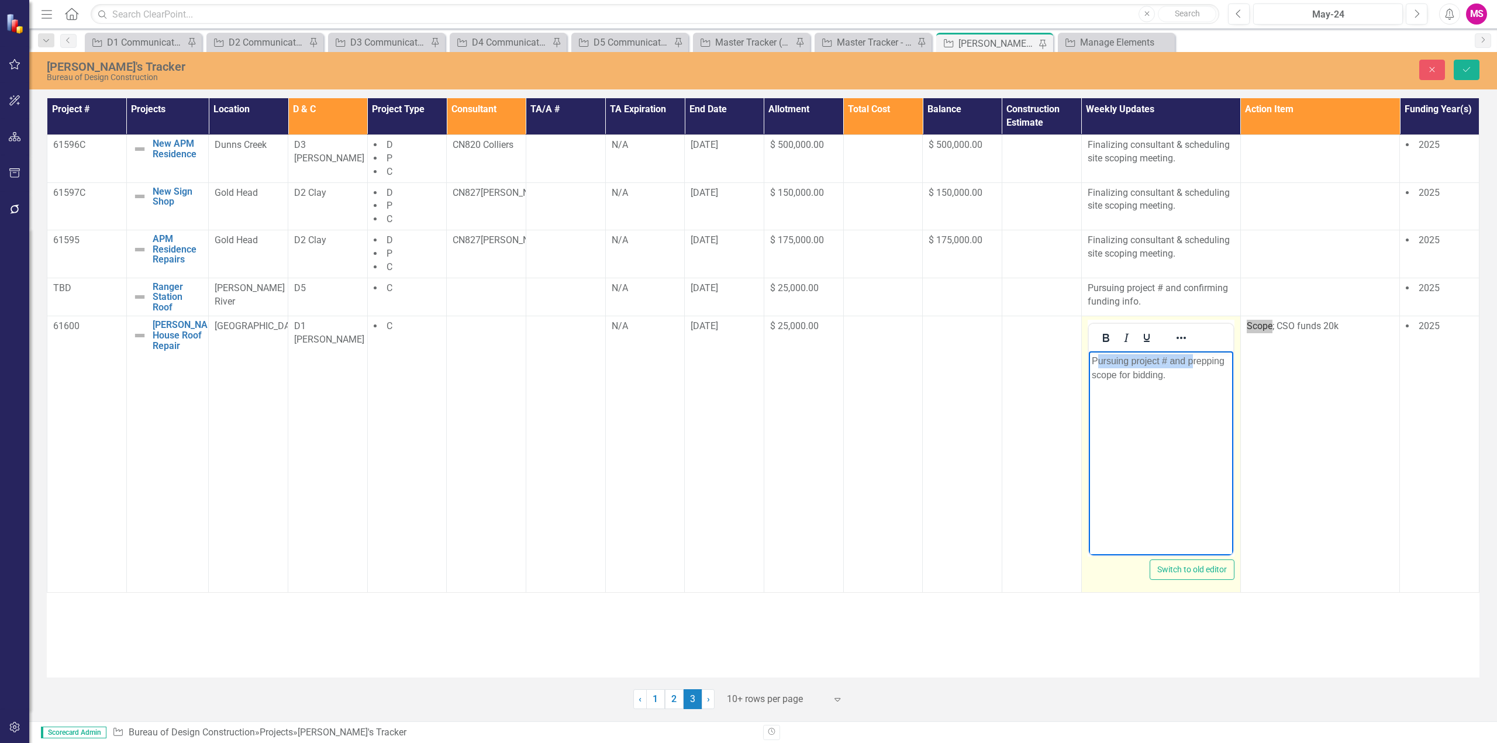
drag, startPoint x: 1192, startPoint y: 363, endPoint x: 1100, endPoint y: 365, distance: 92.4
click at [1100, 366] on p "Pursuing project # and prepping scope for bidding." at bounding box center [1160, 368] width 139 height 28
click at [1469, 66] on icon "Save" at bounding box center [1467, 70] width 11 height 8
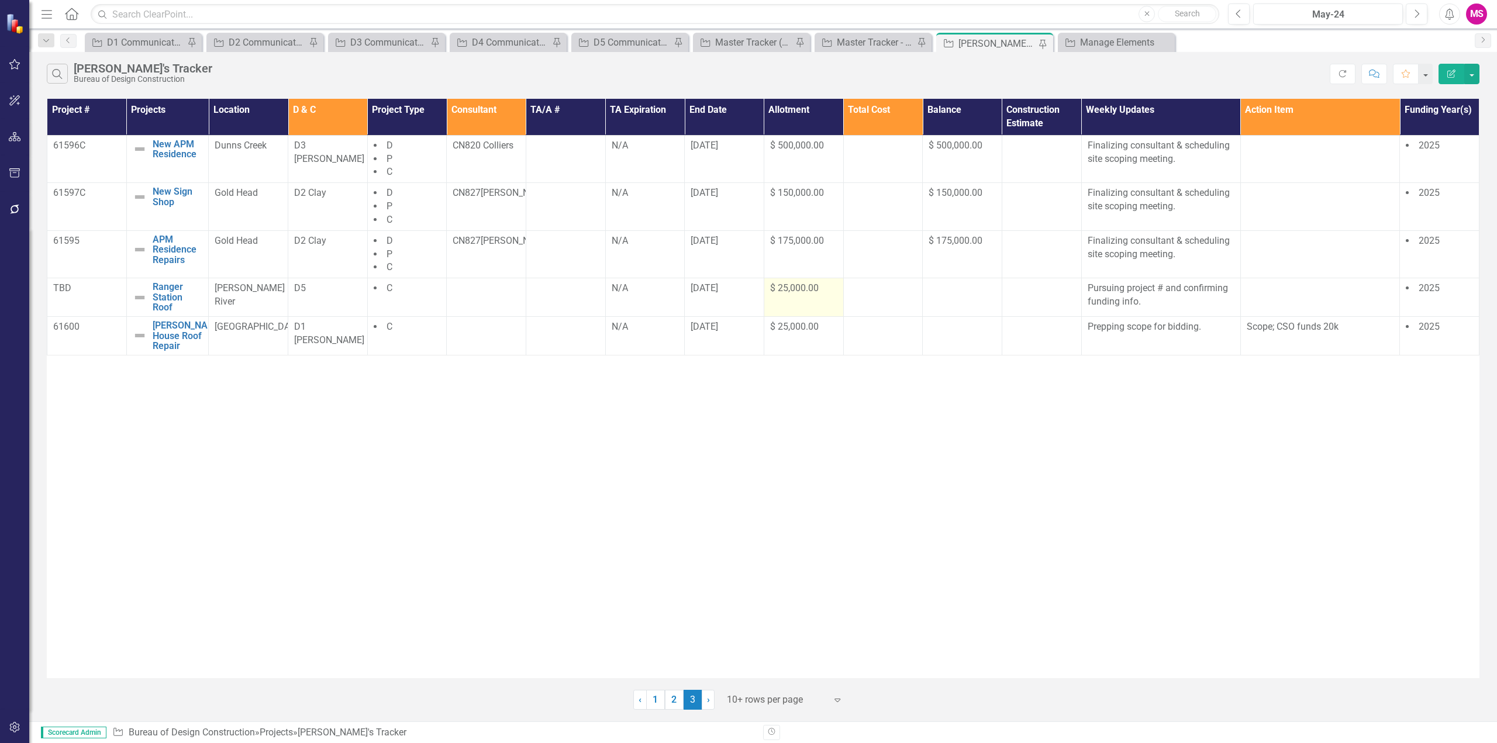
click at [800, 295] on div "$ 25,000.00" at bounding box center [803, 288] width 67 height 13
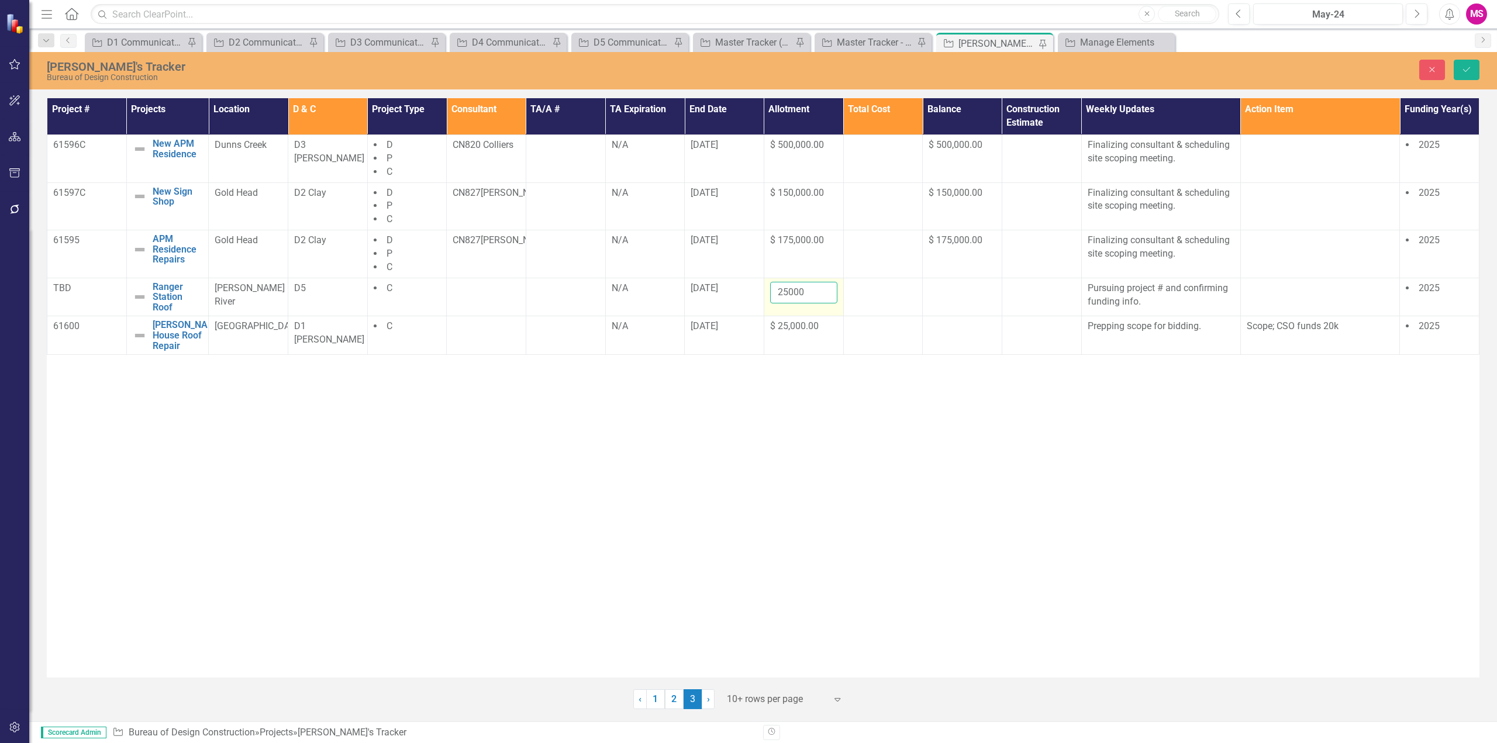
click at [801, 294] on input "25000" at bounding box center [803, 293] width 67 height 22
click at [1467, 61] on button "Save" at bounding box center [1467, 70] width 26 height 20
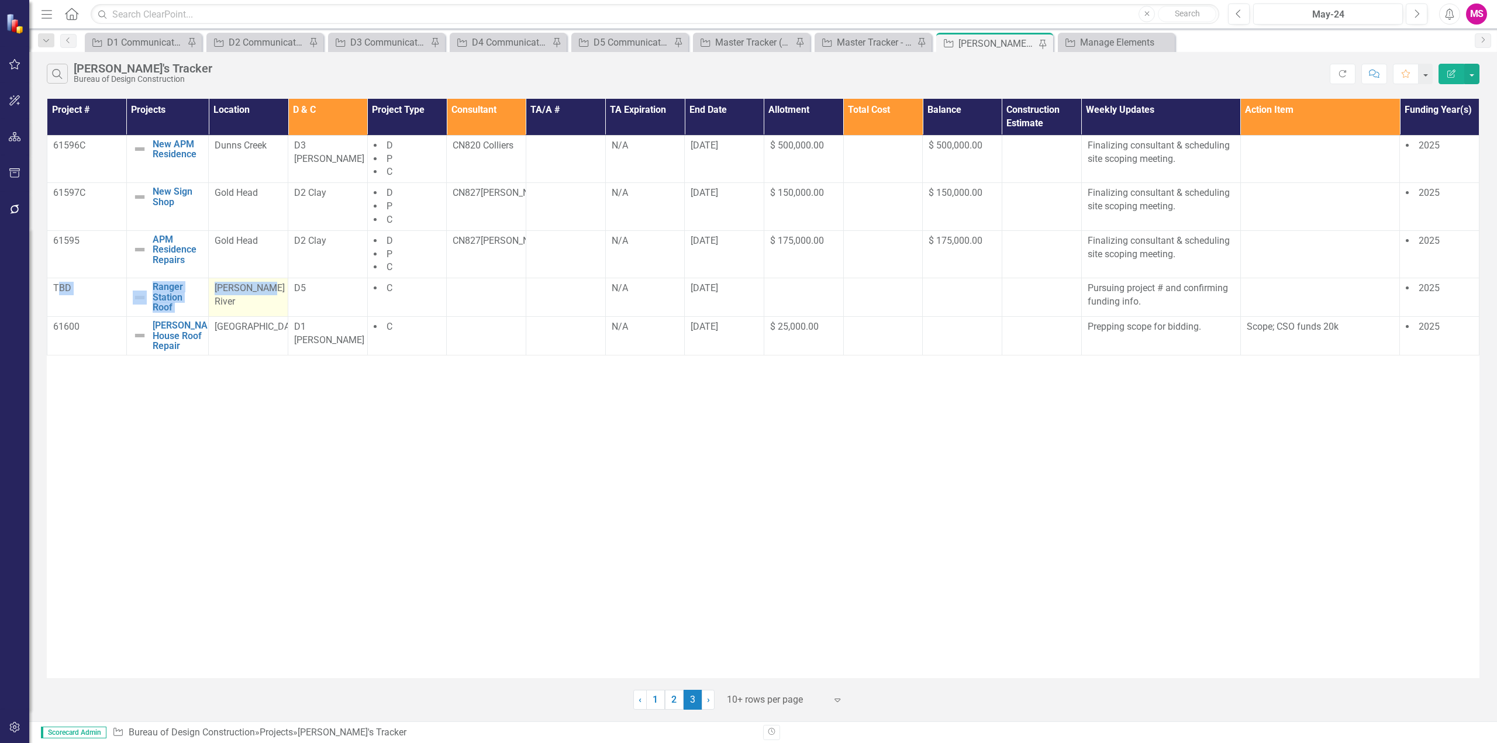
drag, startPoint x: 60, startPoint y: 296, endPoint x: 264, endPoint y: 309, distance: 204.0
click at [263, 309] on tr "TBD Ranger Station Roof Edit Edit Project Link Open Element [PERSON_NAME] River…" at bounding box center [763, 297] width 1432 height 39
click at [354, 452] on div "Project # Projects Location D & C Project Type Consultant TA/A # TA Expiration …" at bounding box center [763, 389] width 1433 height 580
click at [439, 464] on div "Project # Projects Location D & C Project Type Consultant TA/A # TA Expiration …" at bounding box center [763, 389] width 1433 height 580
click at [1191, 293] on p "Pursuing project # and confirming funding info." at bounding box center [1161, 295] width 147 height 27
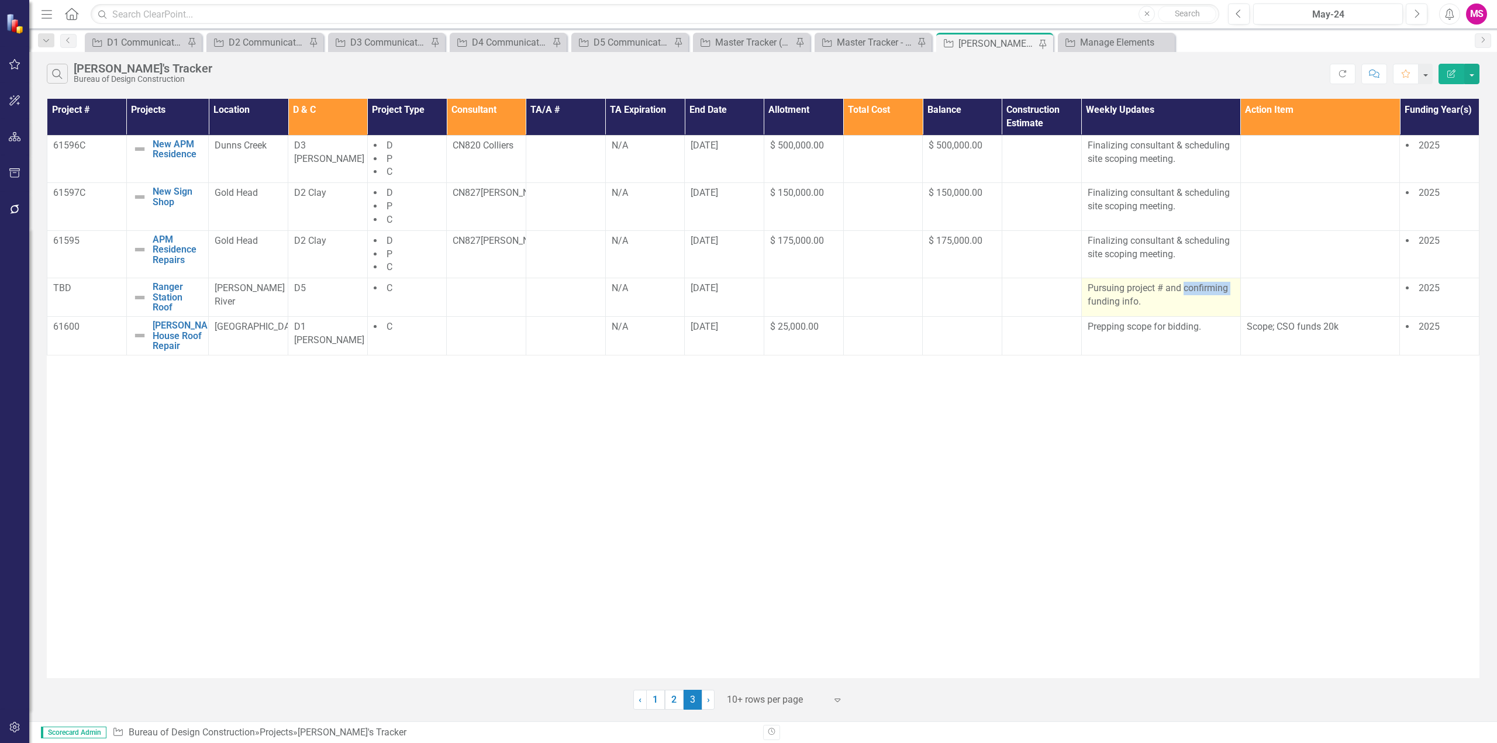
click at [1191, 293] on p "Pursuing project # and confirming funding info." at bounding box center [1161, 295] width 147 height 27
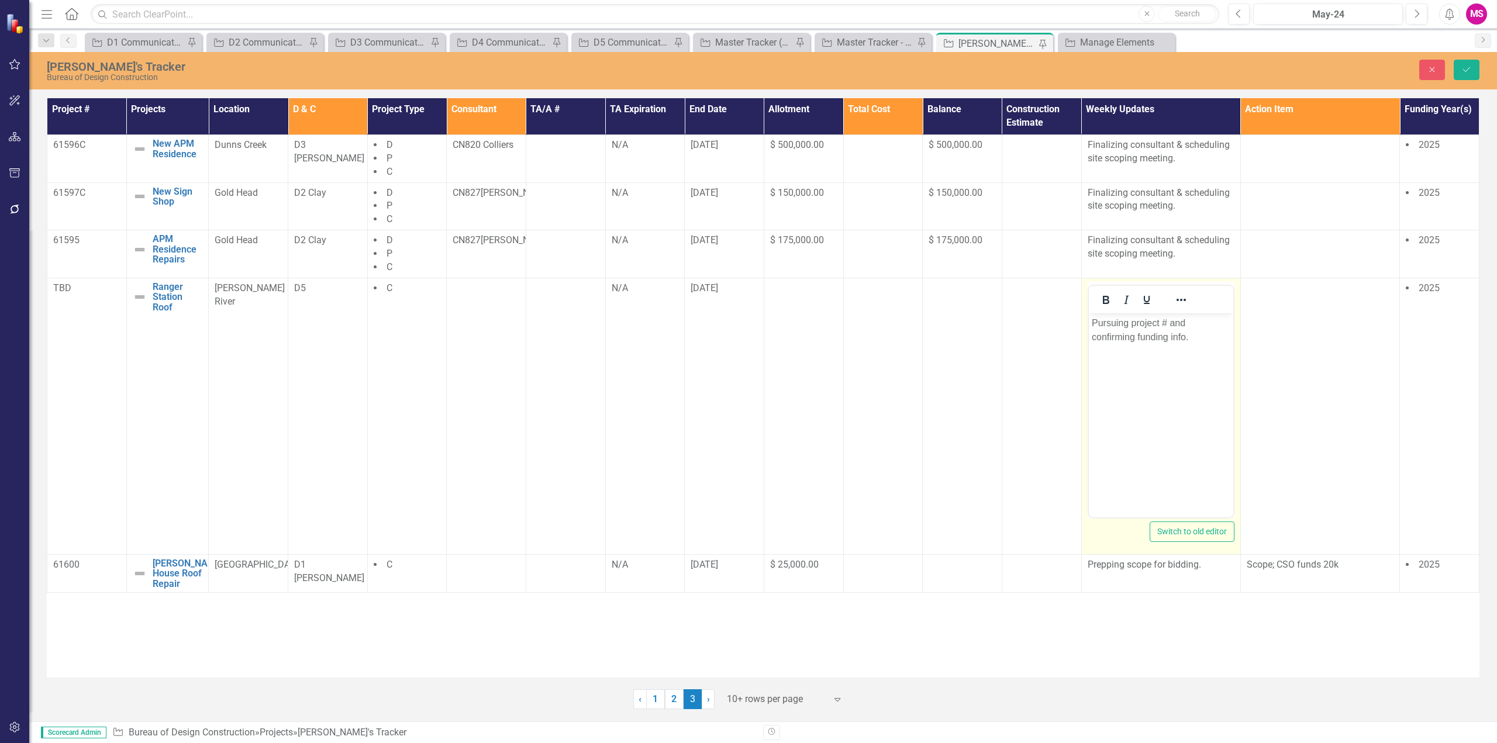
drag, startPoint x: 1190, startPoint y: 323, endPoint x: 1229, endPoint y: 324, distance: 38.6
click at [1191, 323] on p "Pursuing project # and confirming funding info." at bounding box center [1160, 330] width 139 height 28
click at [1176, 324] on p "Pursuing project # and scope from park/ district confirming funding info." at bounding box center [1160, 337] width 139 height 42
drag, startPoint x: 1191, startPoint y: 335, endPoint x: 1212, endPoint y: 336, distance: 20.5
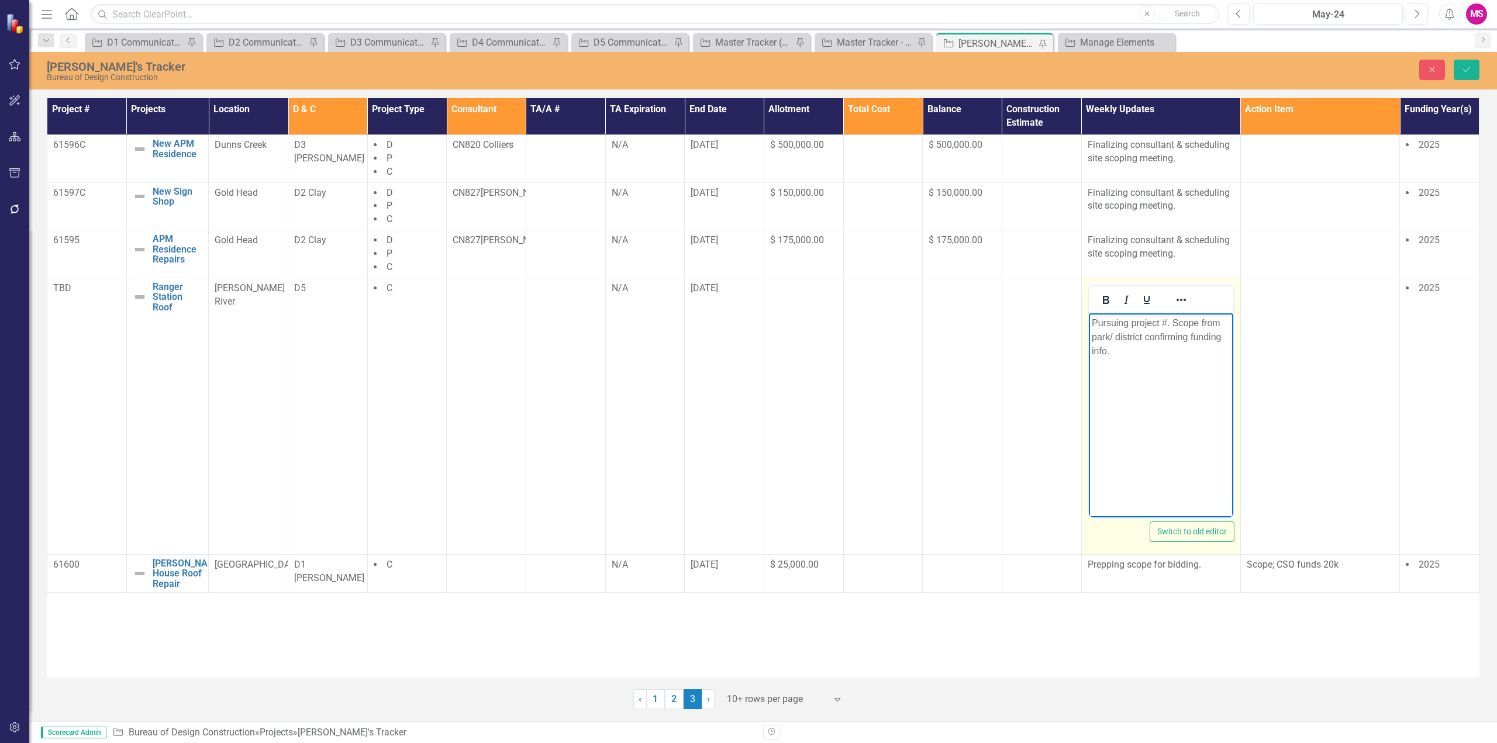
click at [1212, 336] on p "Pursuing project #. Scope from park/ district confirming funding info." at bounding box center [1160, 337] width 139 height 42
drag, startPoint x: 1189, startPoint y: 335, endPoint x: 1105, endPoint y: 348, distance: 85.3
click at [1105, 348] on p "Pursuing project #. Scope from park/ district confirming funding info." at bounding box center [1160, 337] width 139 height 42
click at [1200, 323] on p "Pursuing project #. [GEOGRAPHIC_DATA] from [GEOGRAPHIC_DATA]/ district." at bounding box center [1160, 337] width 139 height 42
click at [1139, 335] on p "Pursuing project #. Scope &funding info from park/ district." at bounding box center [1160, 330] width 139 height 28
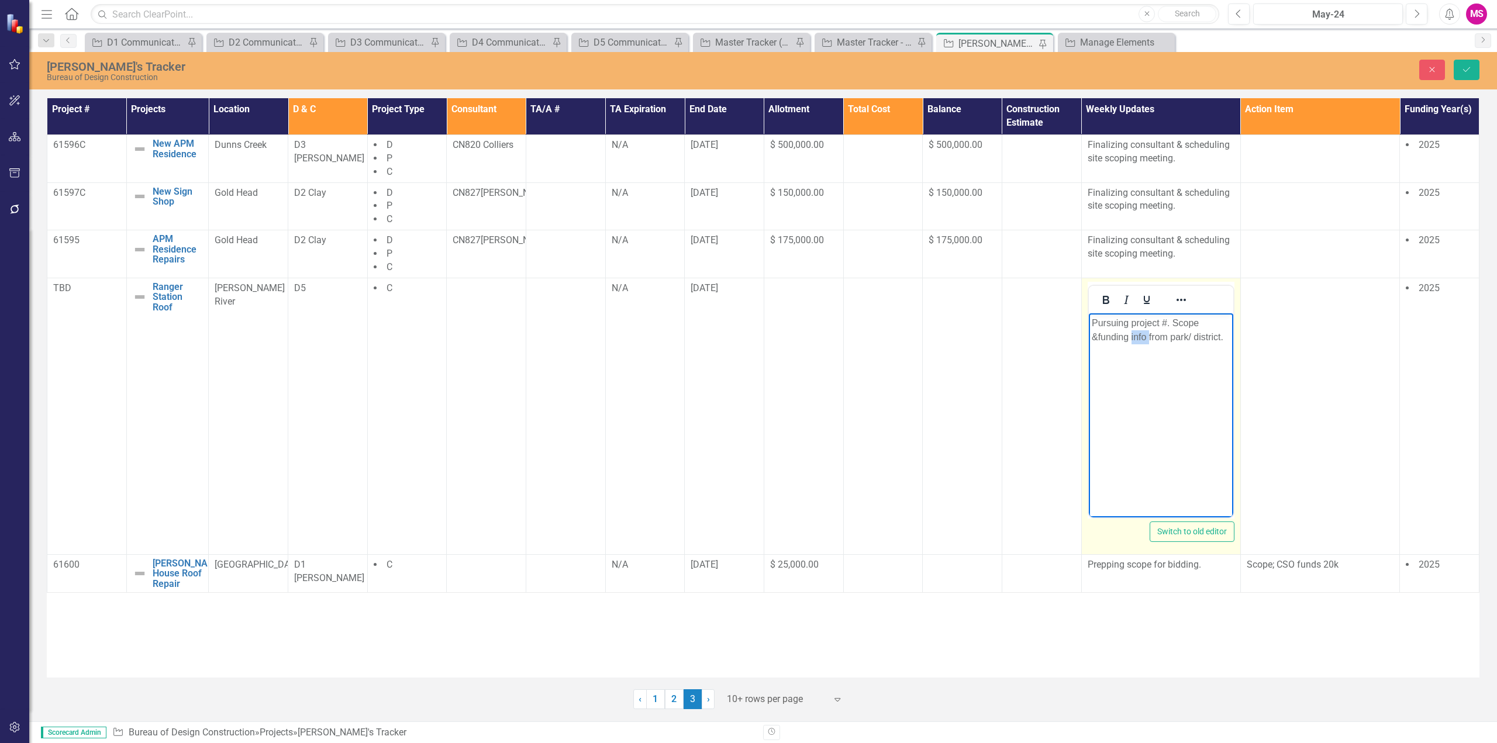
click at [1139, 335] on p "Pursuing project #. Scope &funding info from park/ district." at bounding box center [1160, 330] width 139 height 28
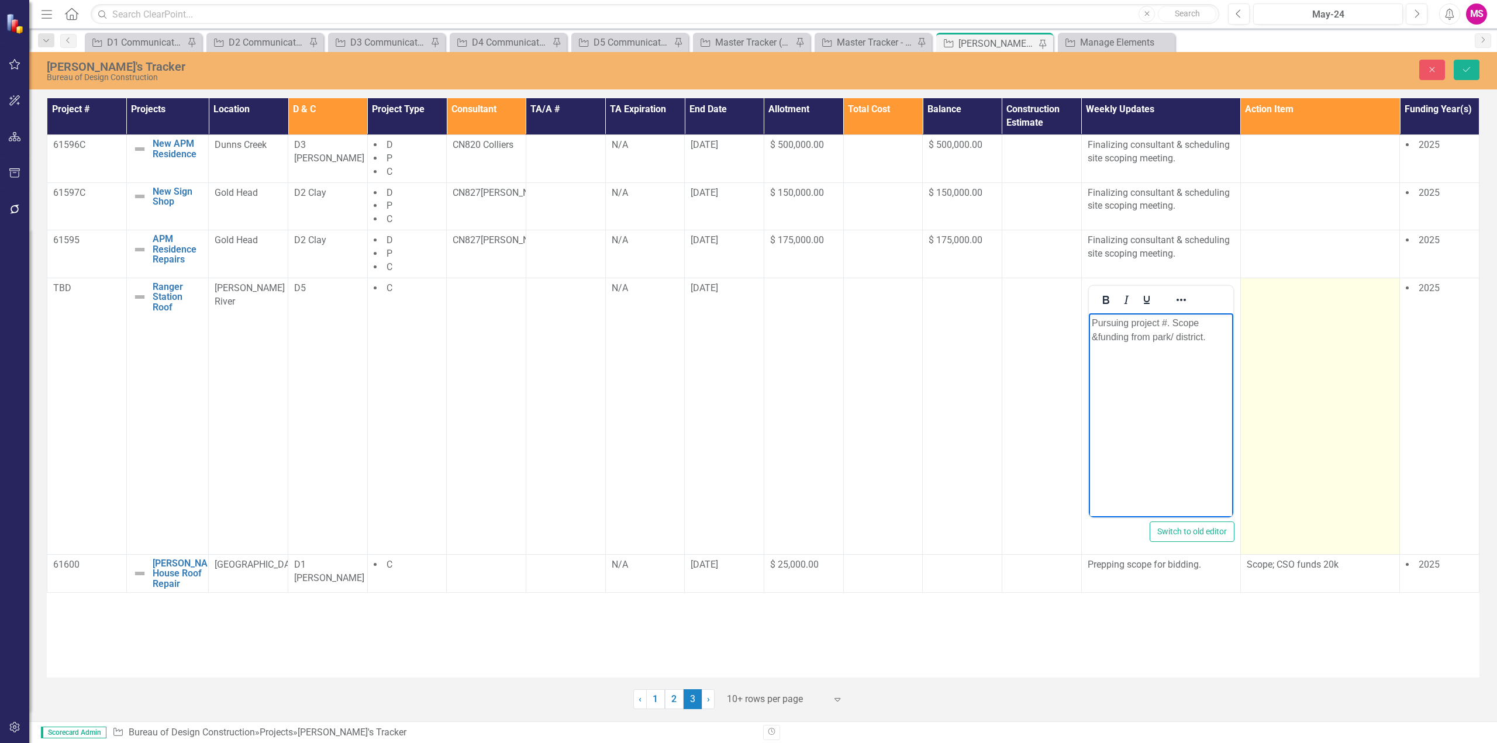
click at [1351, 377] on td at bounding box center [1320, 416] width 159 height 277
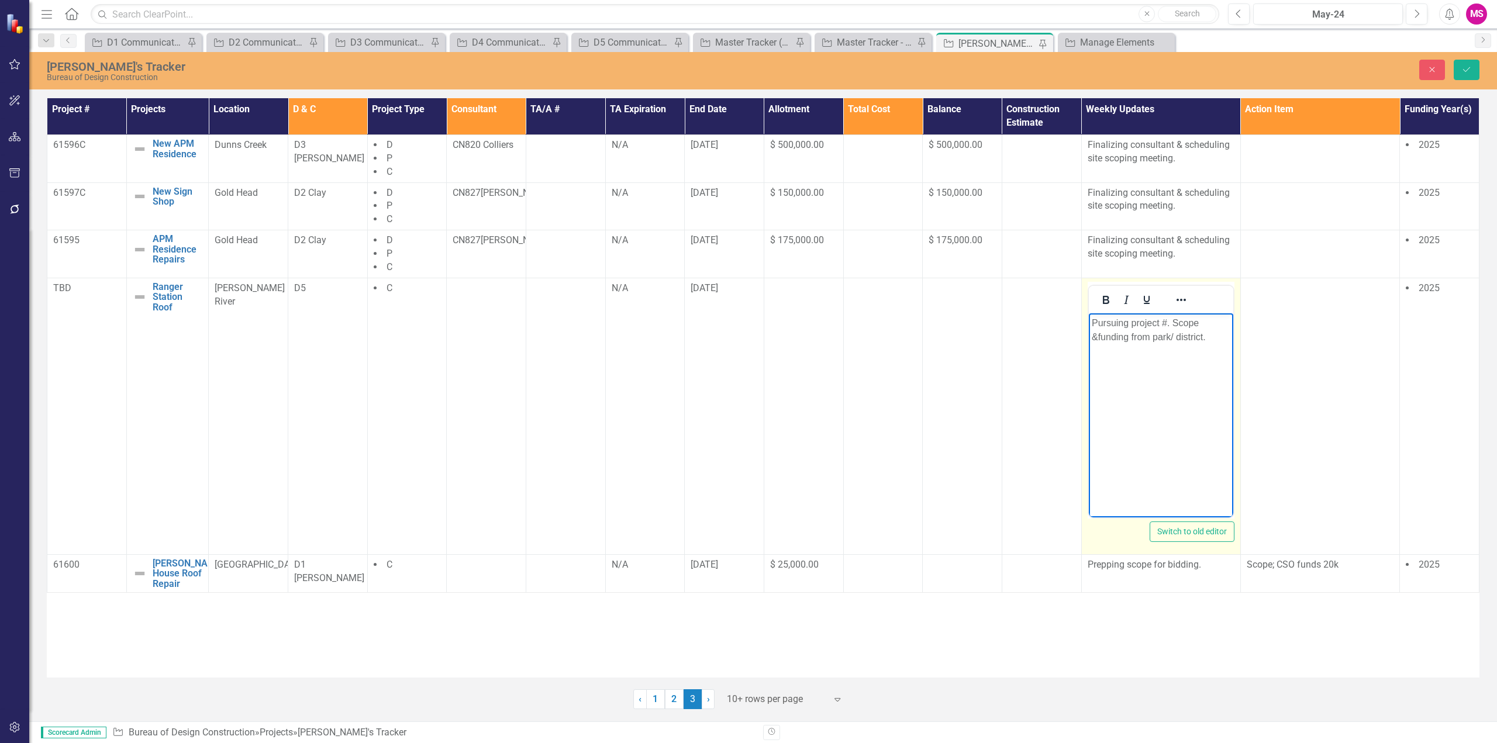
click at [1095, 334] on p "Pursuing project #. Scope &funding from park/ district." at bounding box center [1160, 330] width 139 height 28
click at [1172, 323] on p "Pursuing project #. Scope & funding from park/ district." at bounding box center [1160, 330] width 139 height 28
drag, startPoint x: 1128, startPoint y: 322, endPoint x: 1167, endPoint y: 316, distance: 39.0
click at [1165, 318] on p "Pursuing project #. Scope & funding from park/ district." at bounding box center [1160, 330] width 139 height 28
drag, startPoint x: 1197, startPoint y: 323, endPoint x: 2510, endPoint y: 646, distance: 1351.8
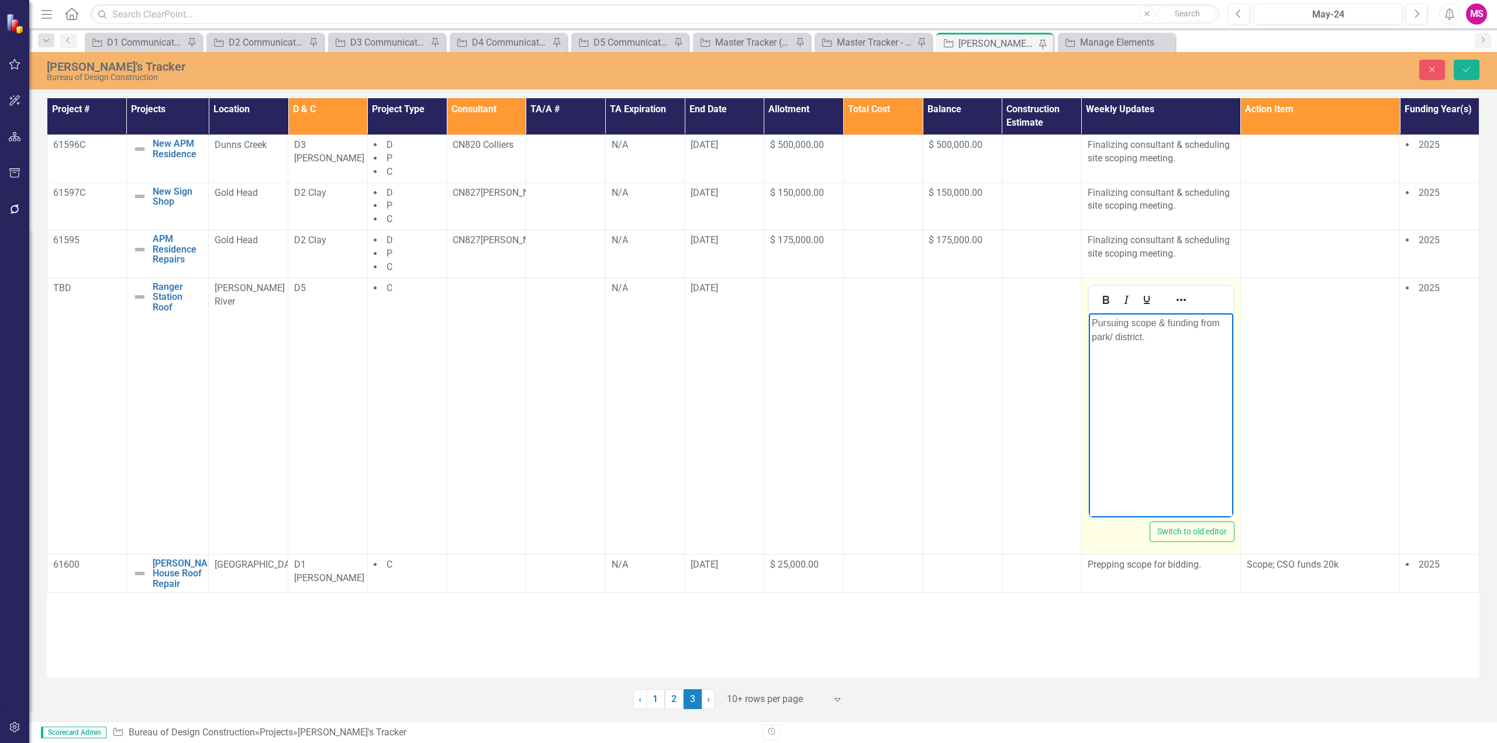
click at [1197, 323] on p "Pursuing scope & funding from park/ district." at bounding box center [1160, 330] width 139 height 28
drag, startPoint x: 1176, startPoint y: 338, endPoint x: 2392, endPoint y: 653, distance: 1256.2
click at [1176, 338] on p "Pursuing scope & funding info from park/ district." at bounding box center [1160, 330] width 139 height 28
click at [1178, 337] on p "Pursuing scope & funding info from park/ district. Pproject #" at bounding box center [1160, 330] width 139 height 28
click at [1219, 338] on p "Pursuing scope & funding info from park/ district. Project #" at bounding box center [1160, 330] width 139 height 28
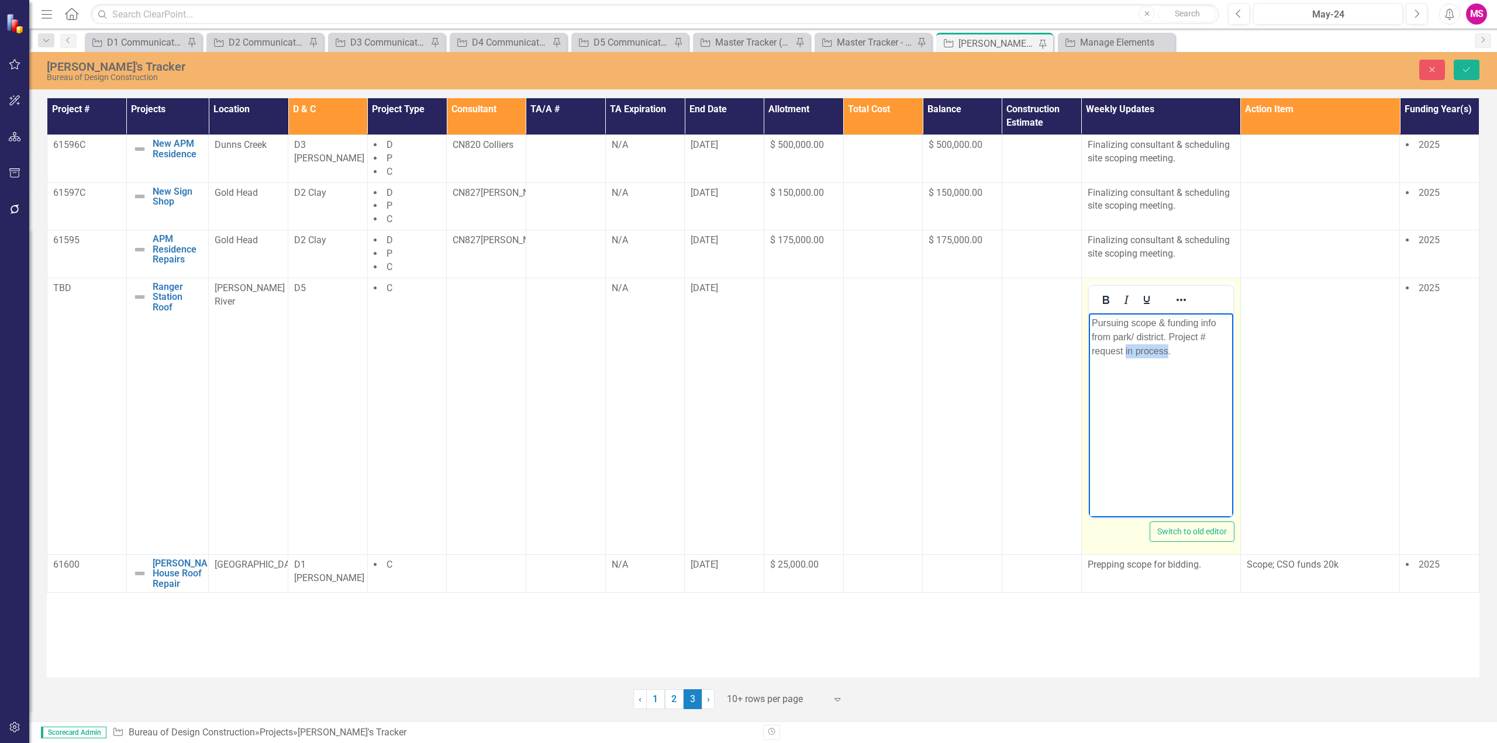
drag, startPoint x: 1126, startPoint y: 350, endPoint x: 1169, endPoint y: 349, distance: 42.7
click at [1169, 349] on p "Pursuing scope & funding info from park/ district. Project # request in process." at bounding box center [1160, 337] width 139 height 42
click at [1468, 67] on icon "Save" at bounding box center [1467, 70] width 11 height 8
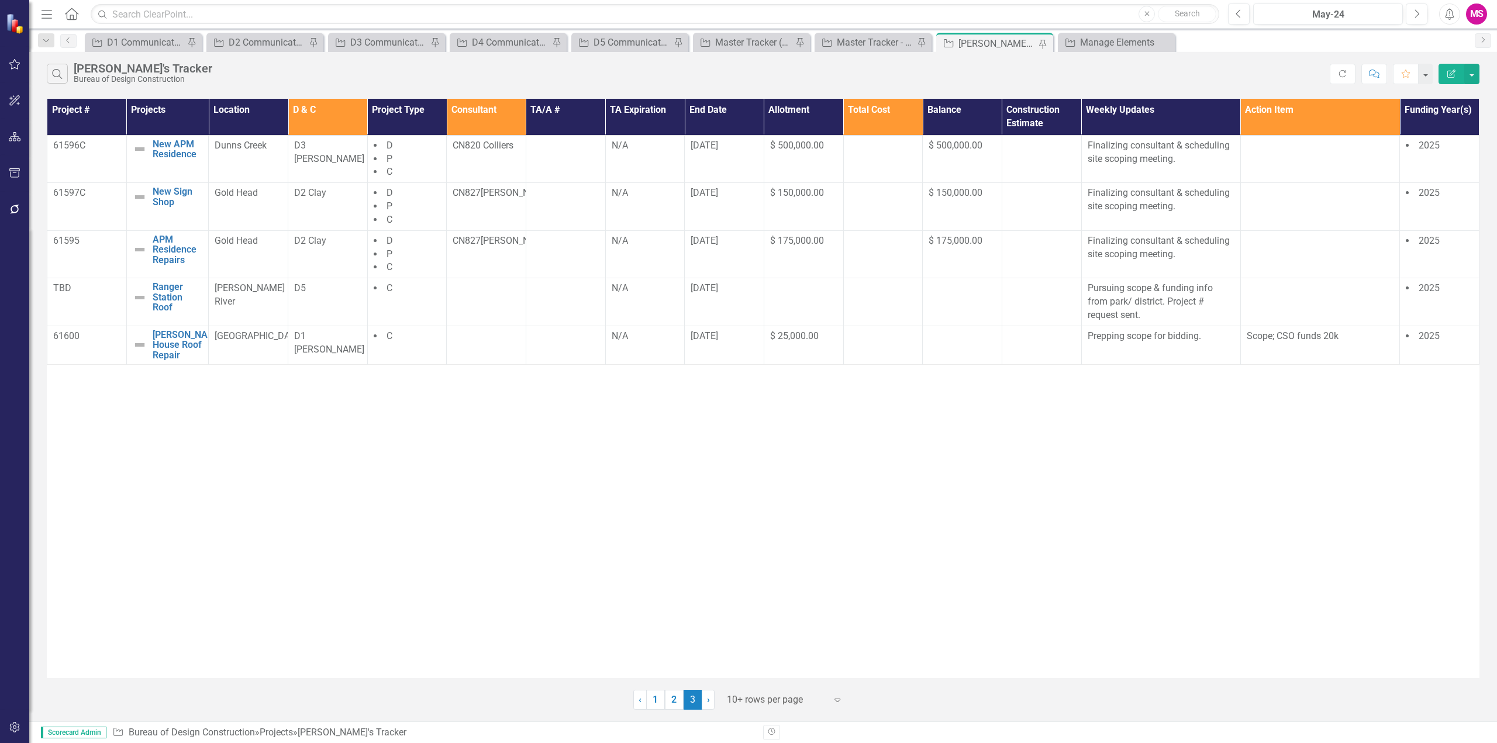
click at [852, 587] on div "Project # Projects Location D & C Project Type Consultant TA/A # TA Expiration …" at bounding box center [763, 389] width 1433 height 580
drag, startPoint x: 214, startPoint y: 288, endPoint x: 268, endPoint y: 287, distance: 53.8
click at [268, 287] on td "[PERSON_NAME] River" at bounding box center [249, 302] width 80 height 48
copy span "[PERSON_NAME] River"
drag, startPoint x: 213, startPoint y: 336, endPoint x: 281, endPoint y: 336, distance: 67.8
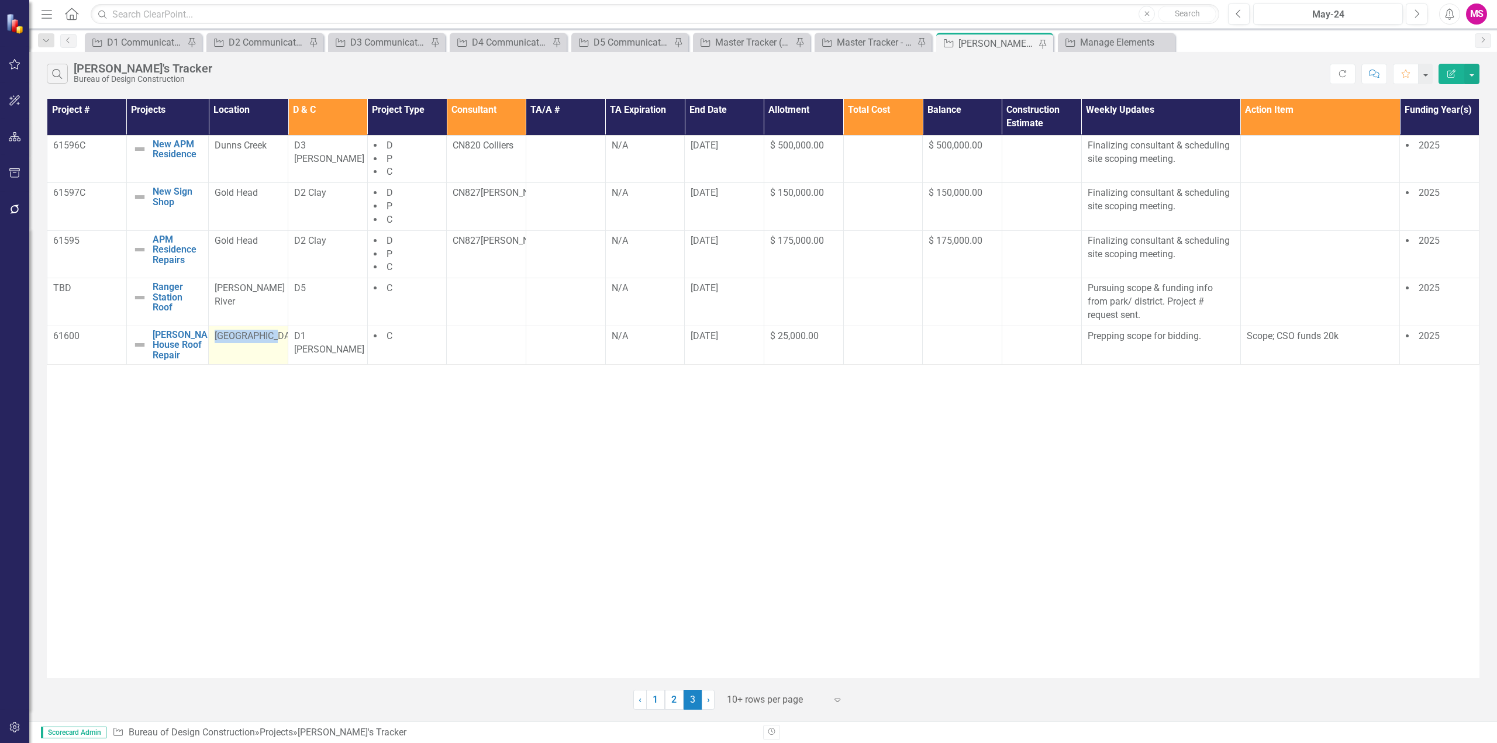
click at [282, 336] on td "[GEOGRAPHIC_DATA]" at bounding box center [249, 345] width 80 height 39
copy span "[GEOGRAPHIC_DATA]"
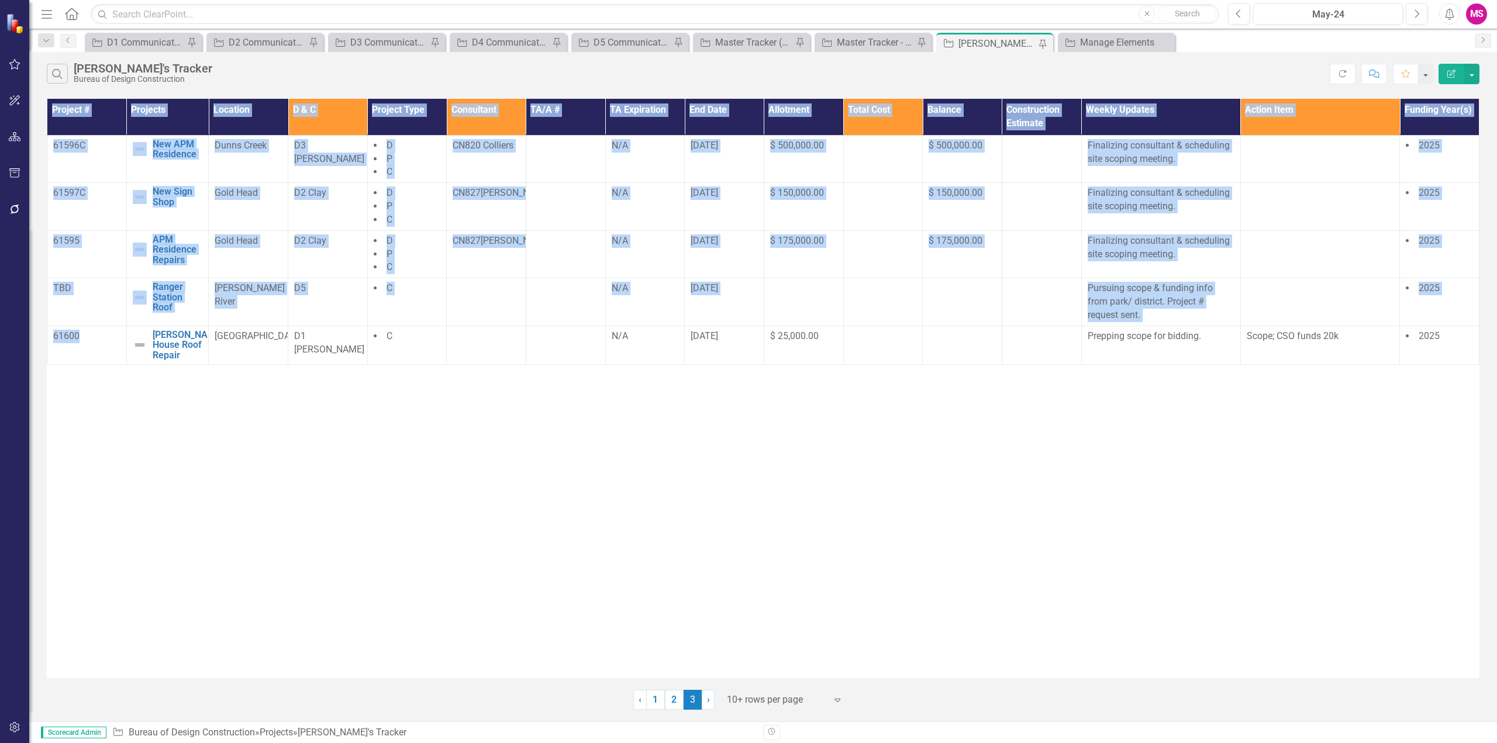
drag, startPoint x: 84, startPoint y: 335, endPoint x: 44, endPoint y: 337, distance: 39.9
click at [44, 337] on div "Project # Projects Location D & C Project Type Consultant TA/A # TA Expiration …" at bounding box center [763, 403] width 1468 height 614
click at [98, 397] on div "Project # Projects Location D & C Project Type Consultant TA/A # TA Expiration …" at bounding box center [763, 389] width 1433 height 580
click at [77, 413] on div "Project # Projects Location D & C Project Type Consultant TA/A # TA Expiration …" at bounding box center [763, 389] width 1433 height 580
click at [65, 381] on div "Project # Projects Location D & C Project Type Consultant TA/A # TA Expiration …" at bounding box center [763, 389] width 1433 height 580
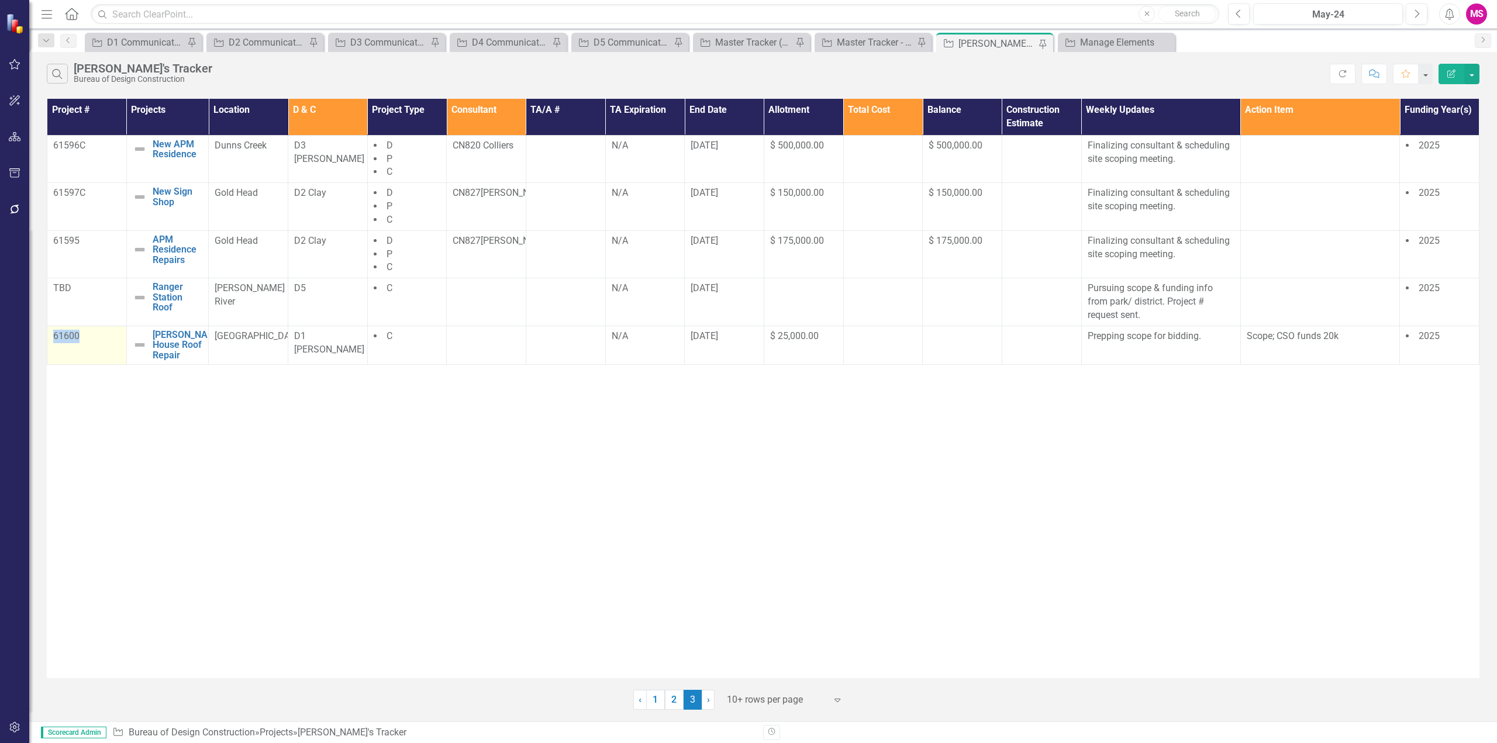
drag, startPoint x: 78, startPoint y: 335, endPoint x: 54, endPoint y: 337, distance: 24.1
click at [54, 337] on p "61600" at bounding box center [86, 336] width 67 height 13
copy p "61600"
drag, startPoint x: 189, startPoint y: 361, endPoint x: 154, endPoint y: 336, distance: 43.2
click at [154, 336] on td "[PERSON_NAME] House Roof Repair Edit Edit Project Link Open Element" at bounding box center [167, 345] width 82 height 39
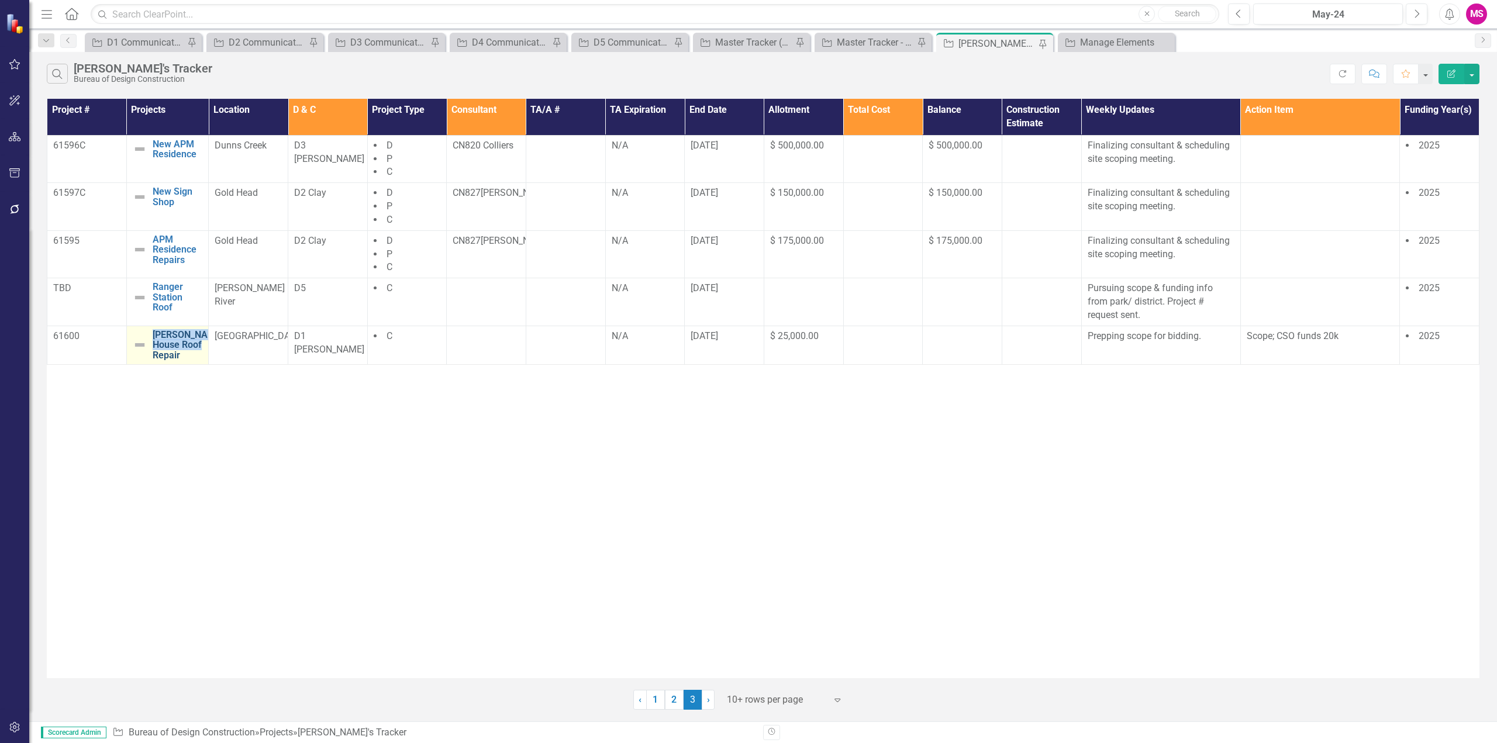
copy link "[PERSON_NAME] House Roof Repair"
drag, startPoint x: 366, startPoint y: 464, endPoint x: 269, endPoint y: 394, distance: 119.8
click at [367, 464] on div "Project # Projects Location D & C Project Type Consultant TA/A # TA Expiration …" at bounding box center [763, 389] width 1433 height 580
click at [295, 495] on div "Project # Projects Location D & C Project Type Consultant TA/A # TA Expiration …" at bounding box center [763, 389] width 1433 height 580
